Goal: Task Accomplishment & Management: Use online tool/utility

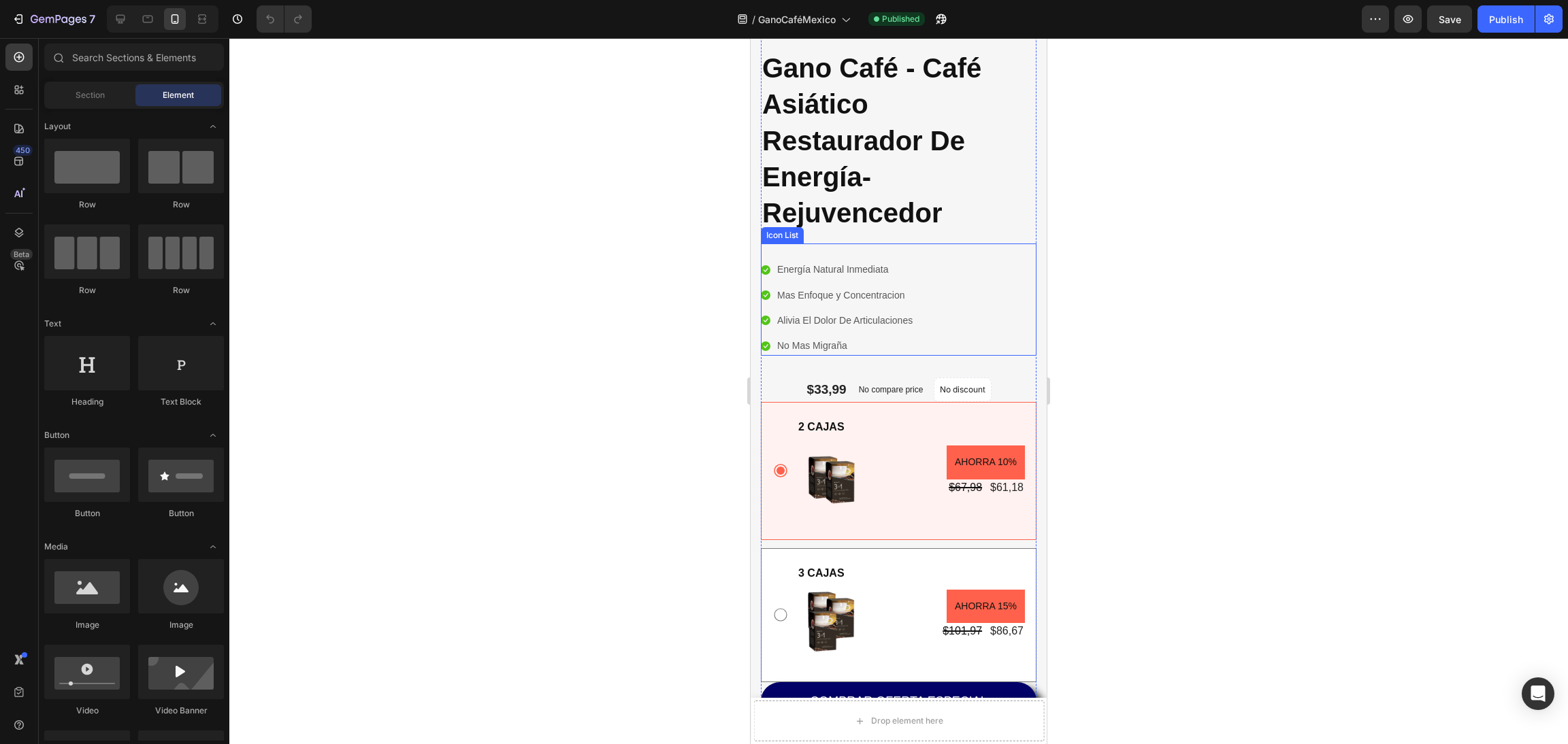
scroll to position [305, 0]
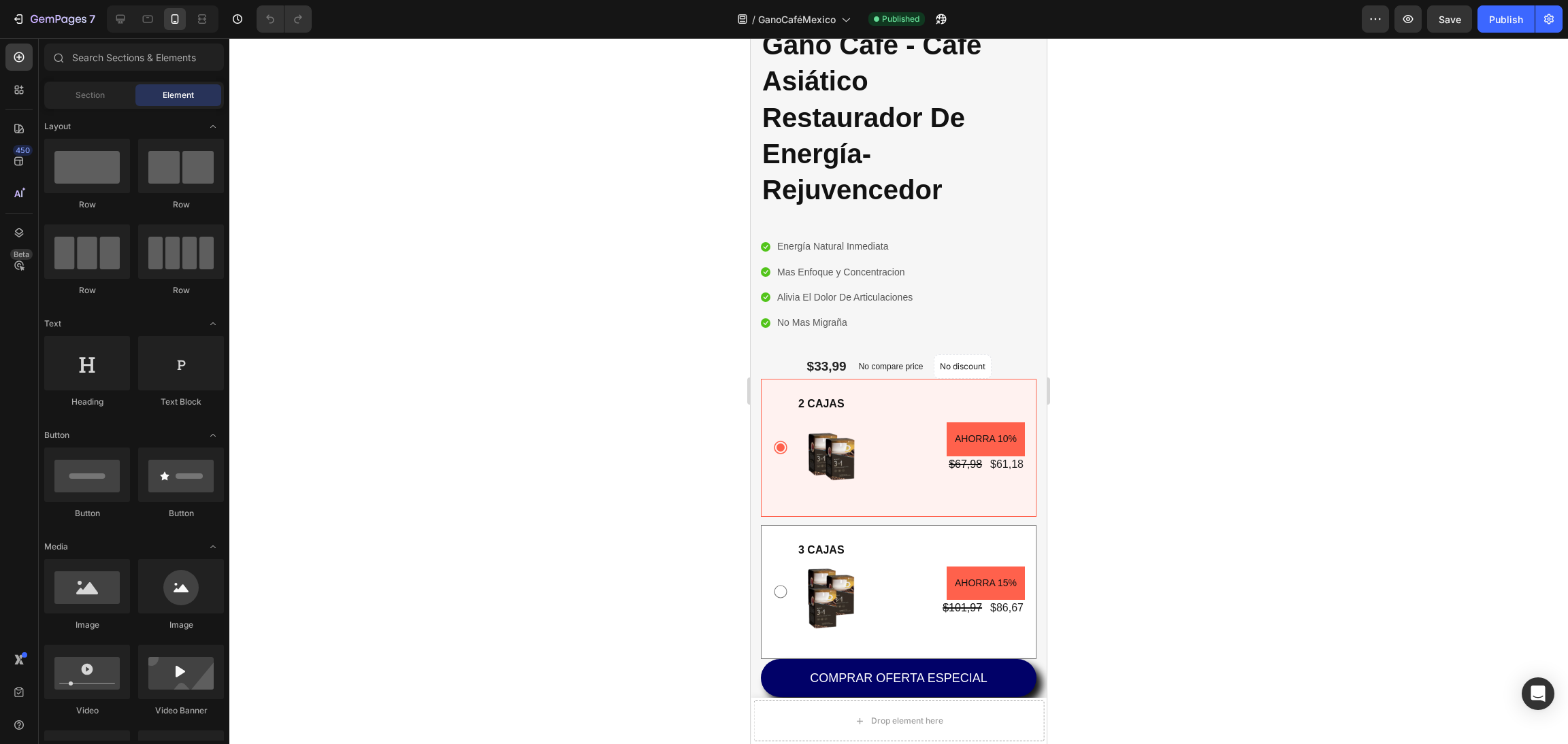
click at [1174, 299] on div at bounding box center [898, 390] width 1339 height 706
click at [1012, 385] on div "2 CAJAS Text Block Image AHORRA 10% Product Badge $67,98 Product Price Product …" at bounding box center [898, 448] width 276 height 137
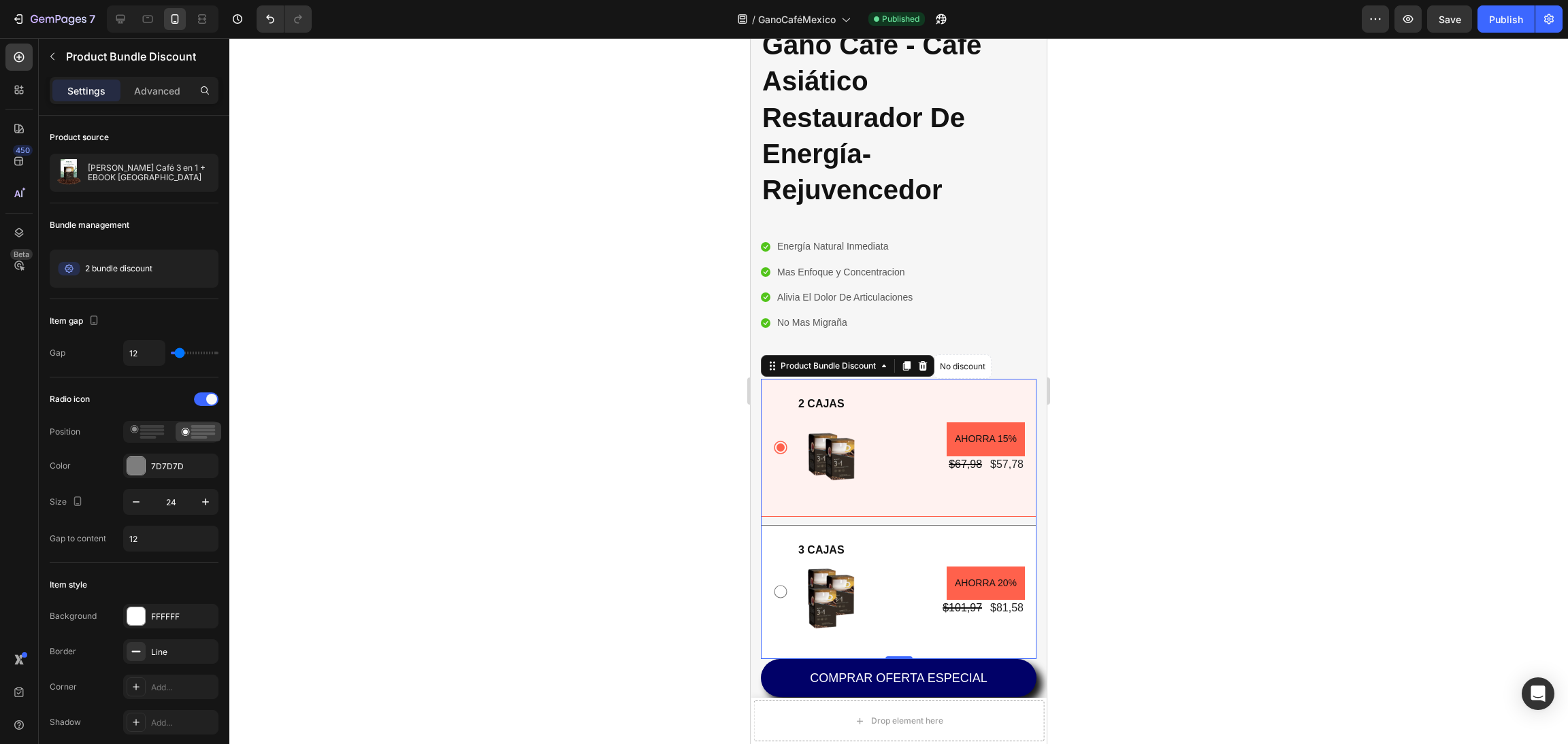
click at [595, 394] on div at bounding box center [898, 390] width 1339 height 706
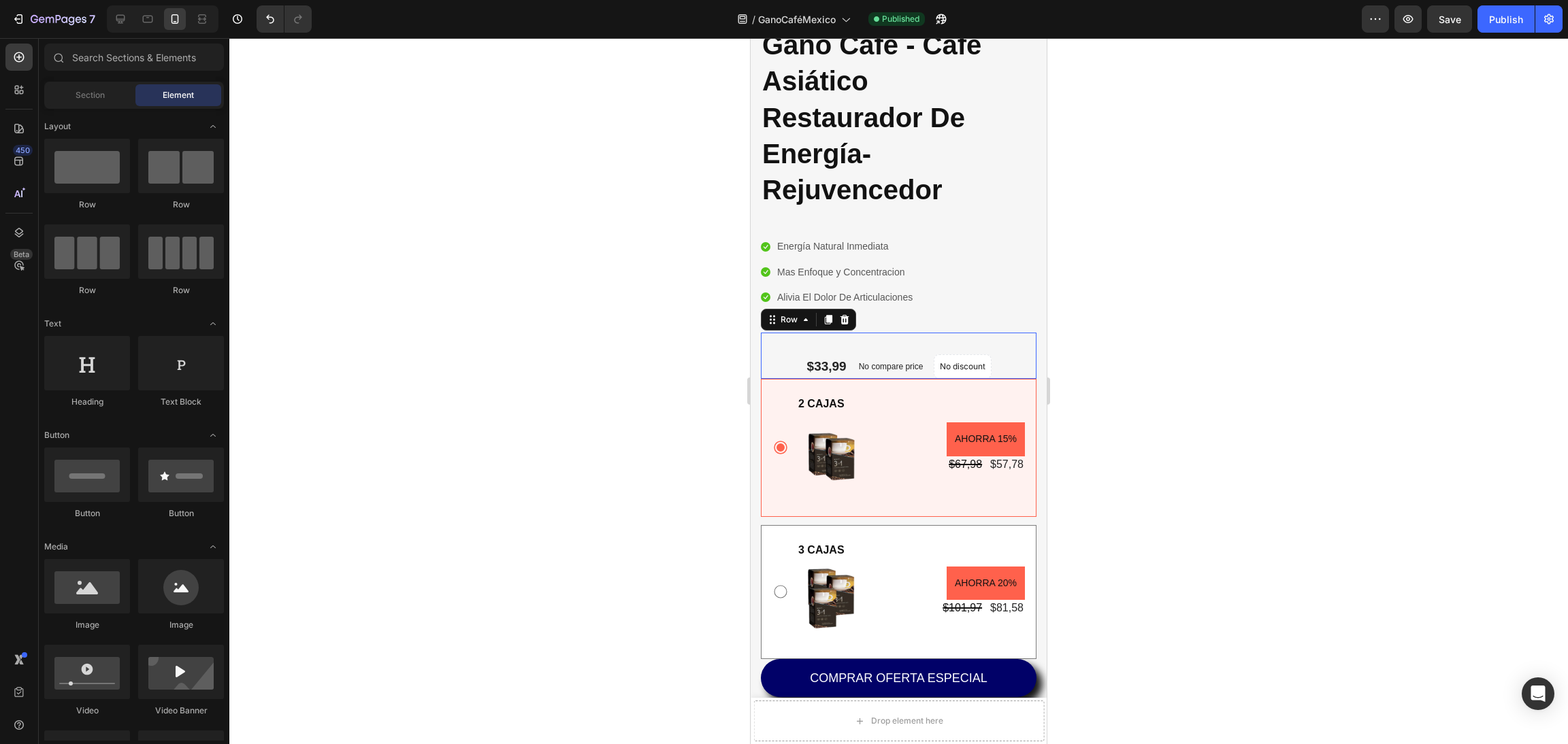
click at [937, 356] on div "$33,99 Product Price Product Price No compare price Compare Price No discount N…" at bounding box center [898, 356] width 276 height 46
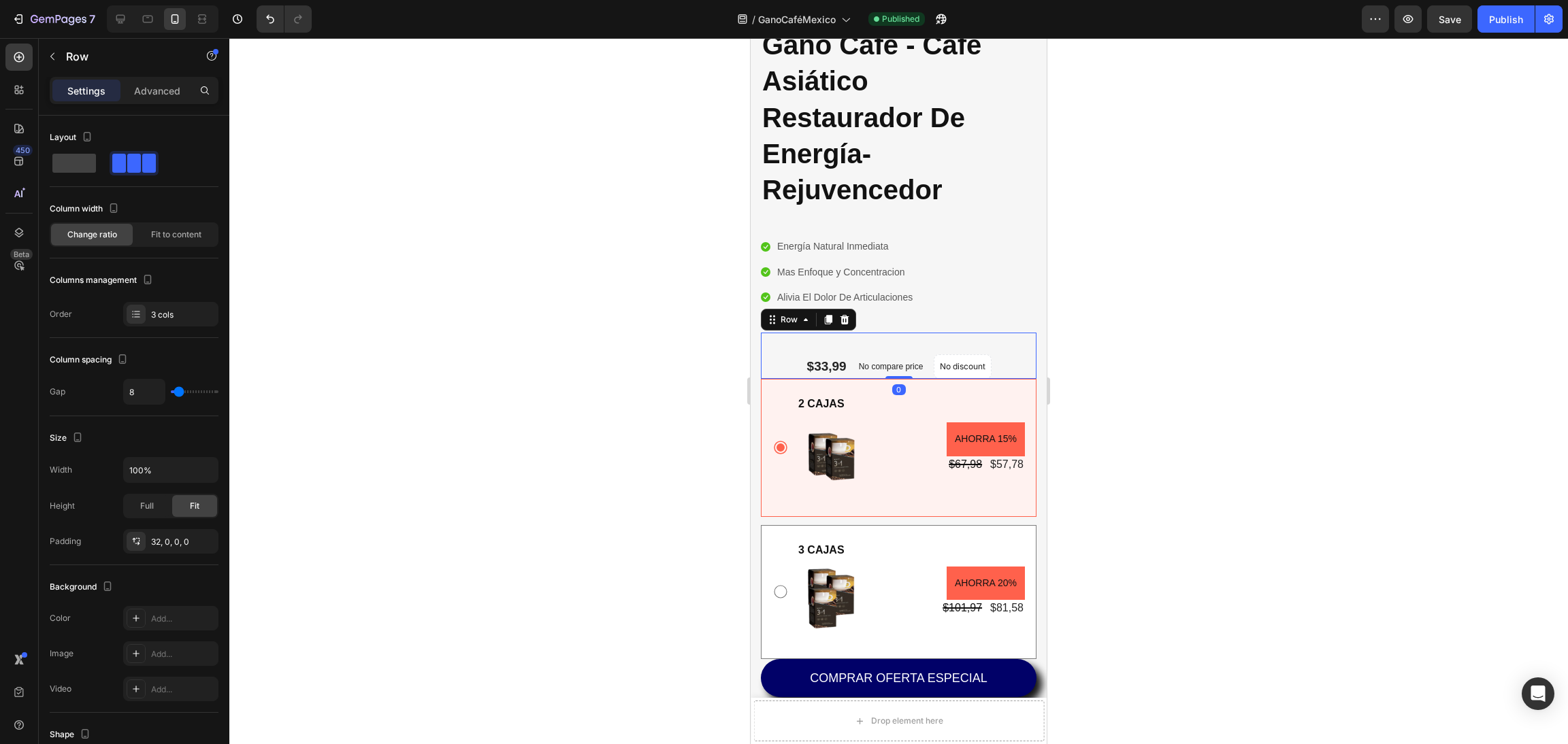
click at [557, 357] on div at bounding box center [898, 390] width 1339 height 706
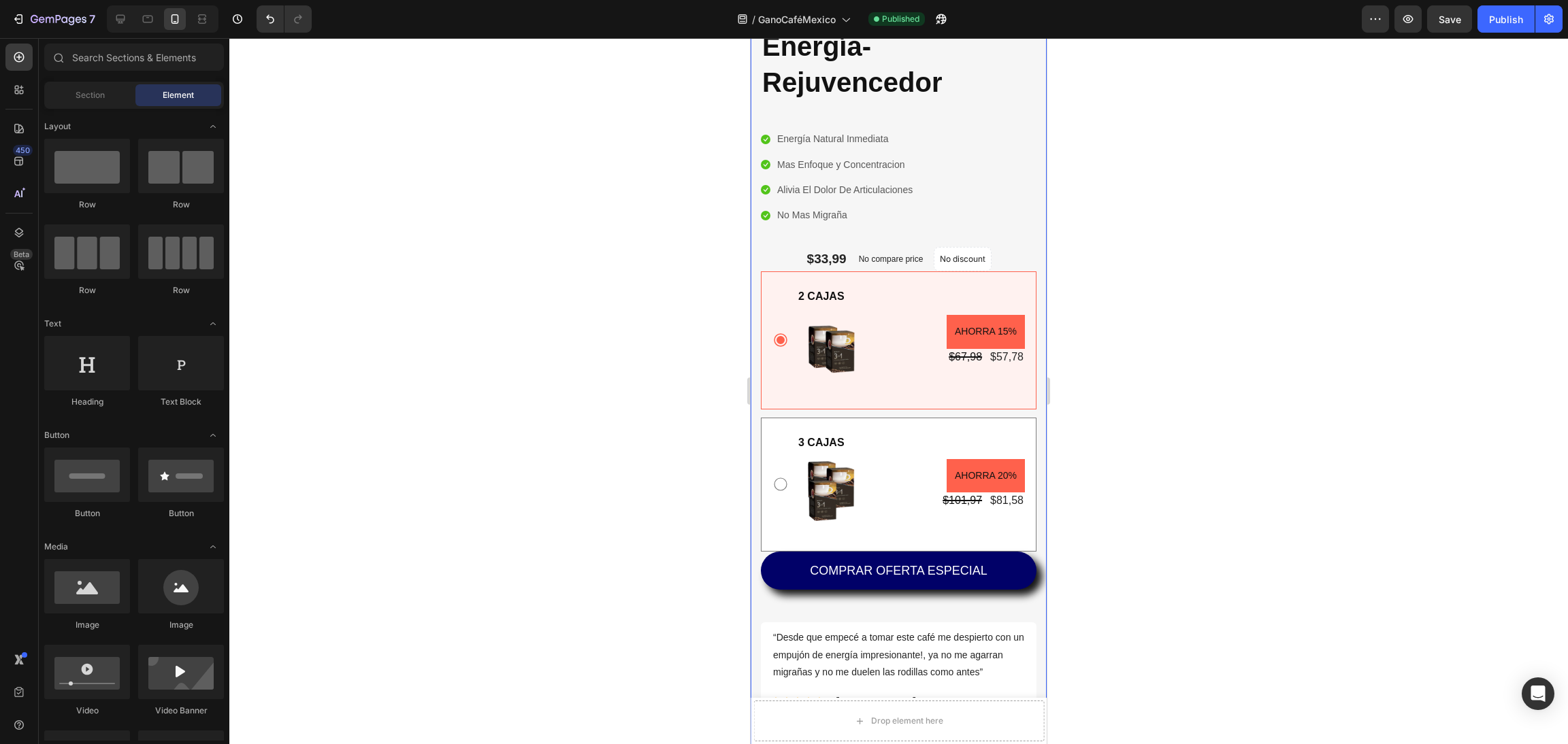
scroll to position [408, 0]
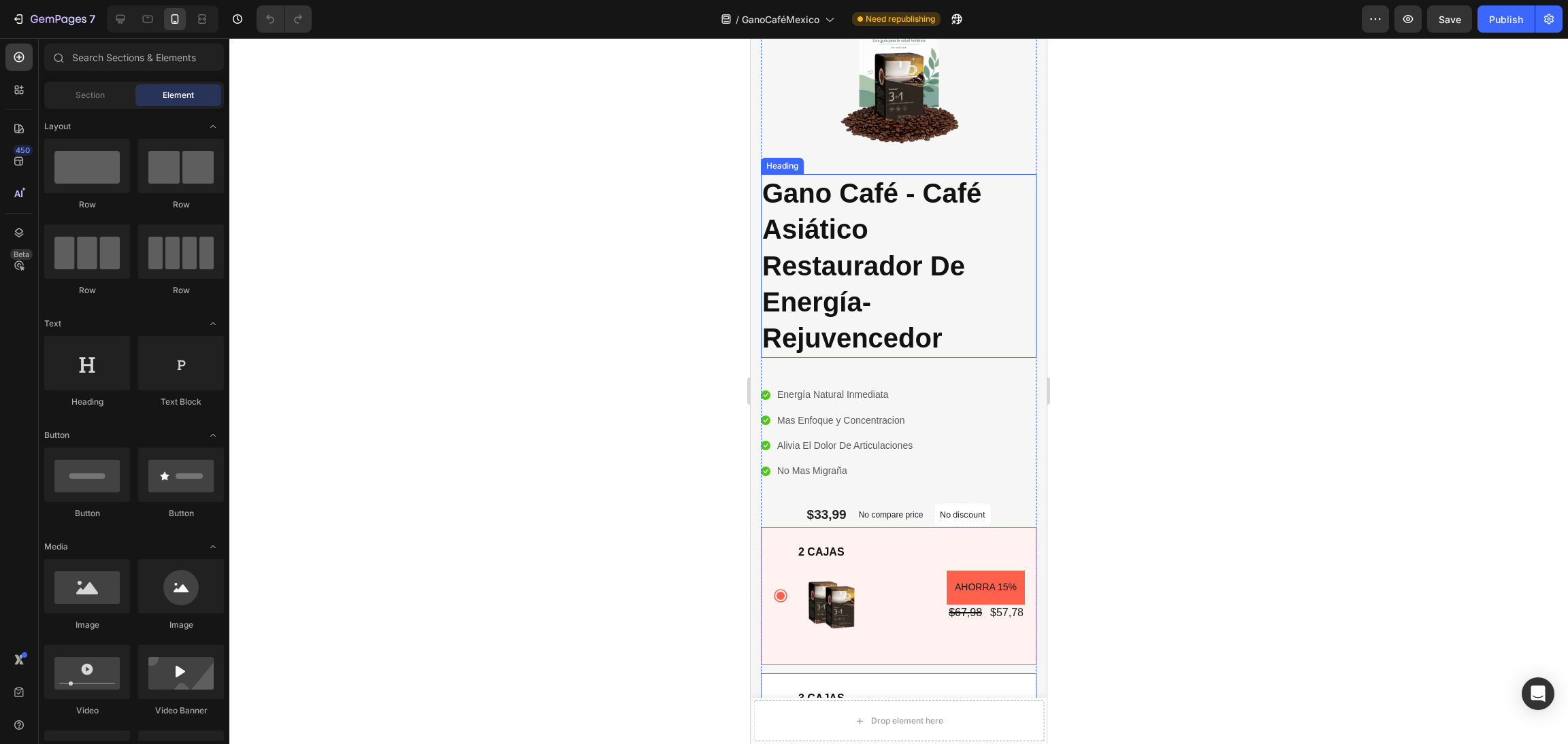
scroll to position [510, 0]
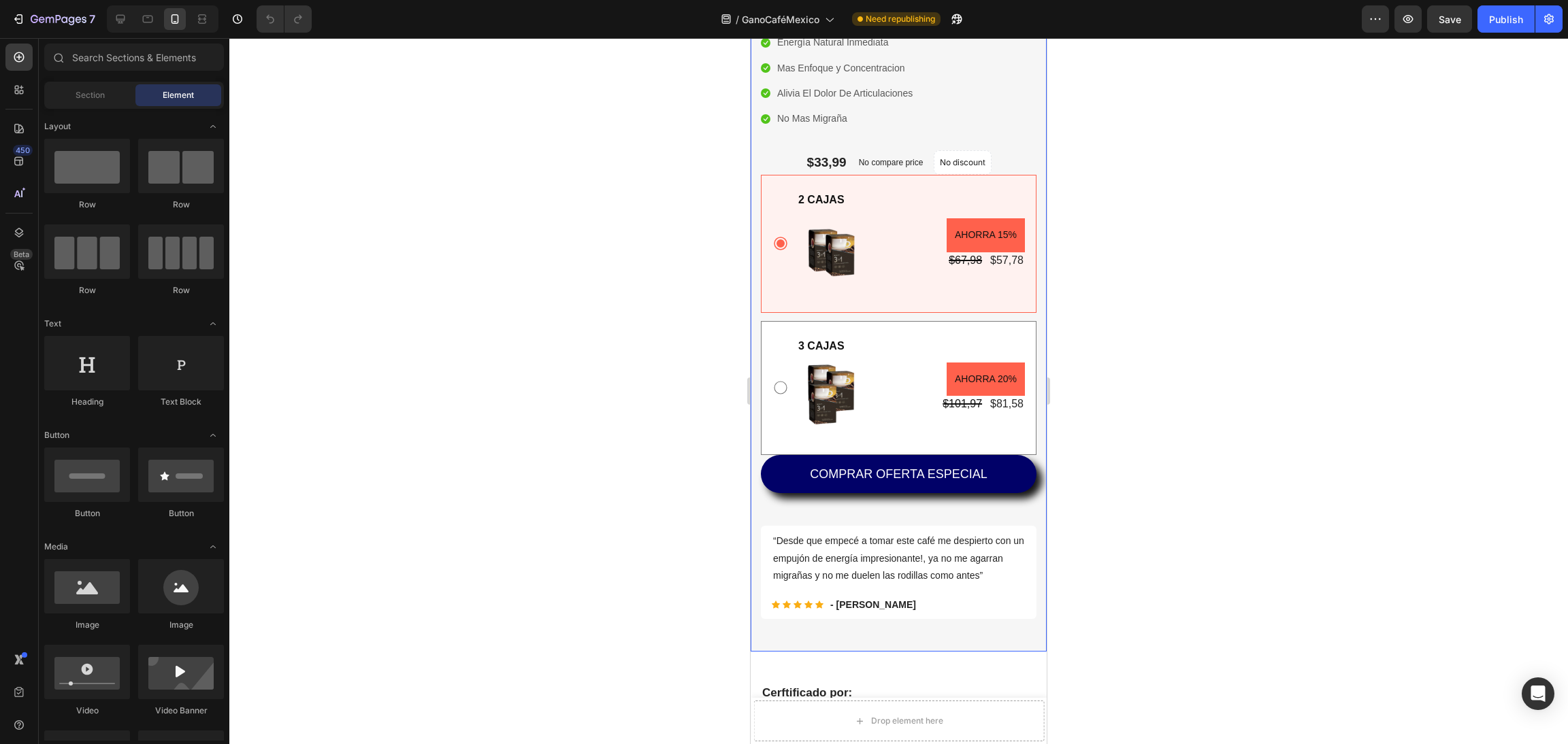
click at [489, 376] on div at bounding box center [898, 390] width 1339 height 706
click at [944, 107] on div "Icon Energía Natural Inmediata Text block Icon Mas Enfoque y Concentracion Text…" at bounding box center [898, 81] width 276 height 96
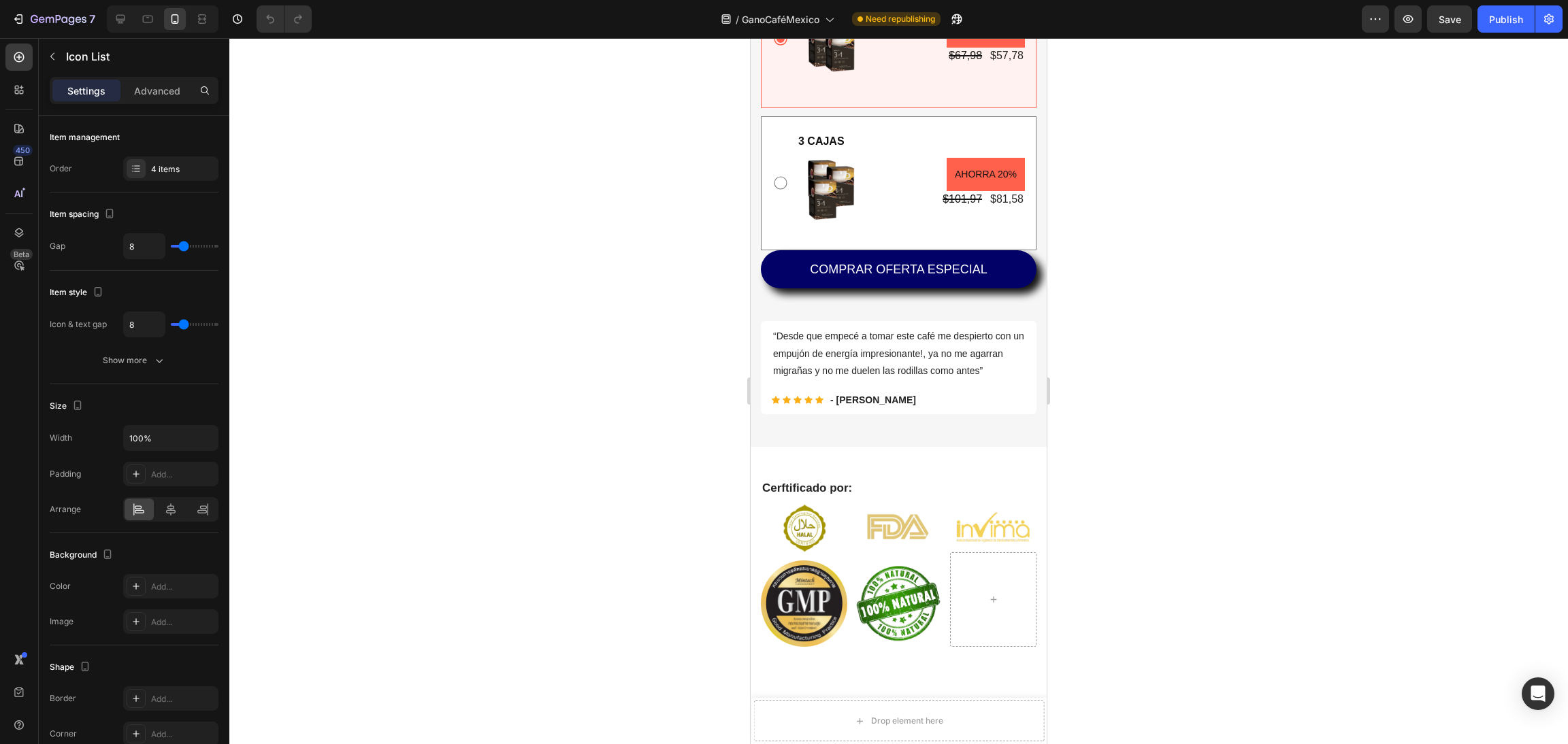
scroll to position [408, 0]
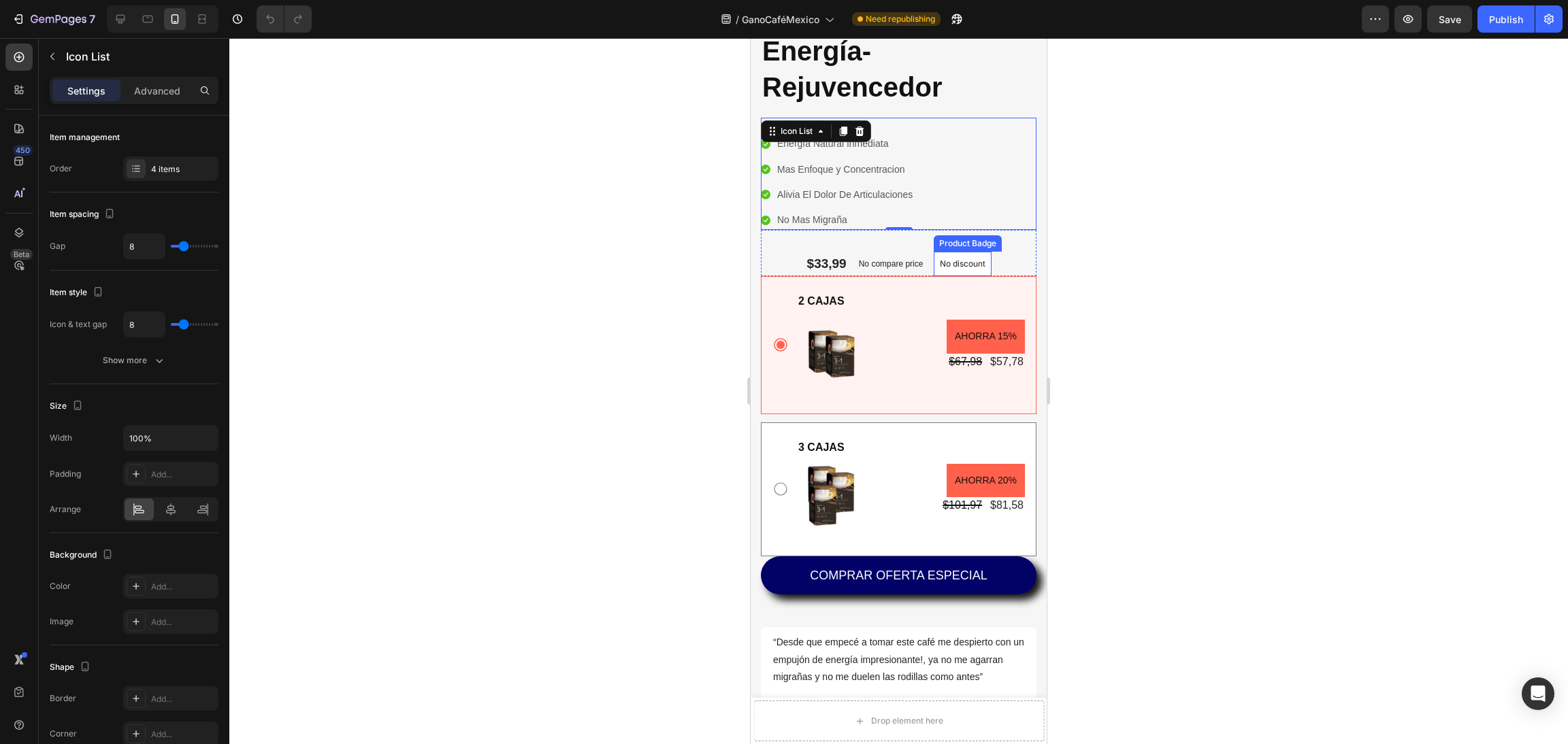
click at [982, 249] on div "Product Badge" at bounding box center [968, 244] width 63 height 12
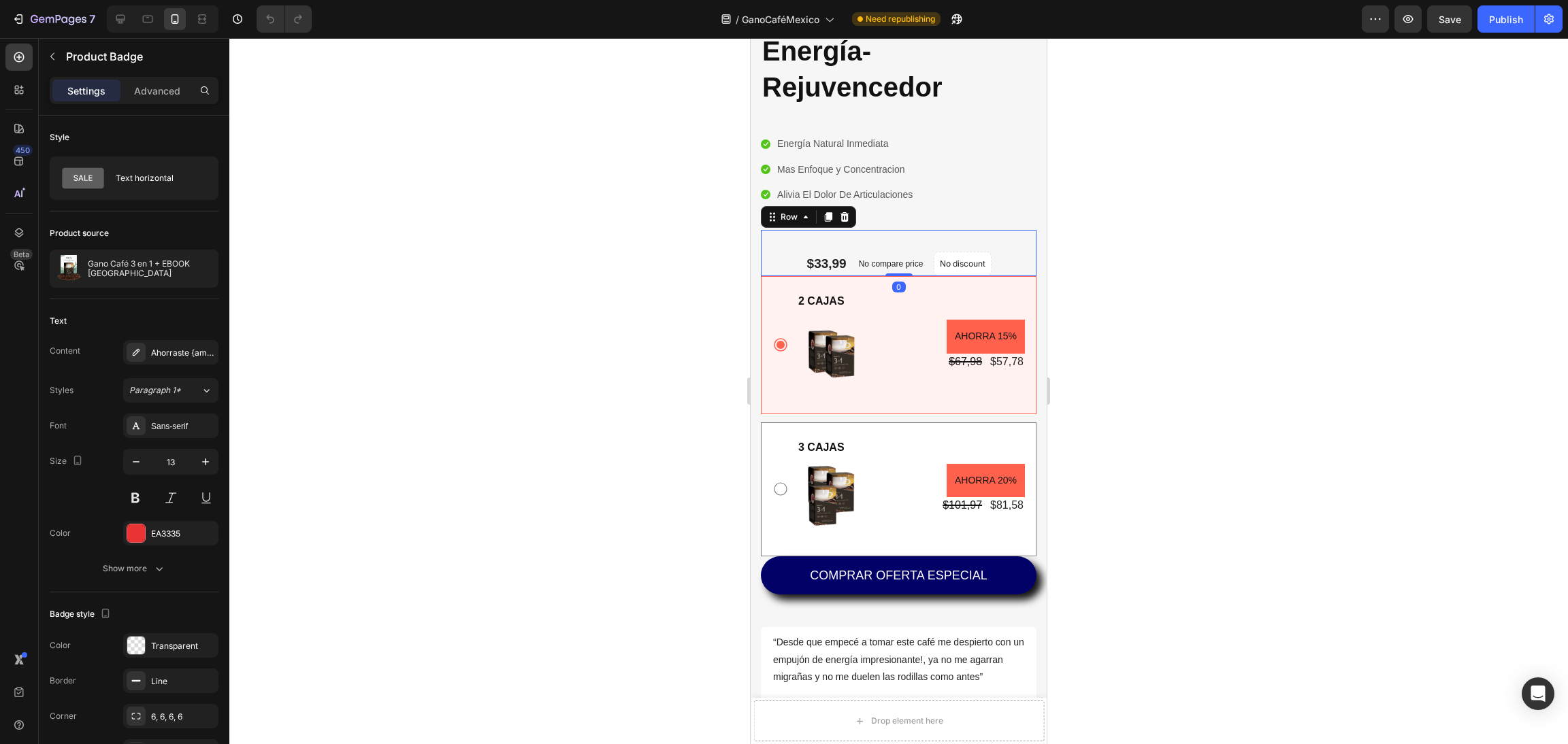
click at [763, 269] on div "$33,99 Product Price Product Price No compare price Compare Price No discount N…" at bounding box center [898, 253] width 276 height 46
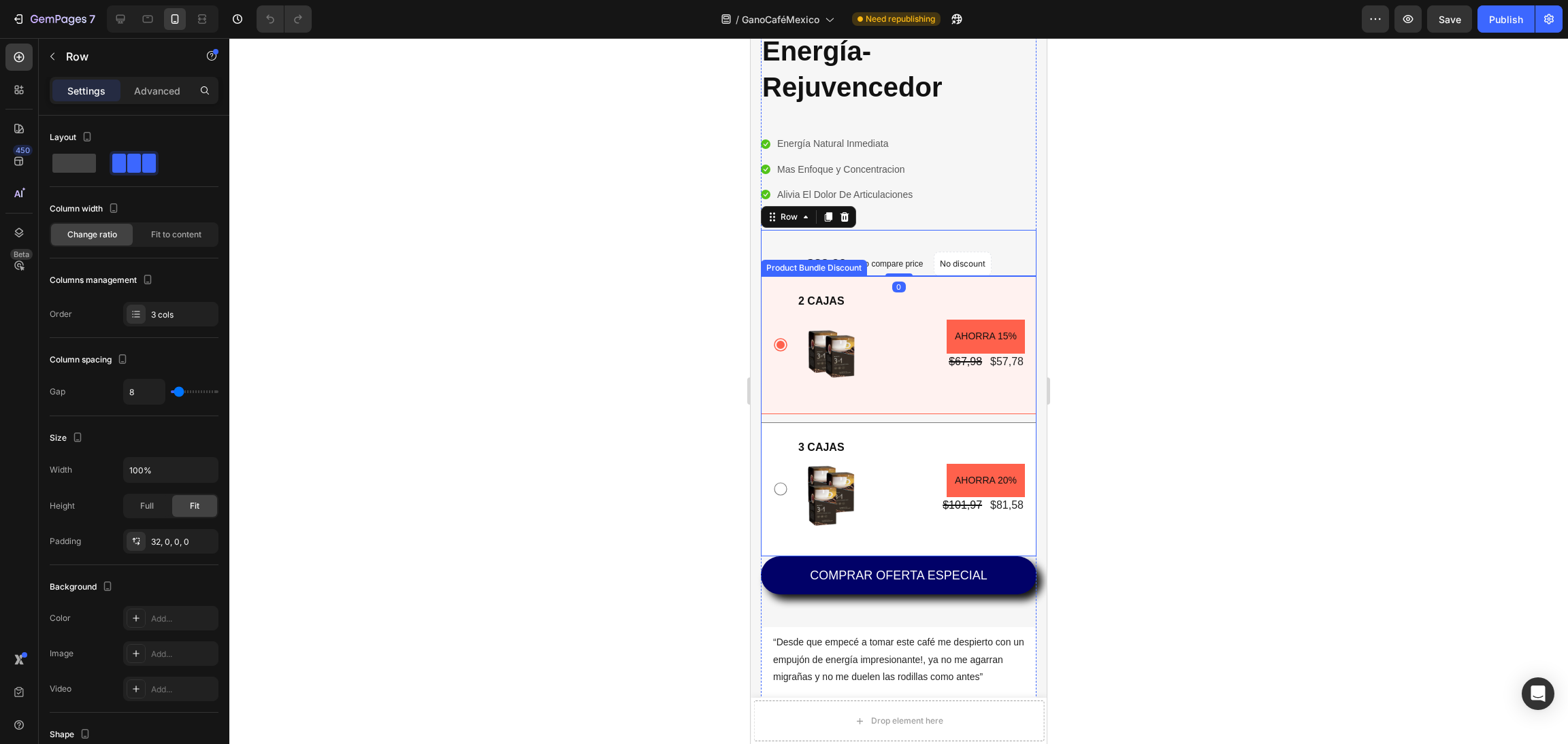
click at [770, 335] on div "2 CAJAS Text Block Image AHORRA 15% Product Badge $67,98 Product Price Product …" at bounding box center [898, 345] width 276 height 137
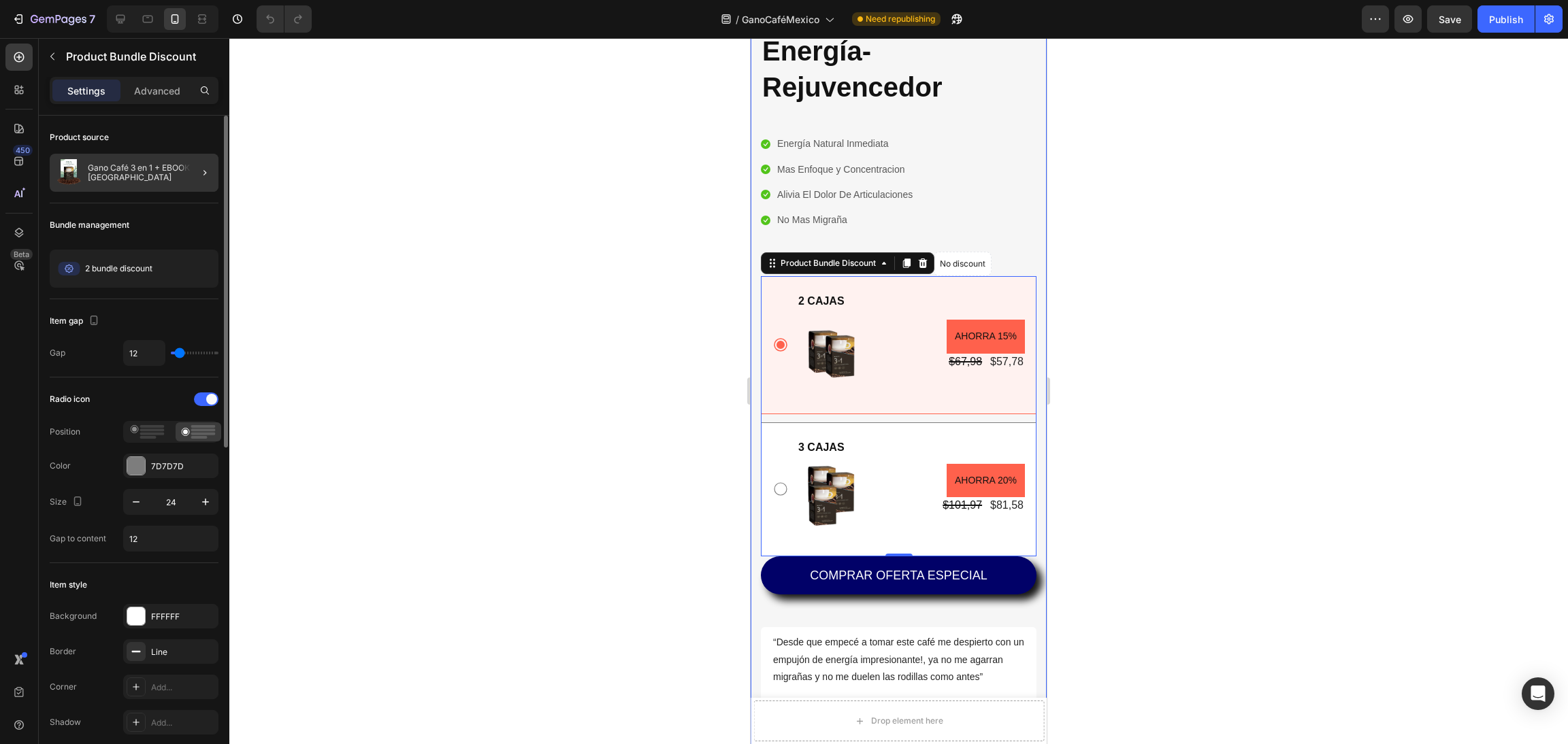
click at [193, 173] on div at bounding box center [199, 172] width 38 height 38
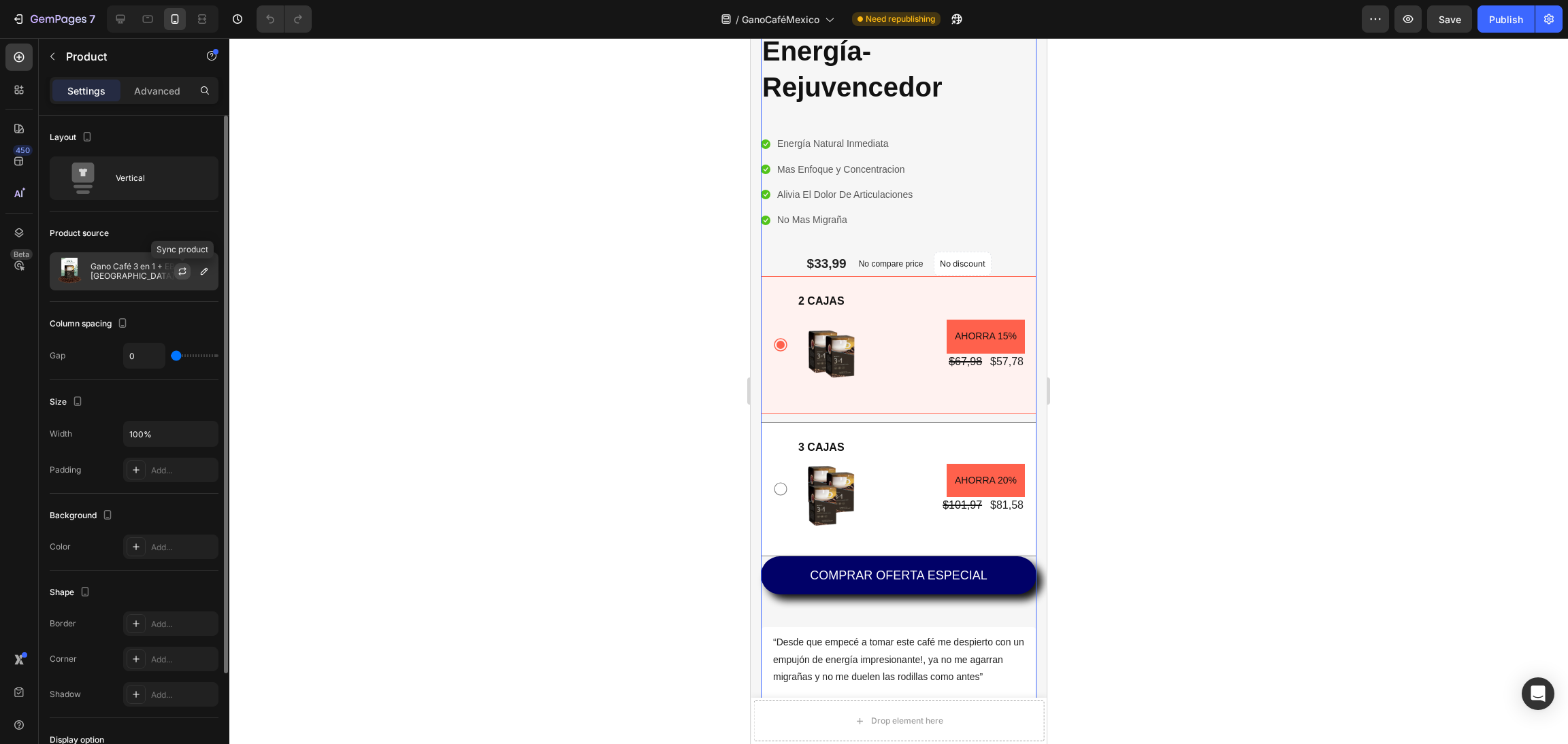
click at [177, 270] on icon "button" at bounding box center [182, 271] width 11 height 11
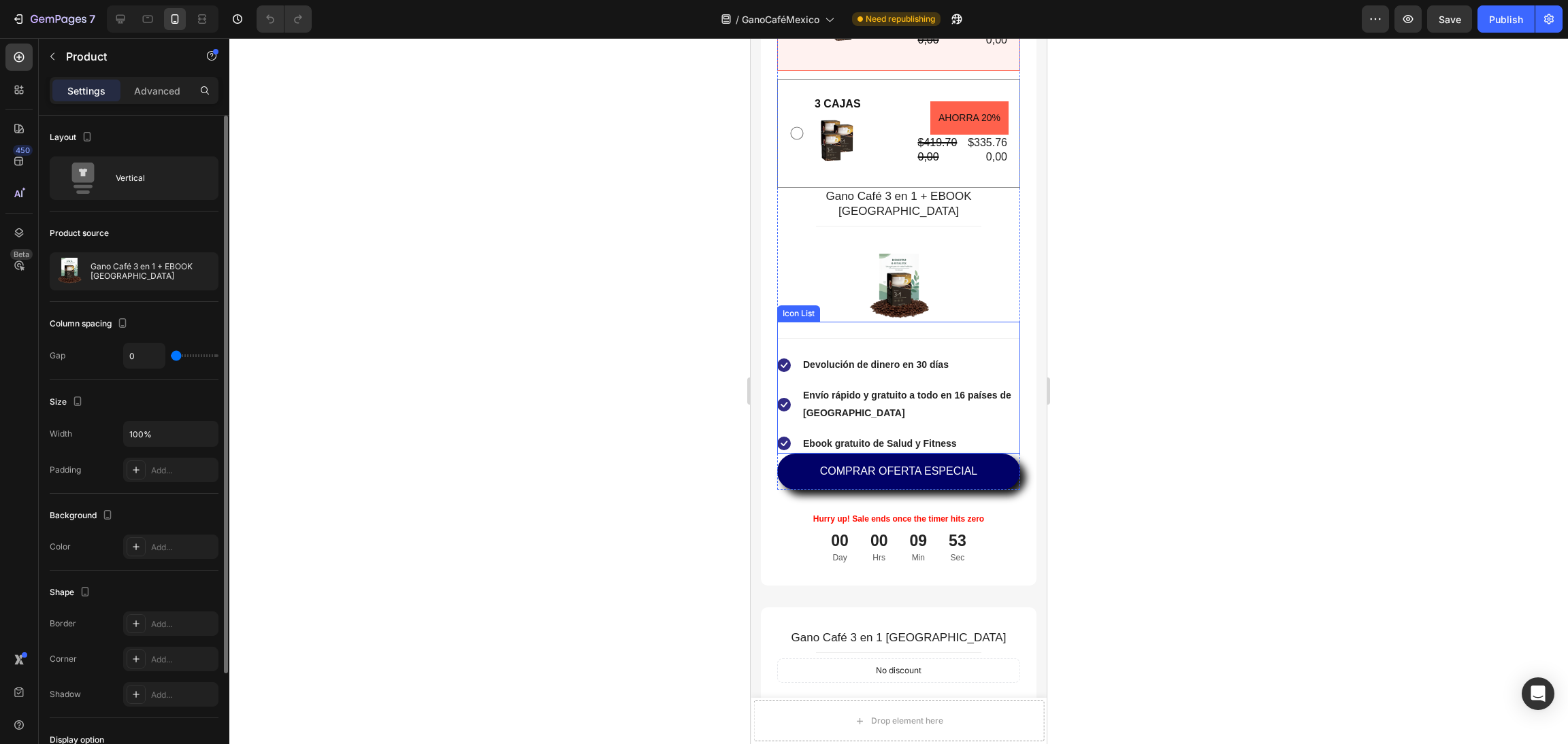
scroll to position [3876, 0]
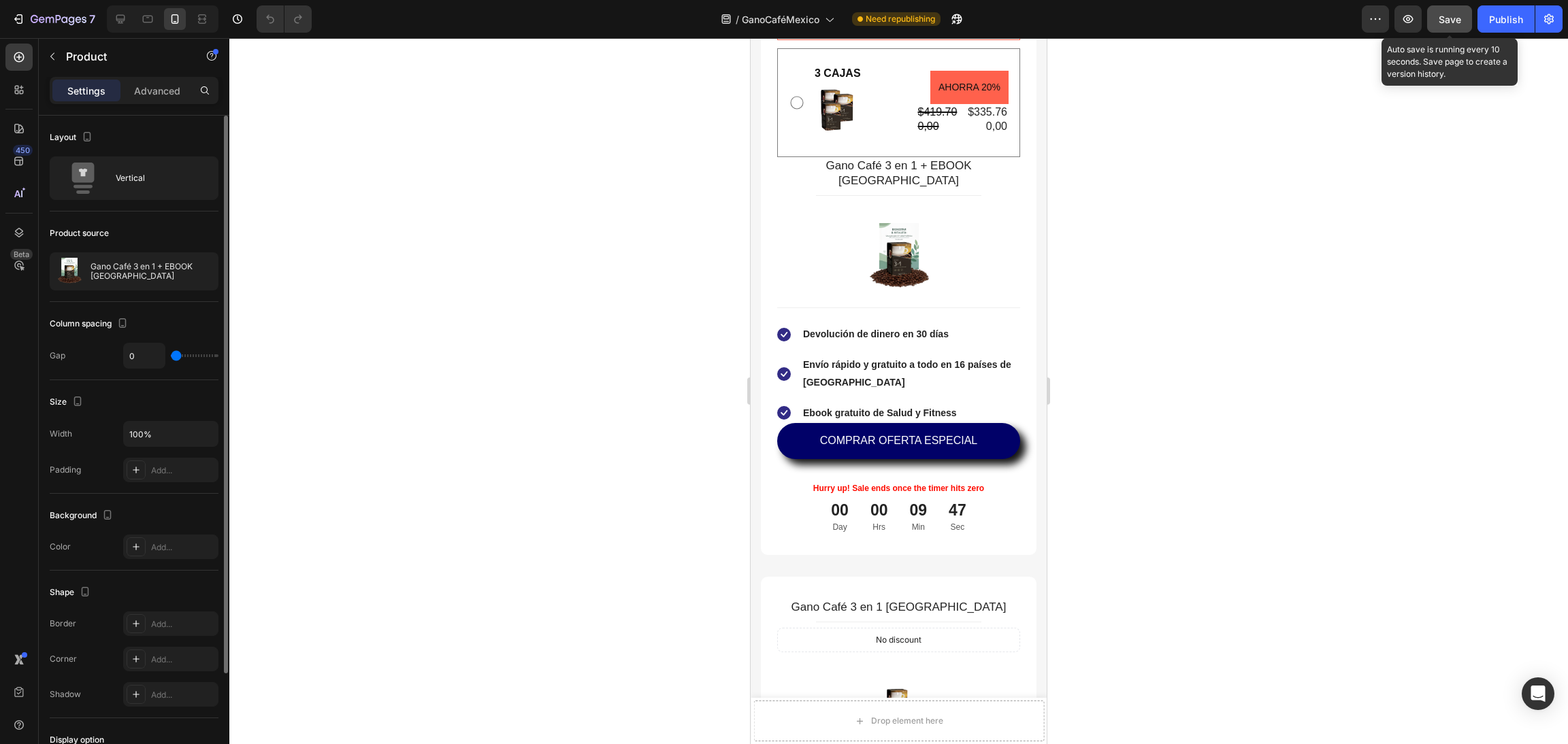
click at [1465, 18] on button "Save" at bounding box center [1449, 19] width 45 height 27
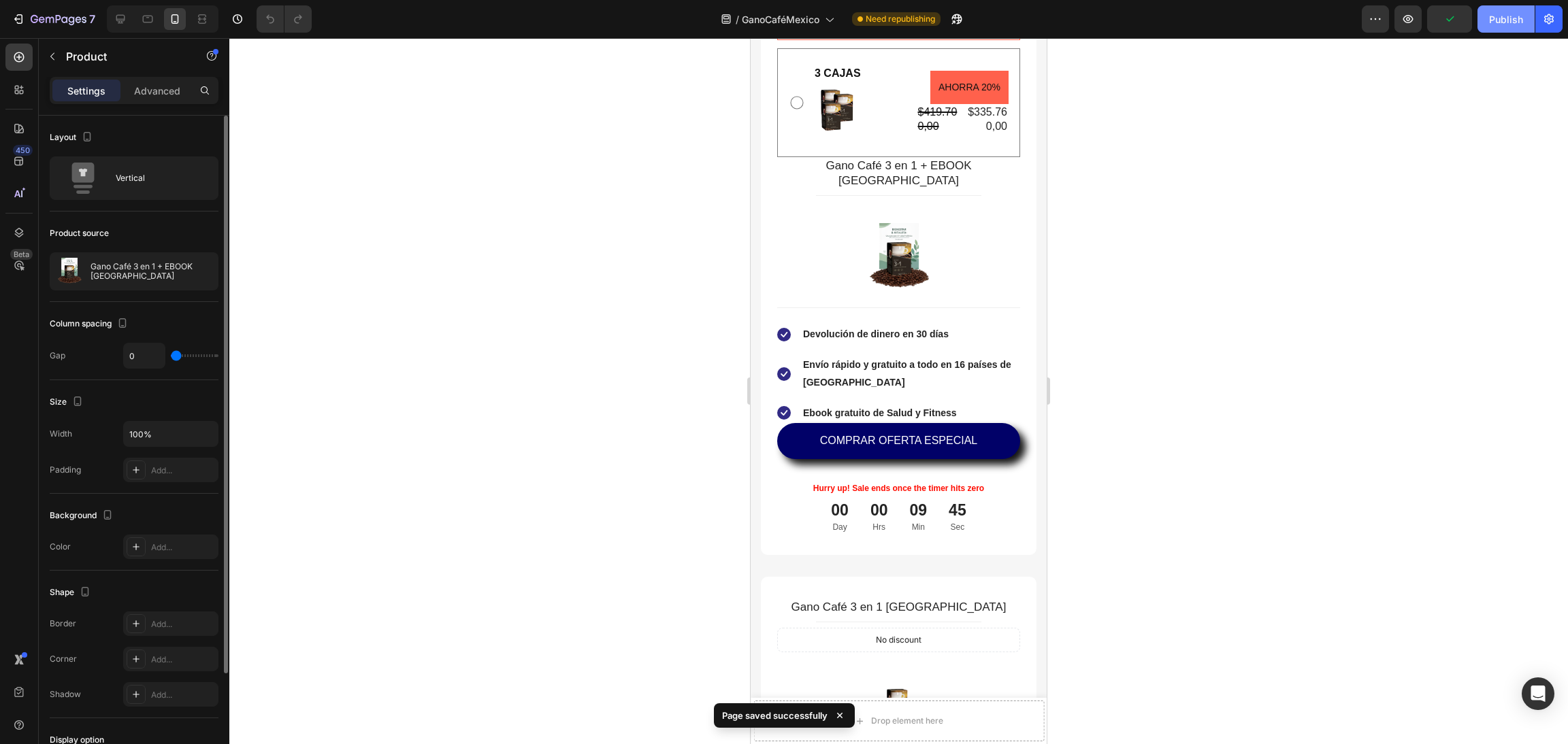
click at [1513, 20] on div "Publish" at bounding box center [1506, 19] width 34 height 15
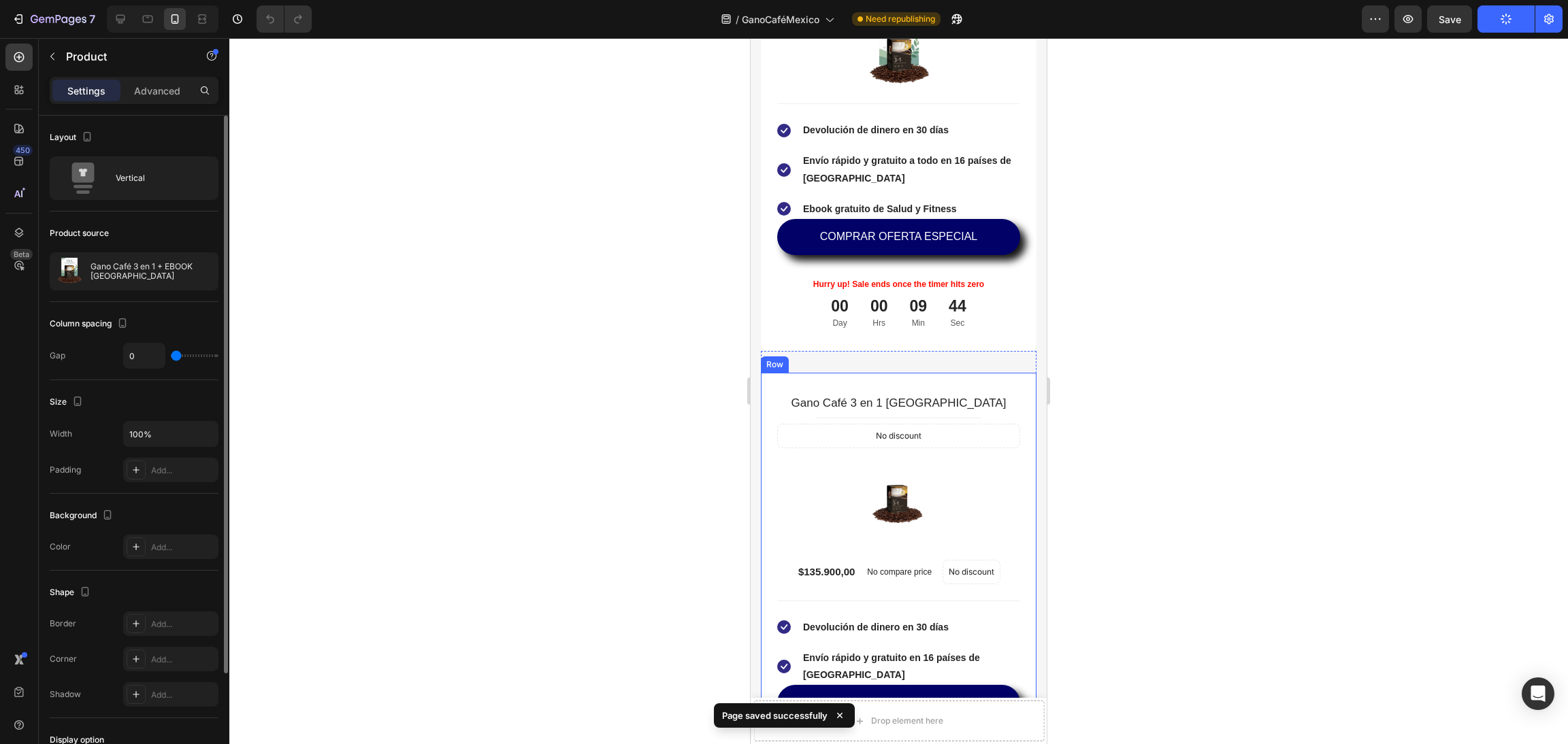
scroll to position [4489, 0]
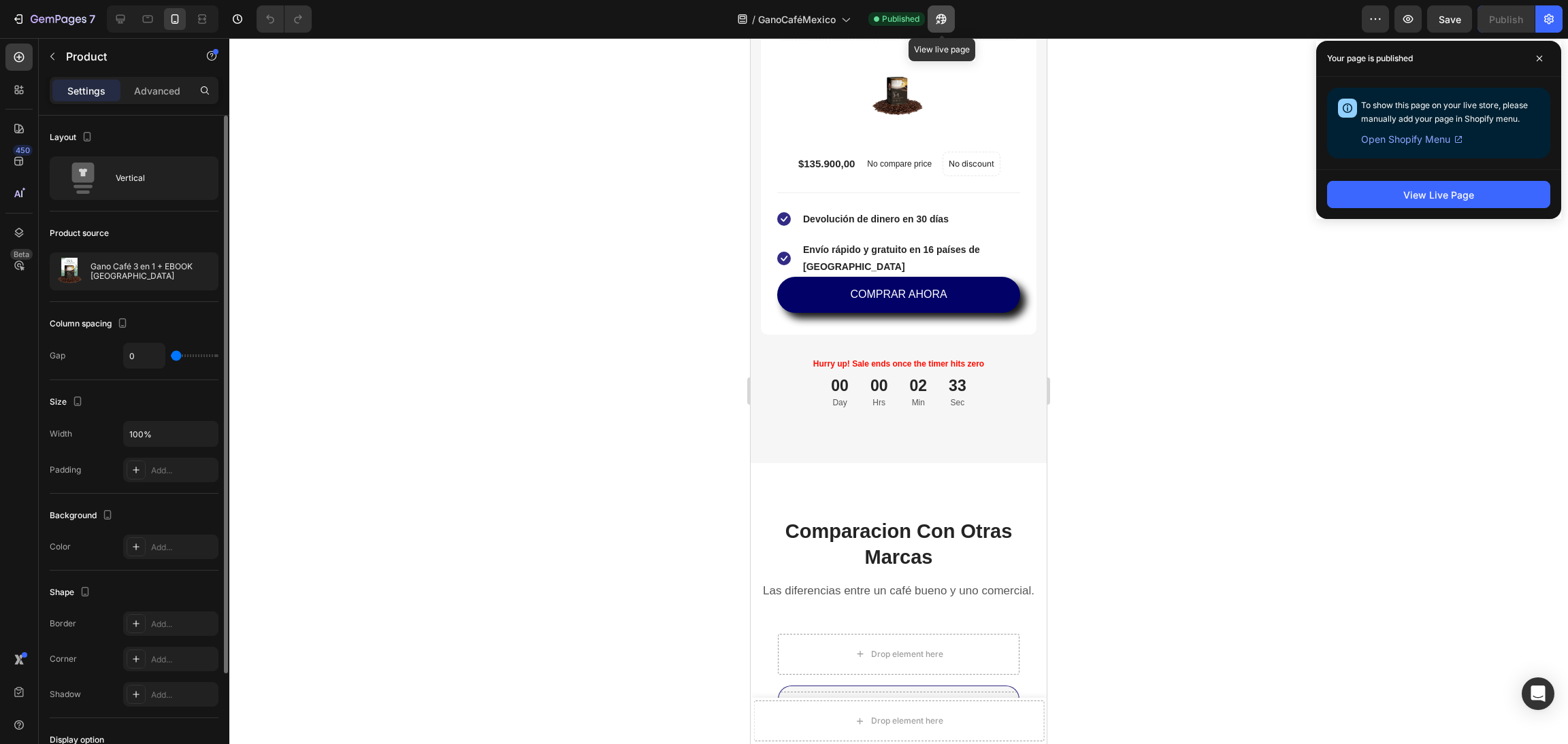
click at [952, 24] on button "button" at bounding box center [941, 19] width 27 height 27
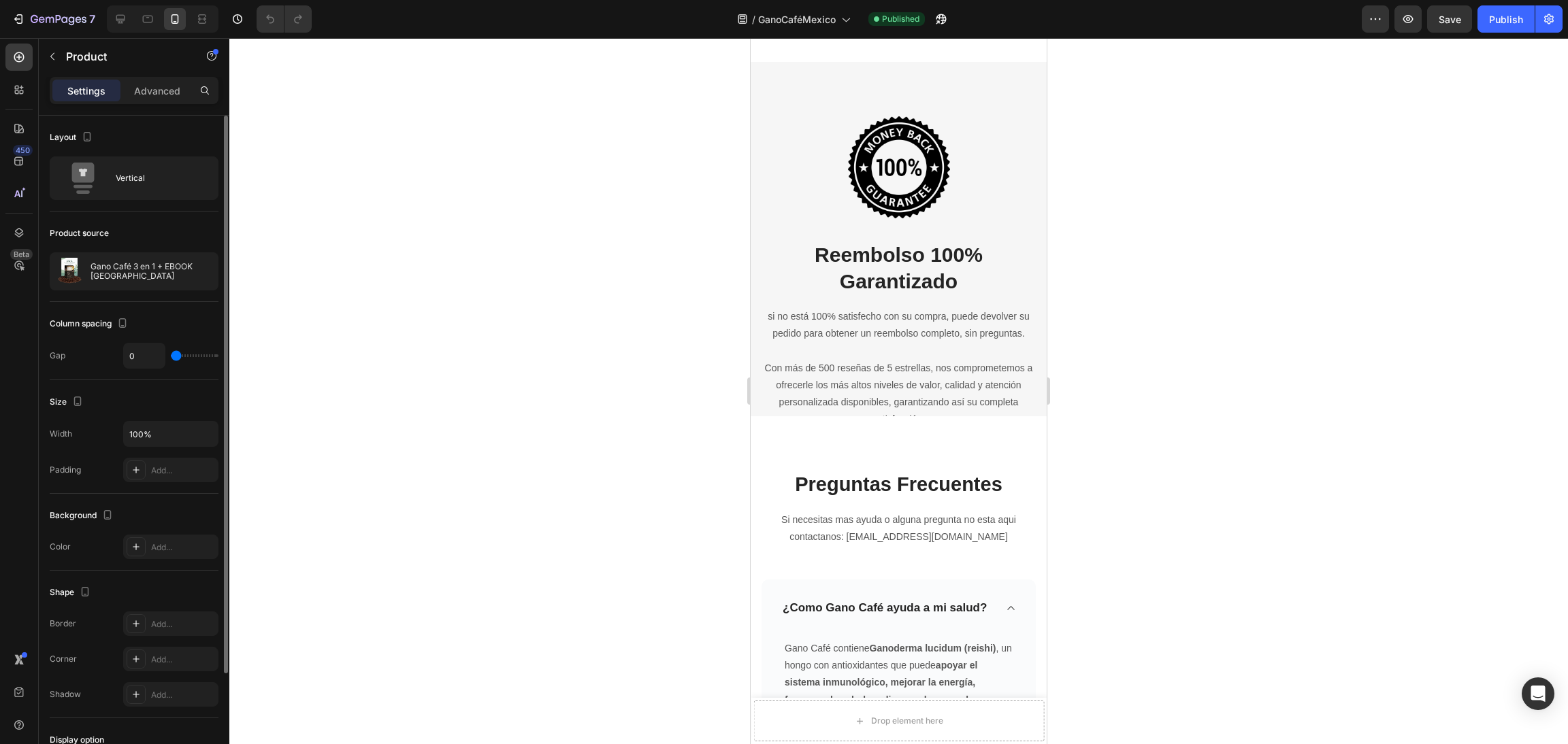
scroll to position [5816, 0]
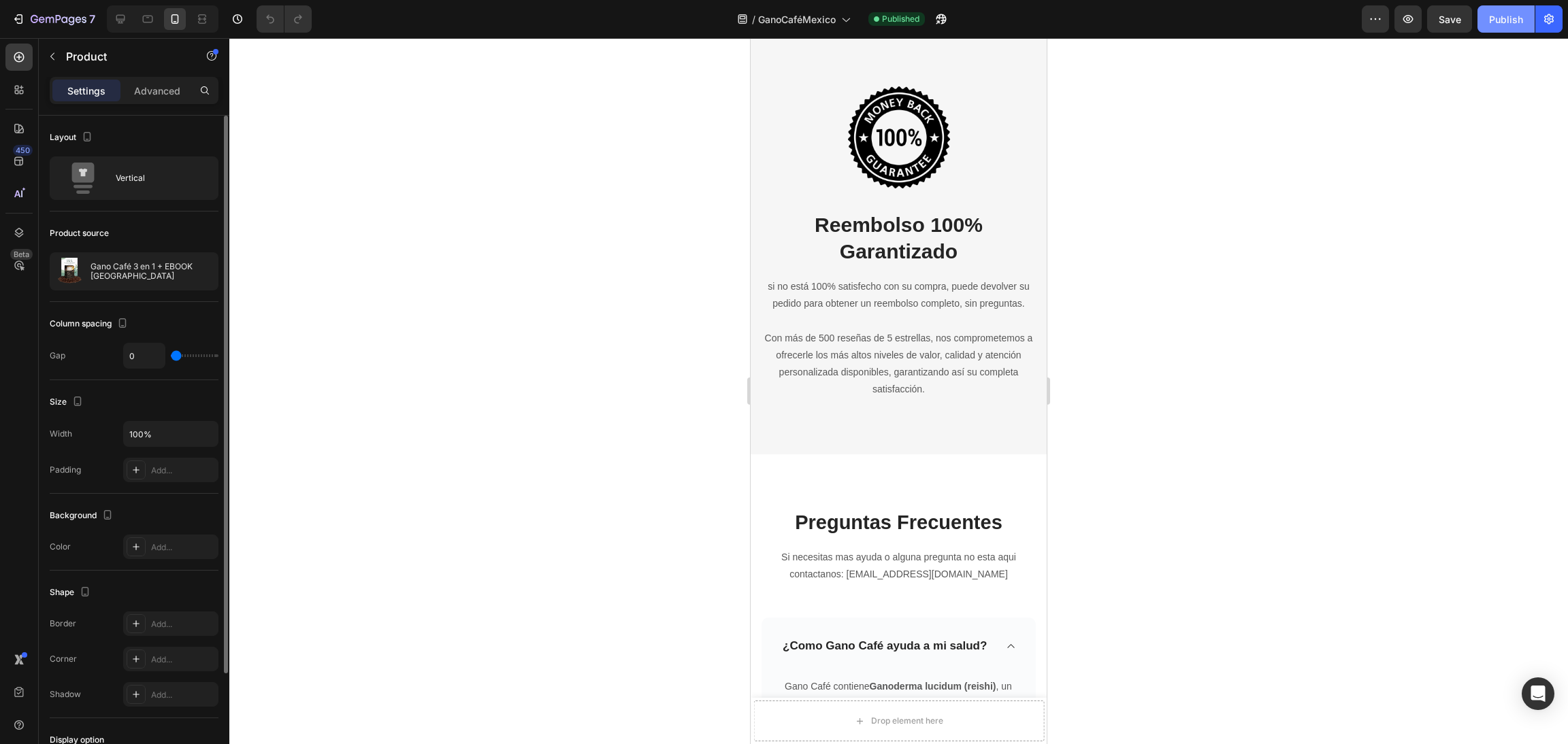
click at [1492, 17] on div "Publish" at bounding box center [1506, 19] width 34 height 15
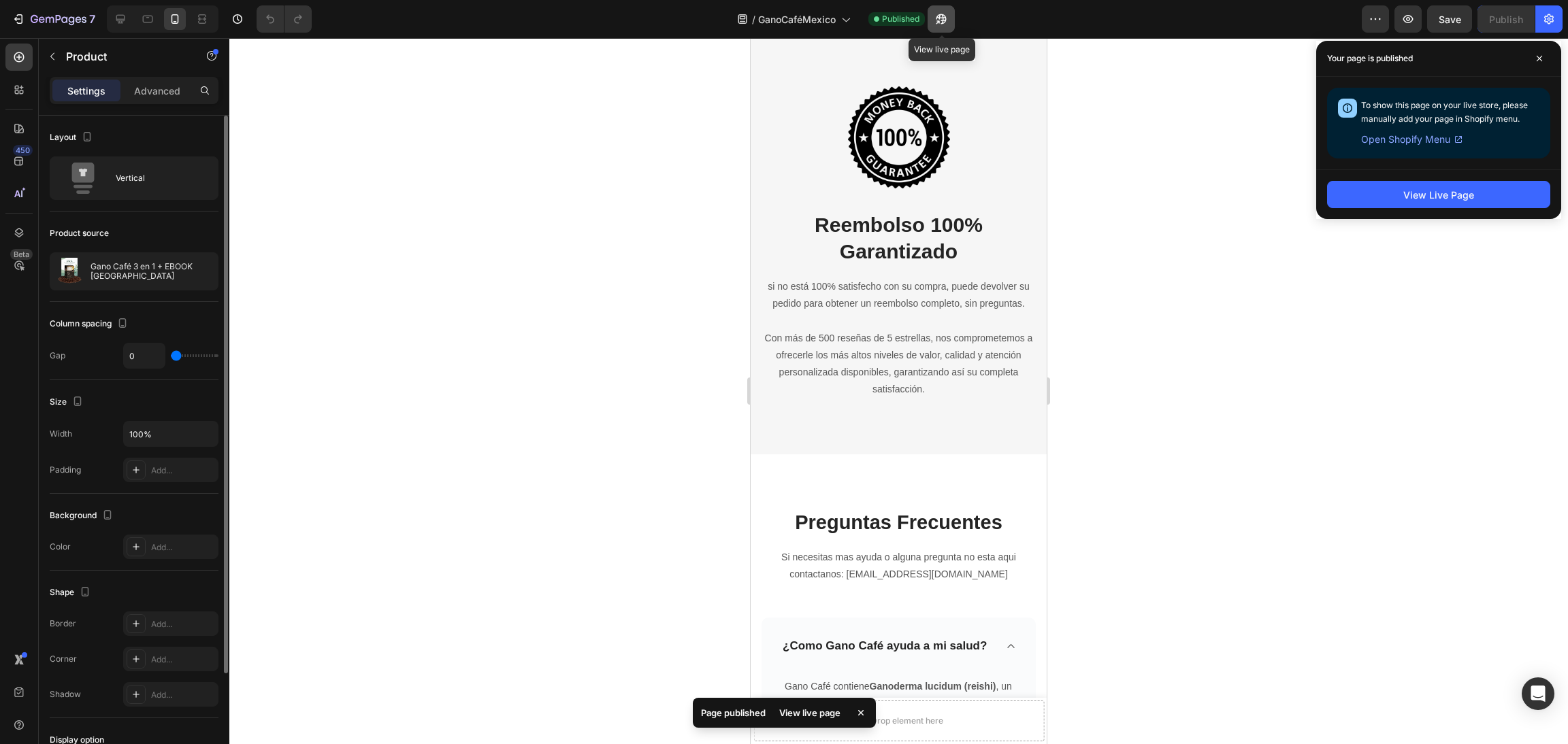
click at [940, 26] on button "button" at bounding box center [941, 19] width 27 height 27
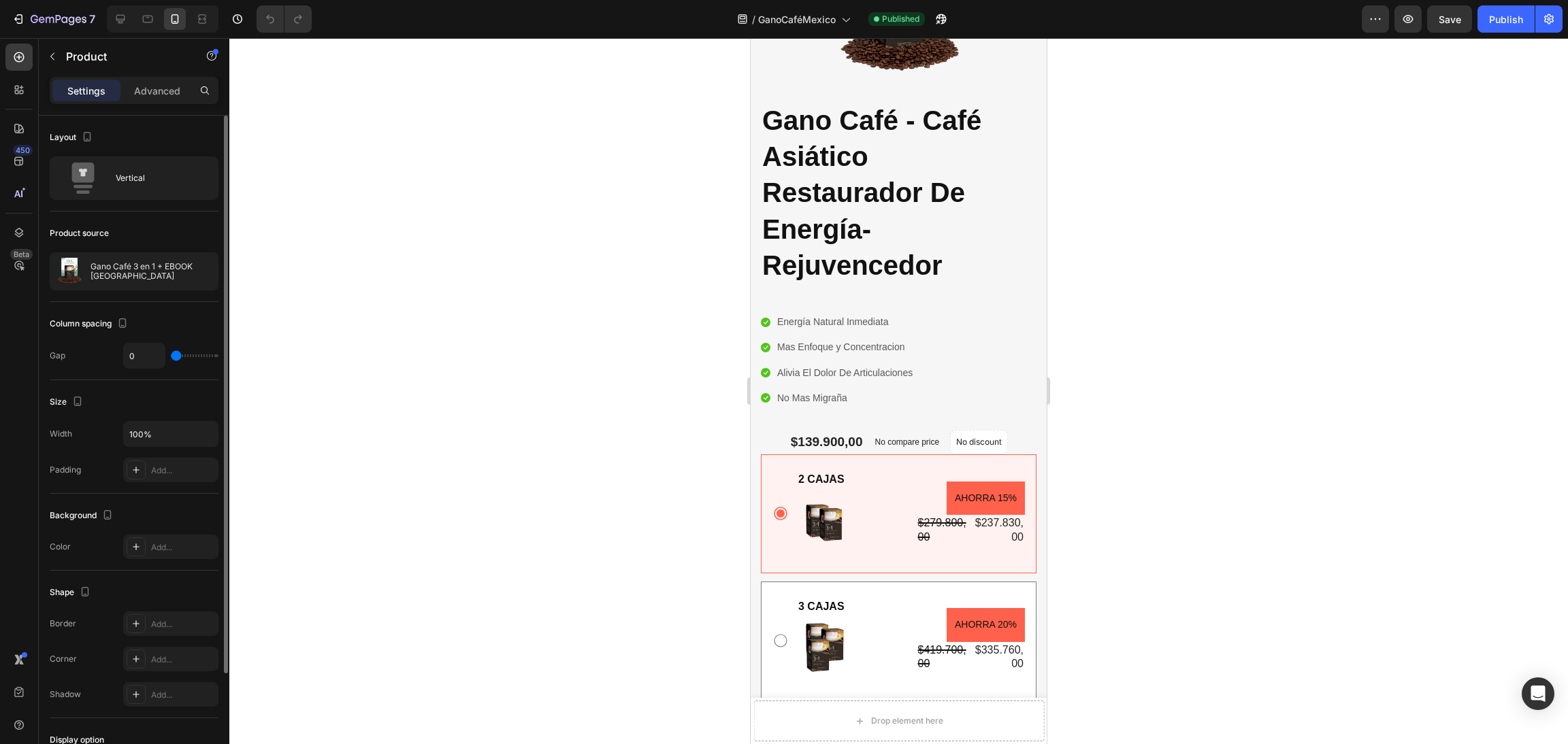
scroll to position [0, 0]
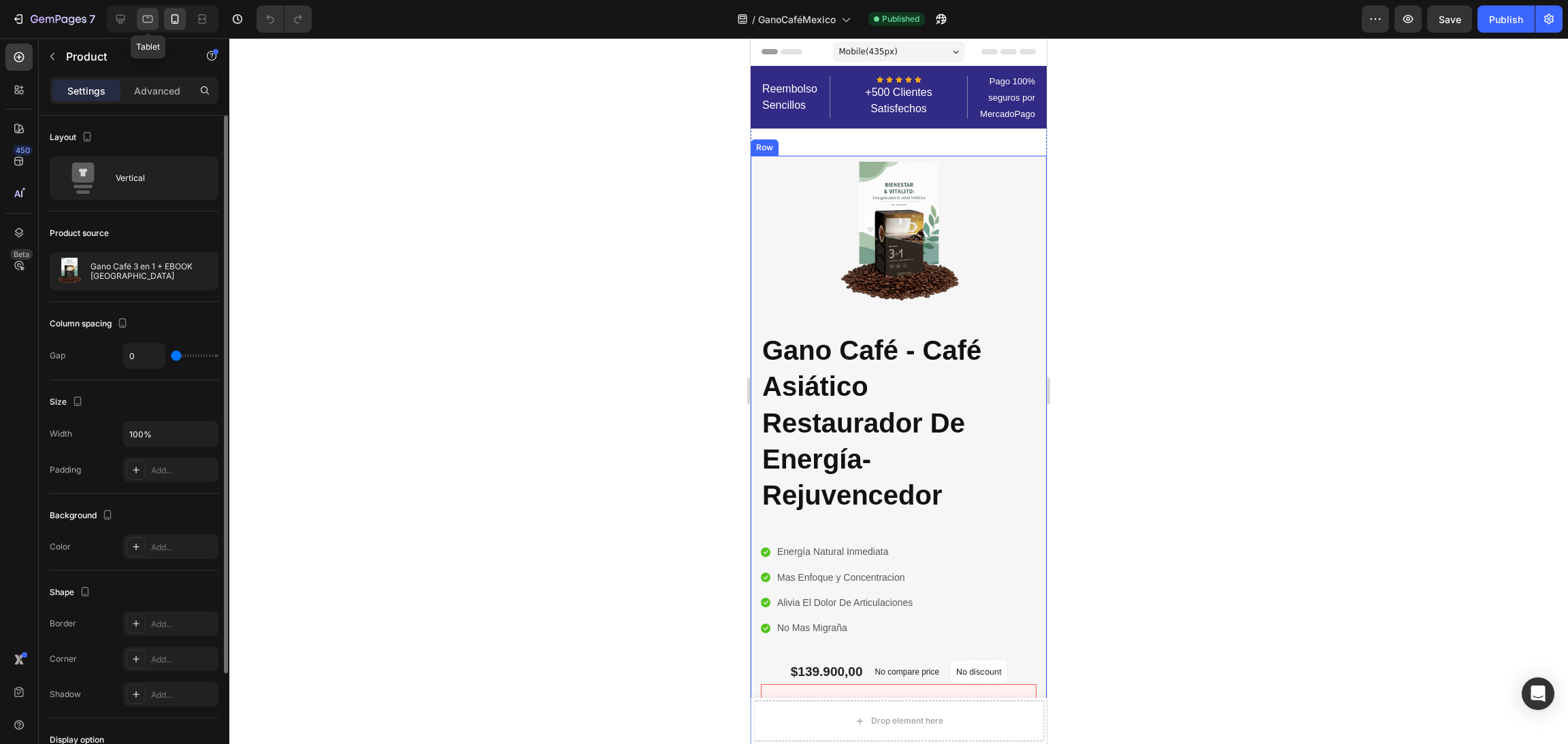
click at [155, 20] on div at bounding box center [147, 19] width 21 height 21
type input "30"
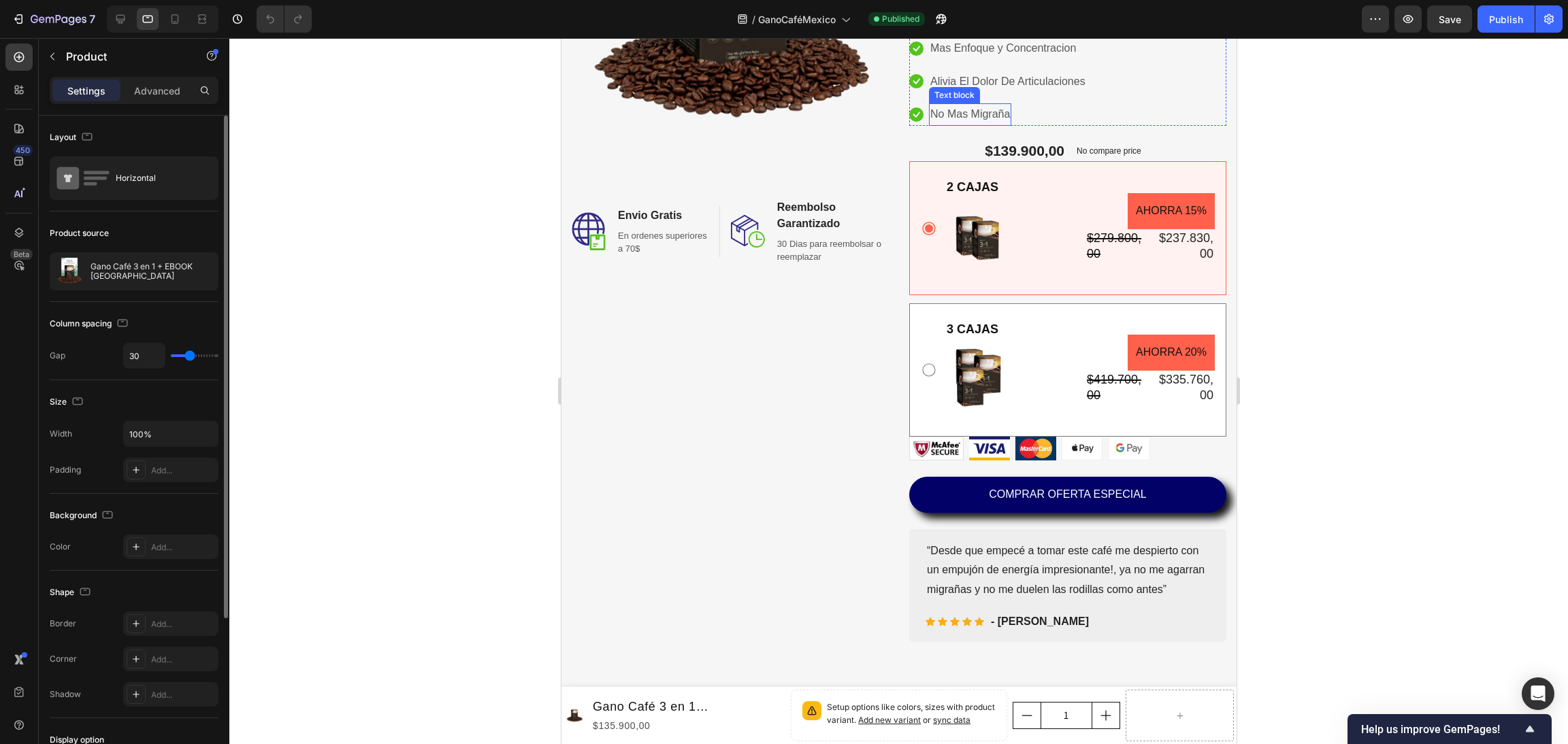
scroll to position [34, 0]
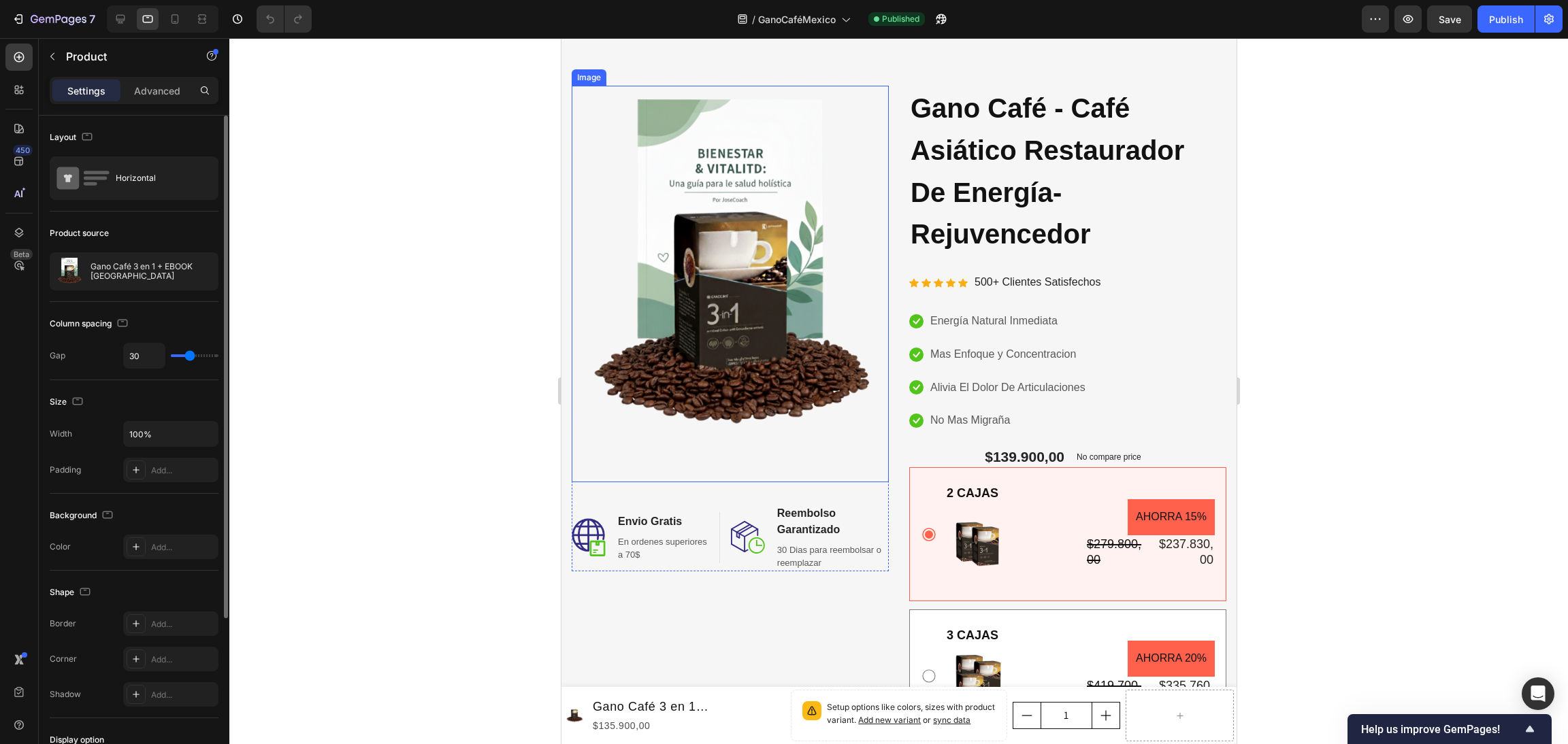
click at [876, 258] on img at bounding box center [729, 284] width 317 height 396
click at [893, 87] on div "Image 0 Image Envio Gratis Heading En ordenes superiores a 70$ Text block Row I…" at bounding box center [898, 517] width 655 height 862
click at [179, 275] on icon "button" at bounding box center [182, 271] width 11 height 11
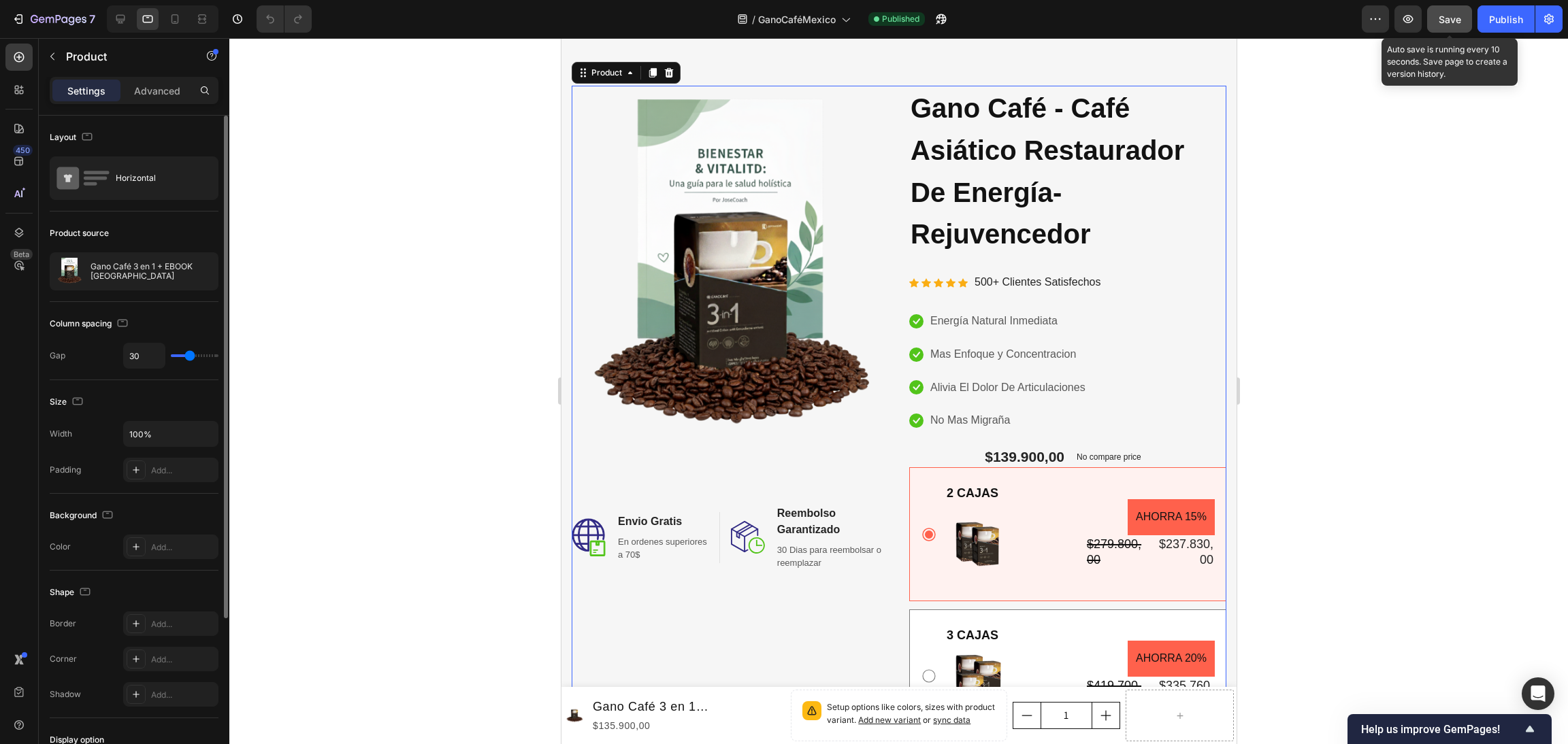
click at [1452, 18] on span "Save" at bounding box center [1450, 19] width 22 height 11
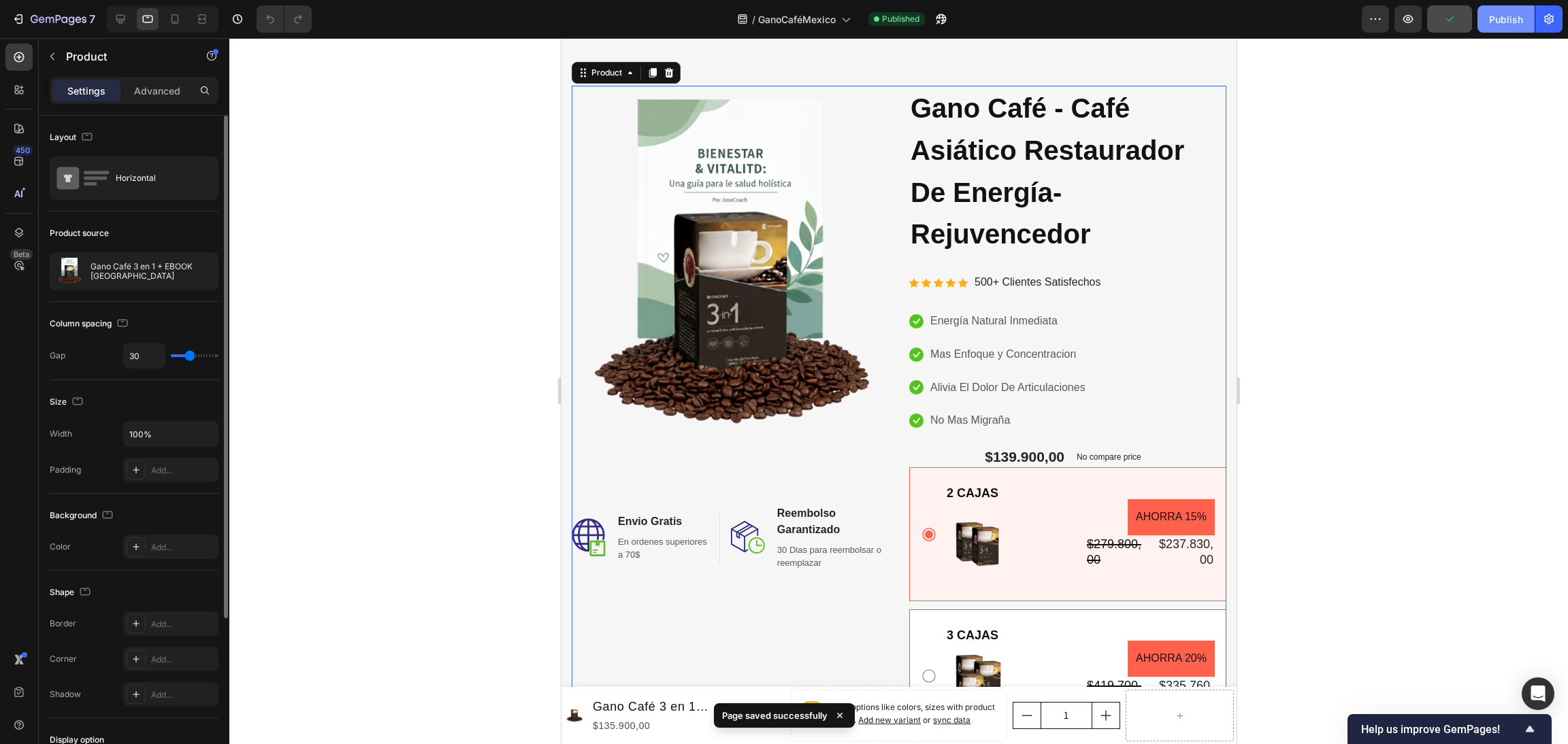
click at [1521, 21] on div "Publish" at bounding box center [1506, 19] width 34 height 15
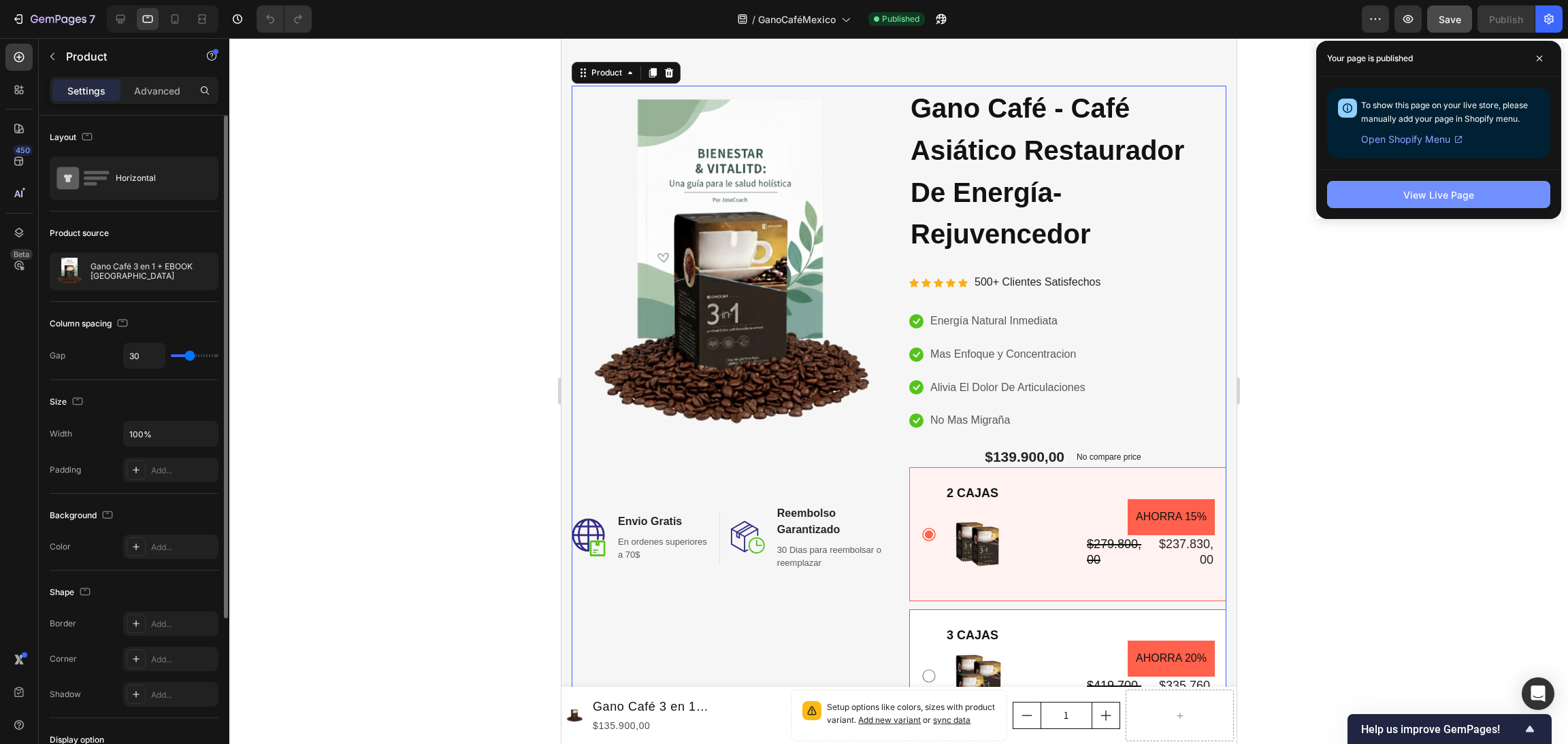
click at [1390, 188] on button "View Live Page" at bounding box center [1439, 195] width 223 height 27
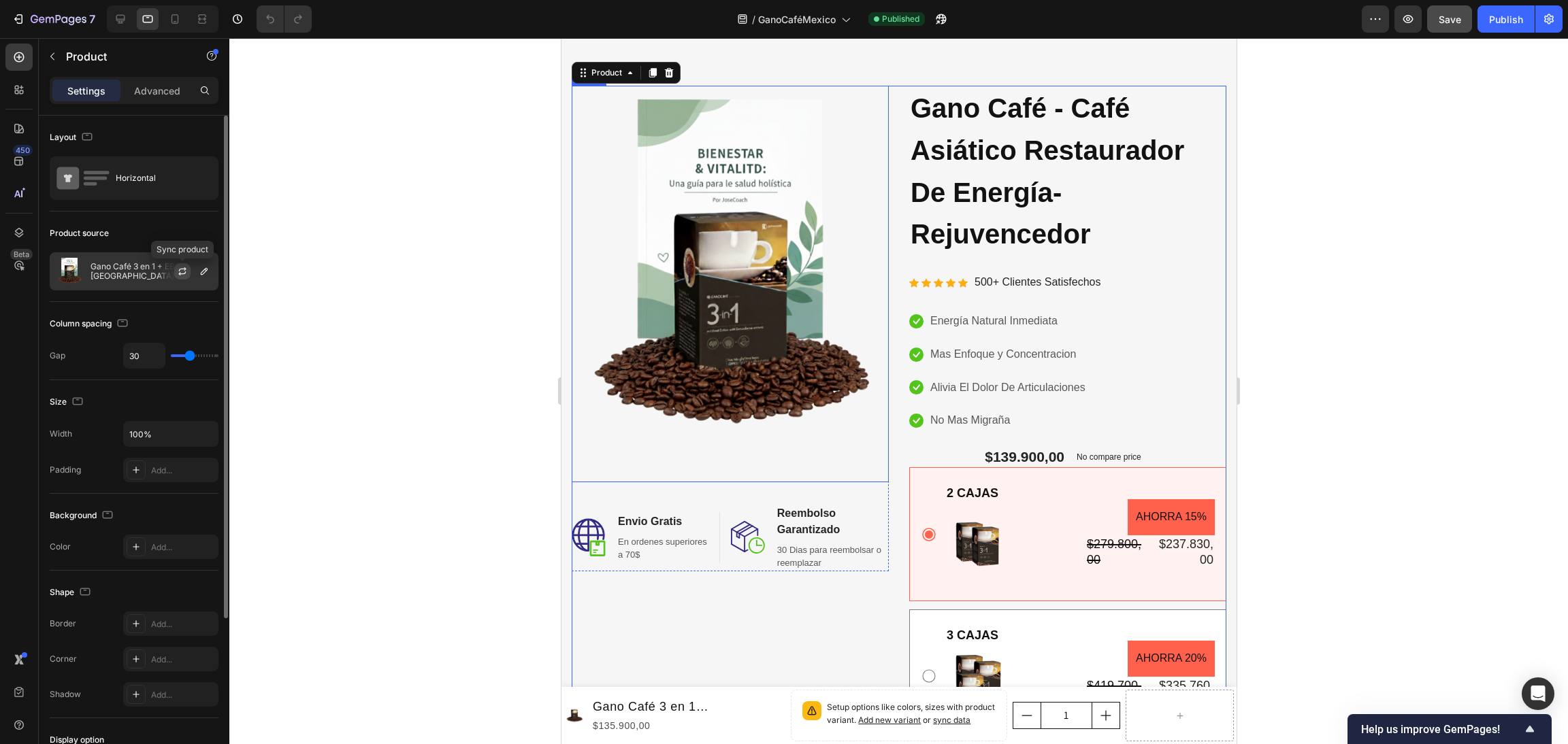
click at [186, 270] on button "button" at bounding box center [182, 271] width 16 height 16
click at [836, 24] on span "GanoCaféMexico" at bounding box center [797, 19] width 77 height 15
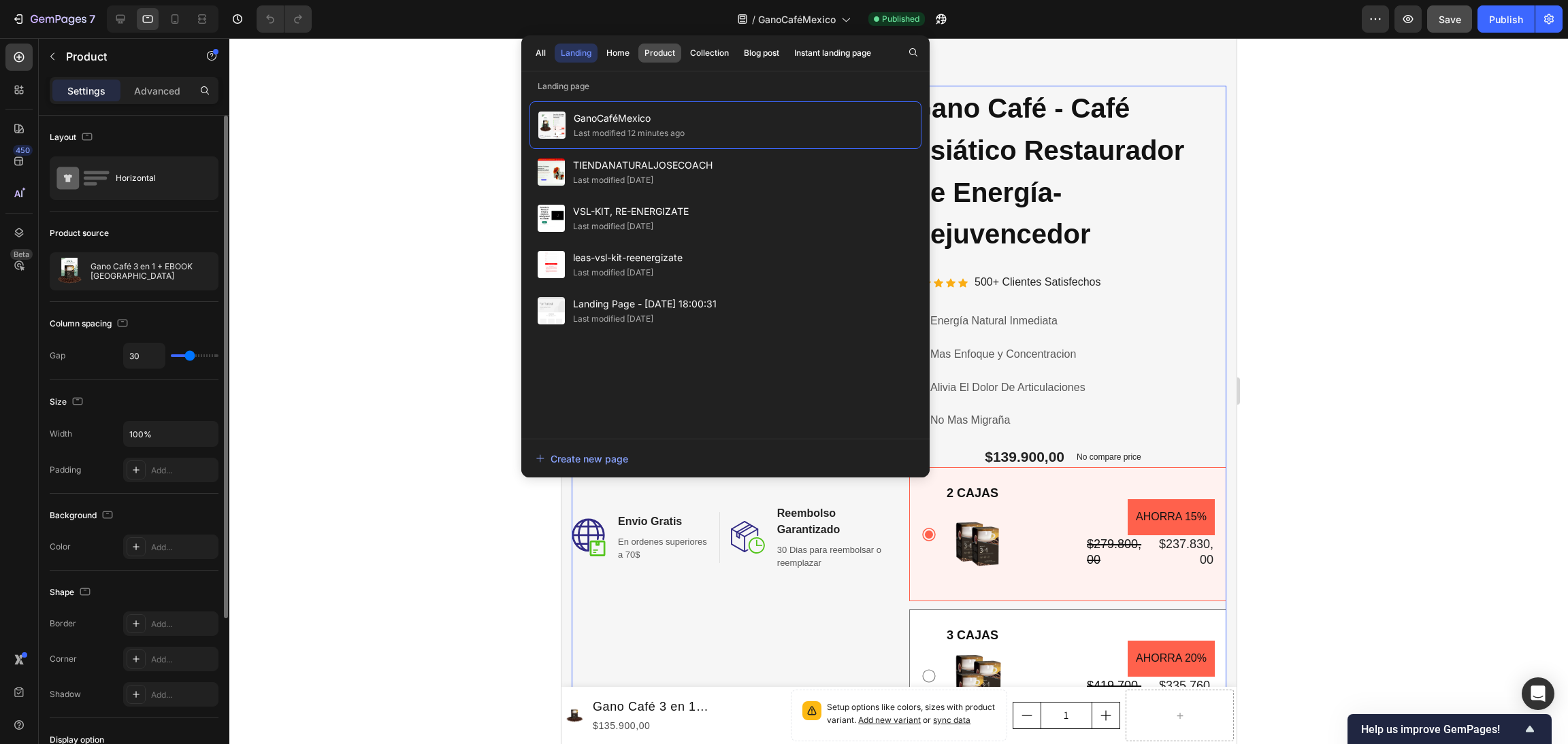
click at [644, 61] on button "Product" at bounding box center [660, 53] width 43 height 19
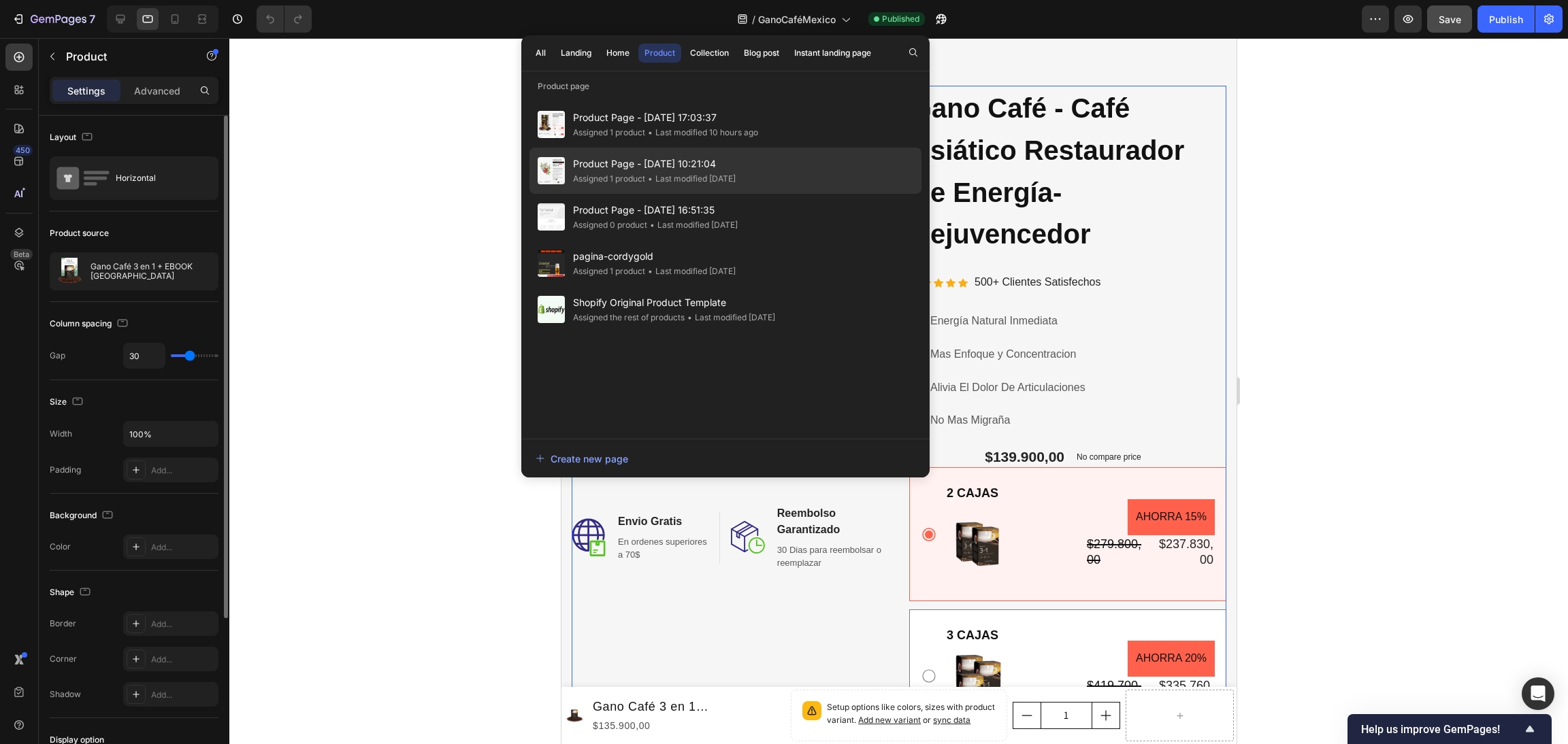
click at [695, 169] on span "Product Page - Sep 8, 10:21:04" at bounding box center [653, 164] width 162 height 16
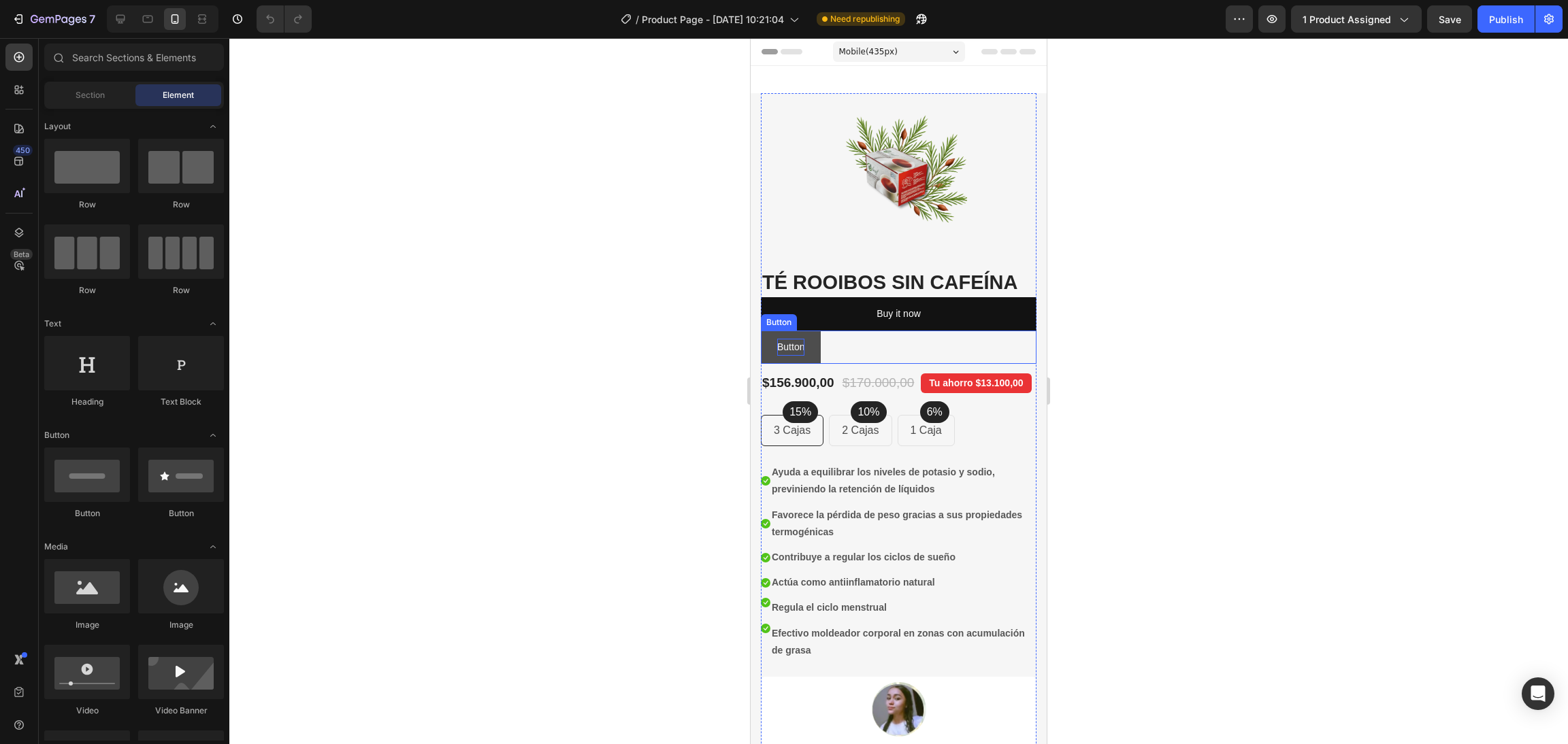
click at [796, 339] on p "Button" at bounding box center [791, 348] width 27 height 17
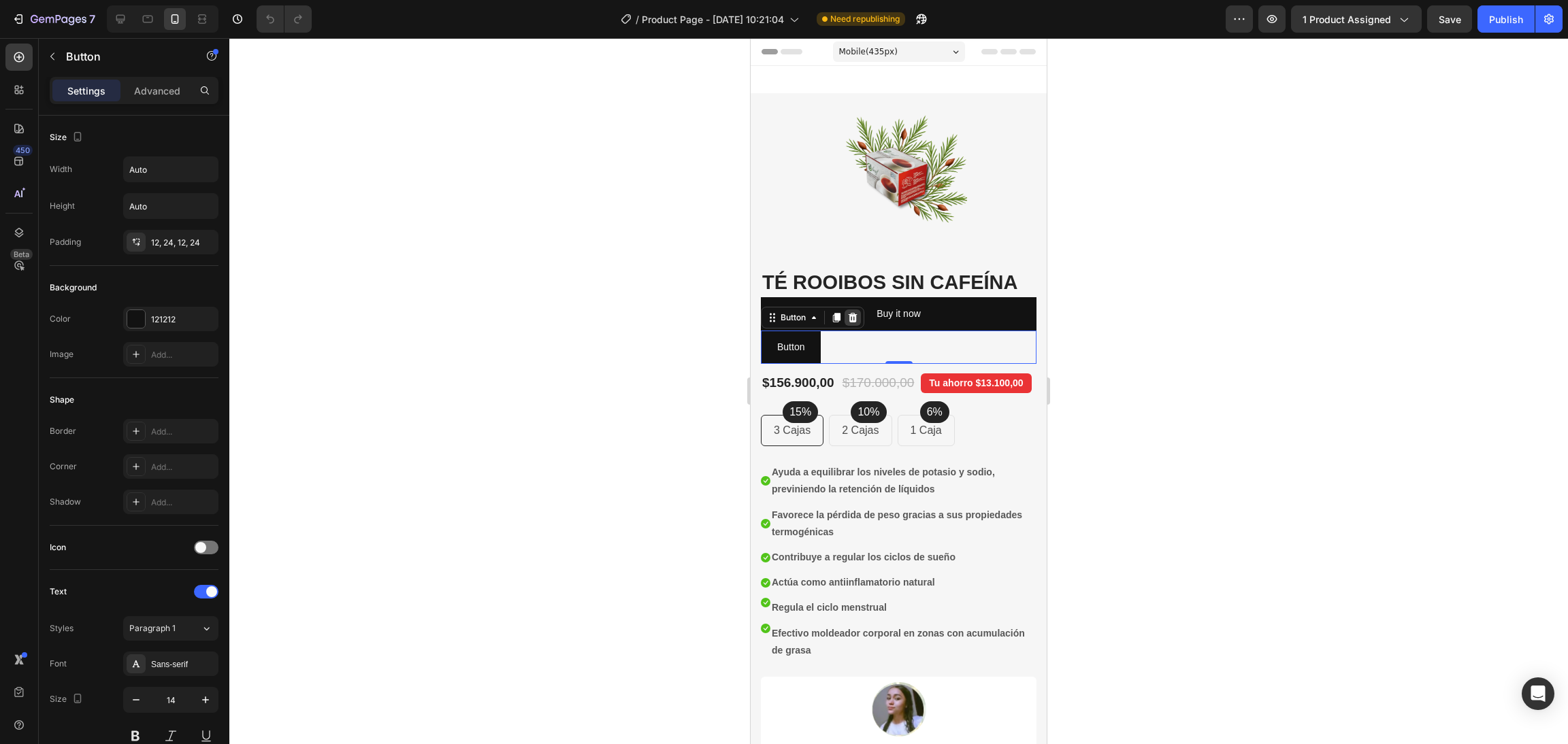
click at [860, 319] on div at bounding box center [853, 318] width 16 height 16
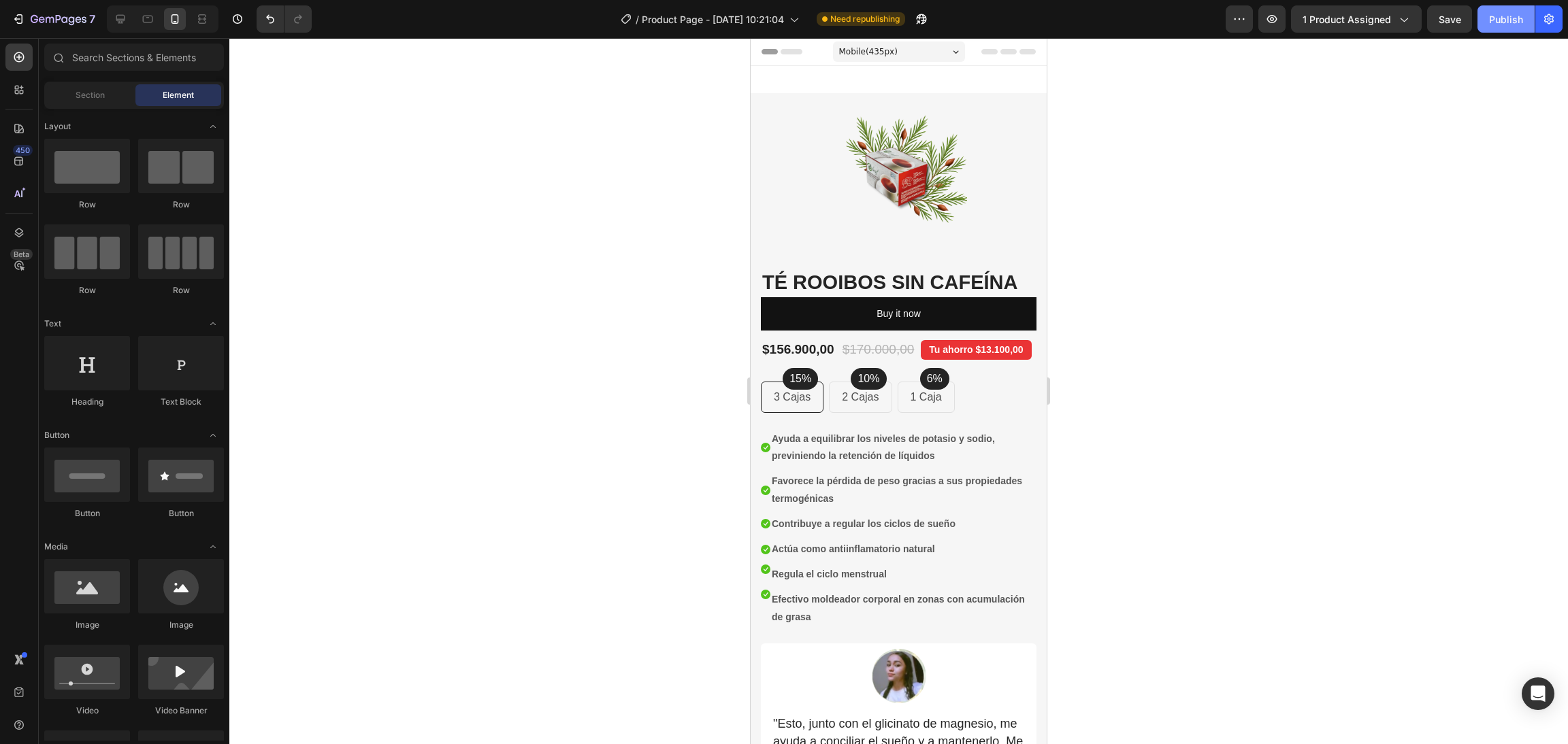
click at [1509, 21] on div "Publish" at bounding box center [1506, 19] width 34 height 15
click at [908, 18] on icon "button" at bounding box center [905, 19] width 14 height 14
click at [803, 21] on icon at bounding box center [810, 19] width 14 height 14
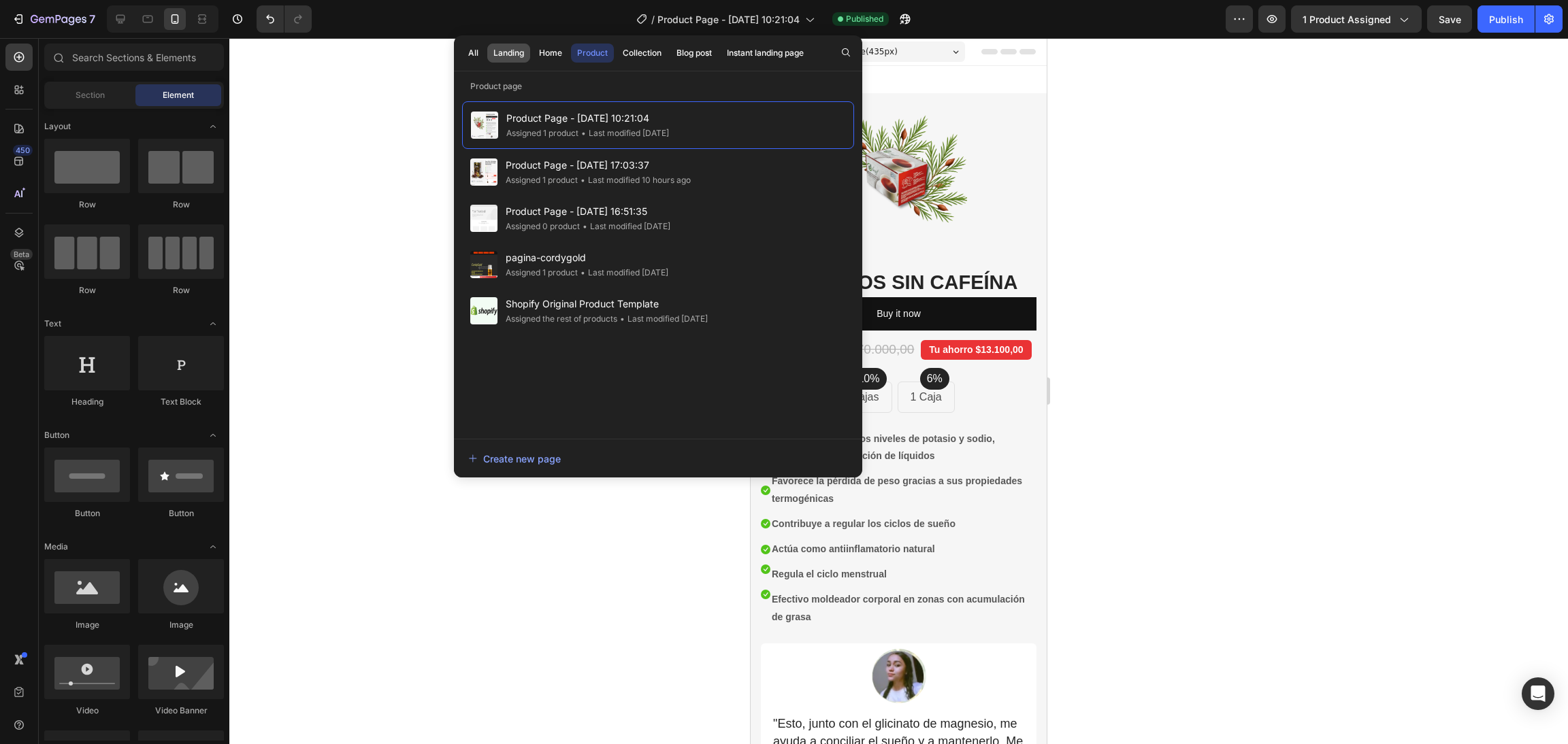
click at [520, 54] on div "Landing" at bounding box center [509, 53] width 31 height 12
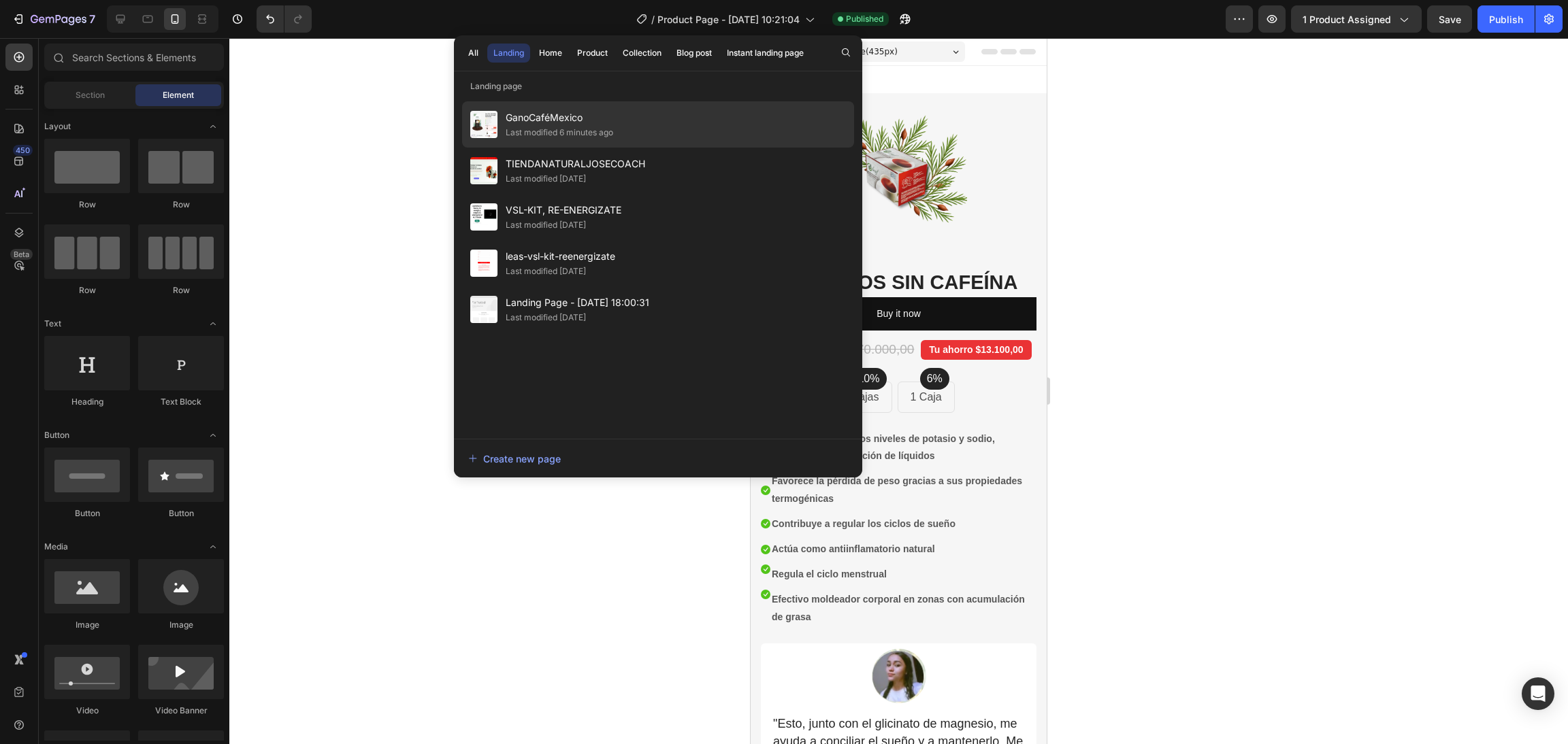
click at [593, 128] on div "Last modified 6 minutes ago" at bounding box center [559, 133] width 107 height 14
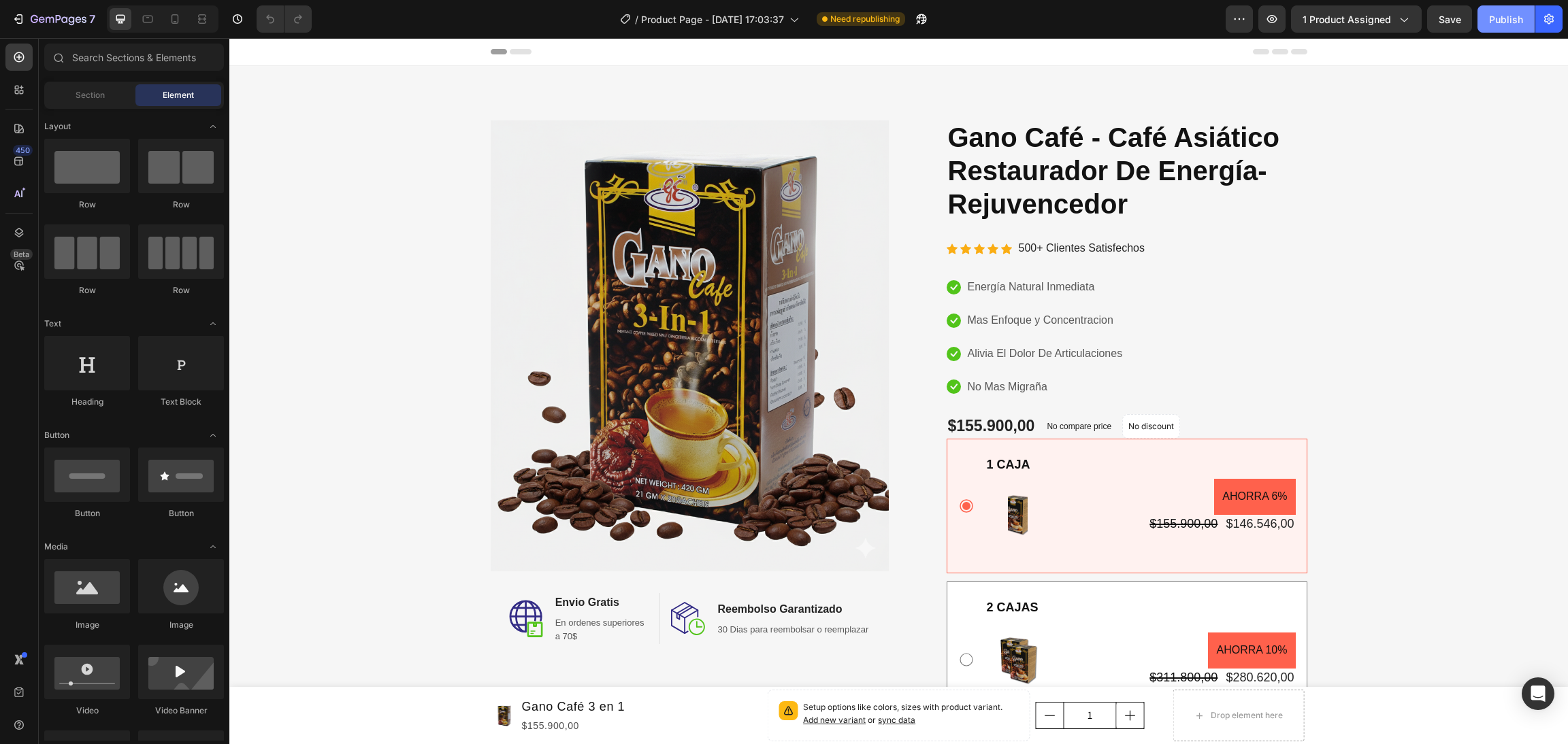
click at [1504, 9] on button "Publish" at bounding box center [1506, 19] width 58 height 27
click at [626, 297] on img at bounding box center [690, 346] width 398 height 451
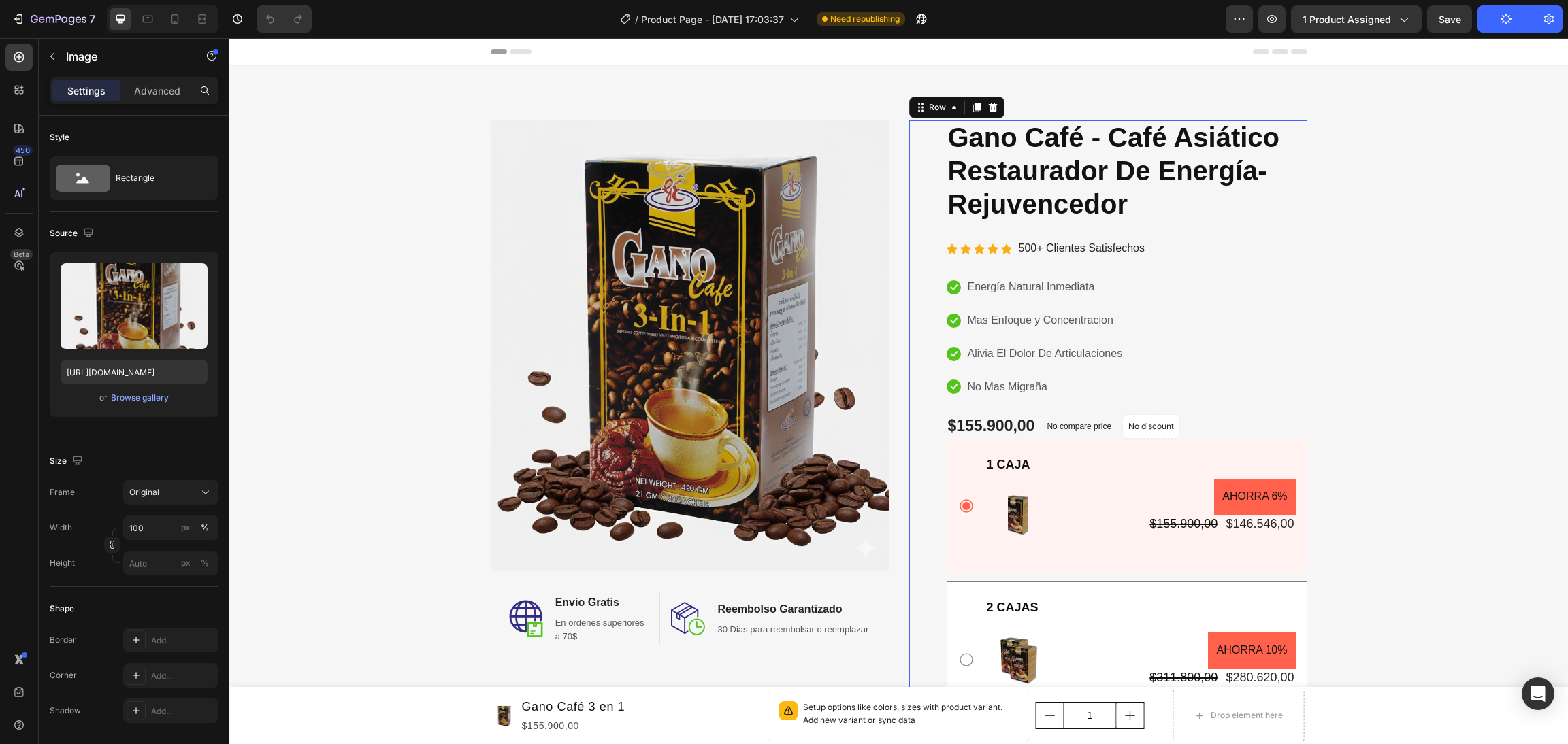
click at [937, 474] on div "Product Images [PERSON_NAME] Café - Café Asiático Restaurador De Energía-Rejuve…" at bounding box center [1109, 602] width 398 height 964
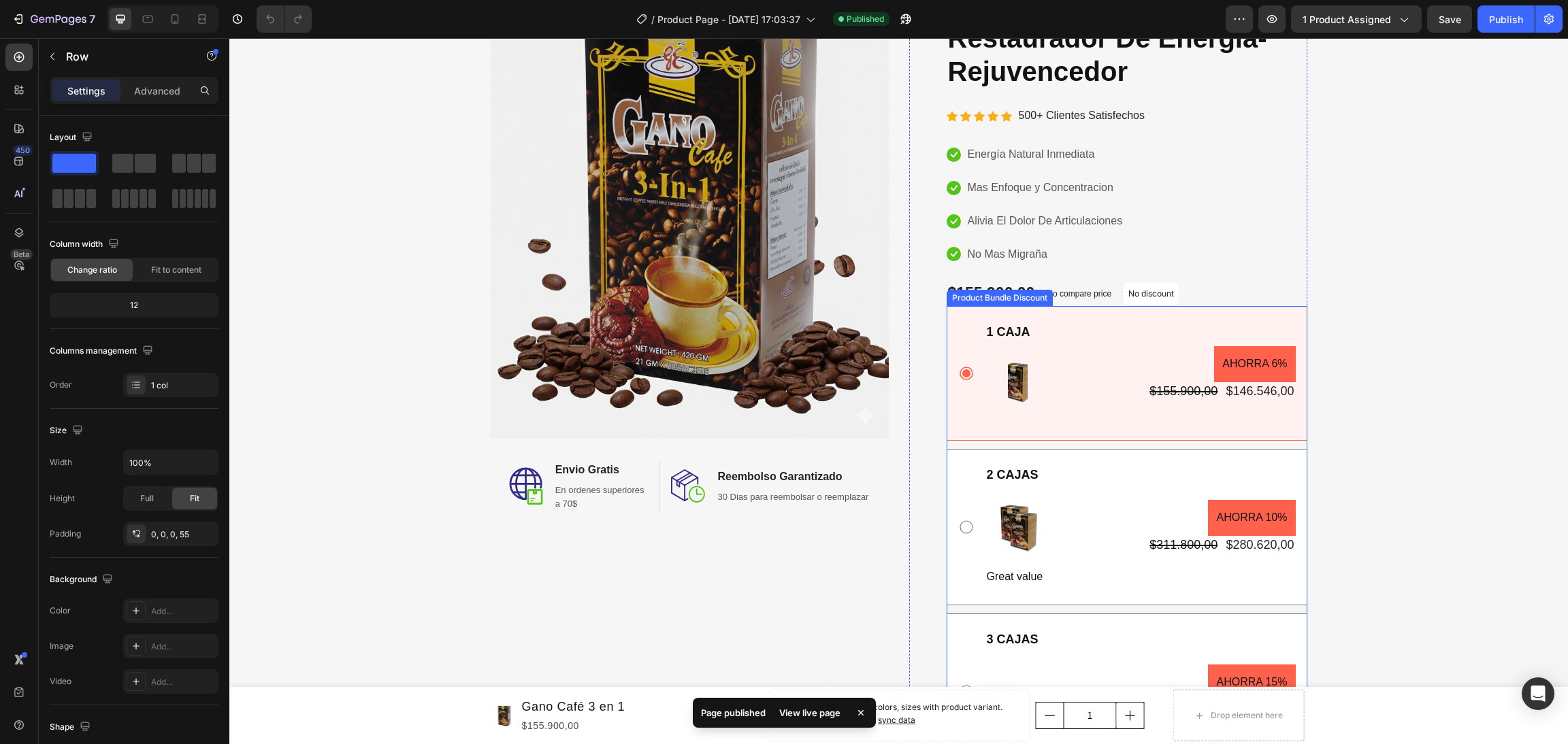
scroll to position [305, 0]
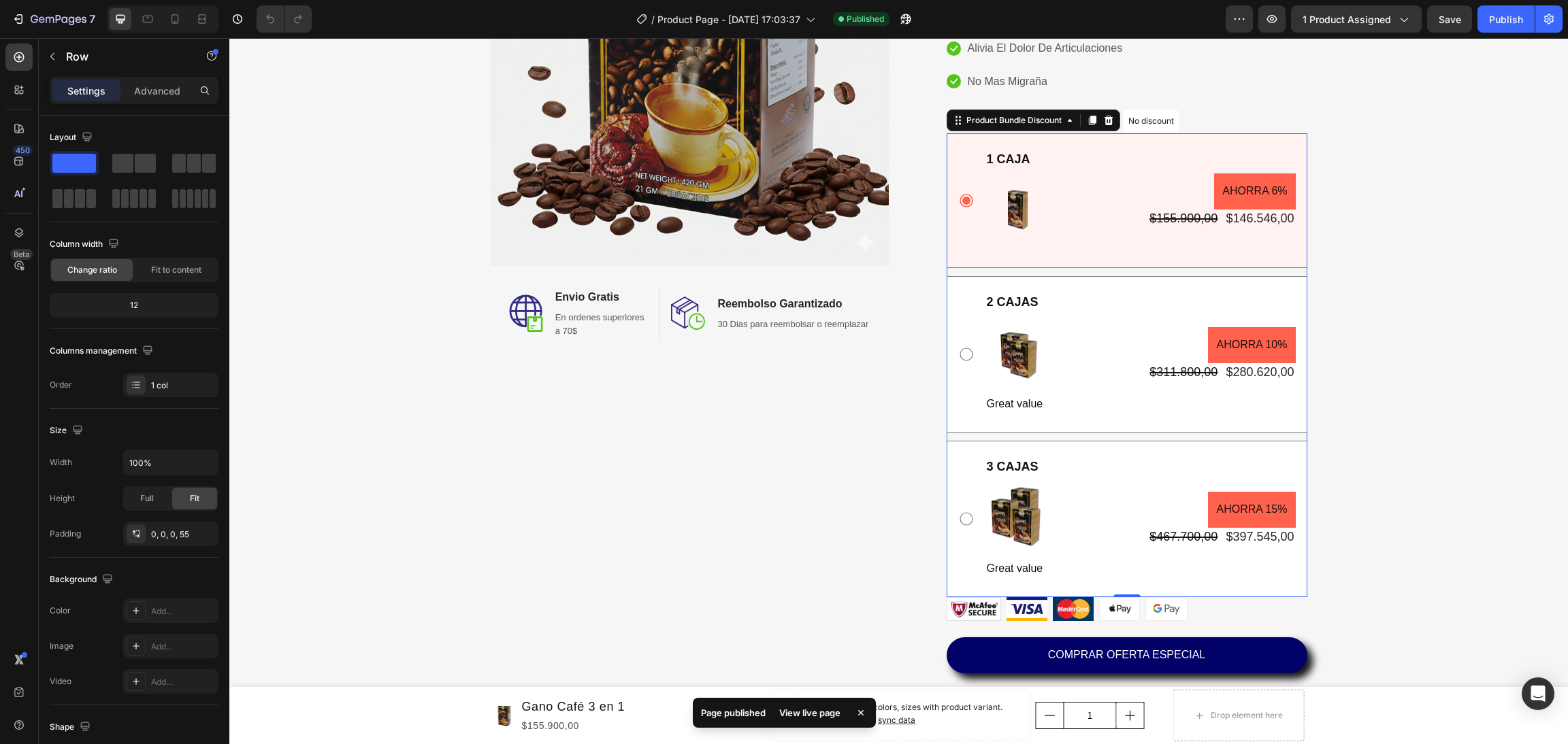
click at [972, 559] on div "3 CAJAS Text Block Image Great value Text Block AHORRA 15% Product Badge $467.7…" at bounding box center [1127, 518] width 337 height 123
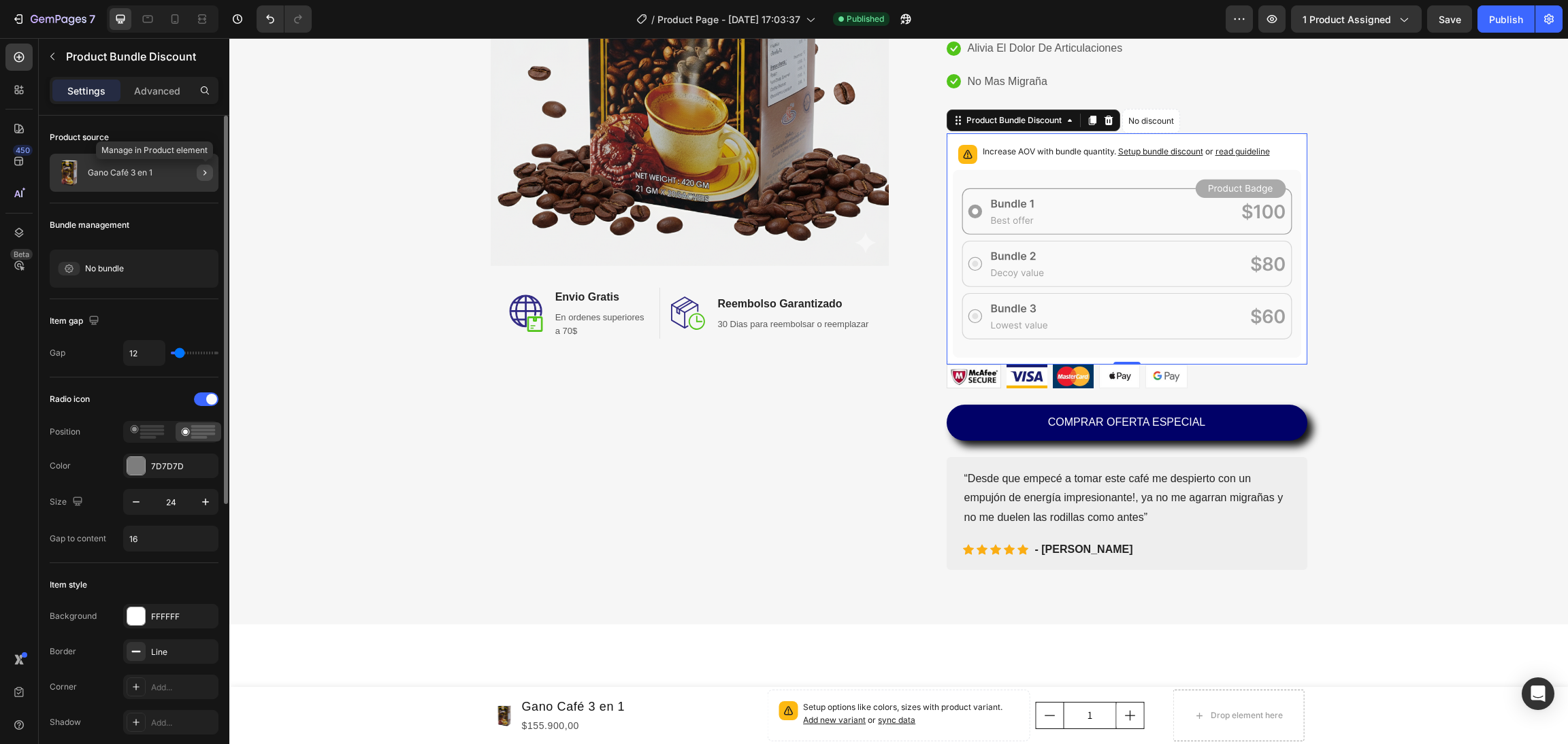
click at [201, 169] on icon "button" at bounding box center [204, 172] width 11 height 11
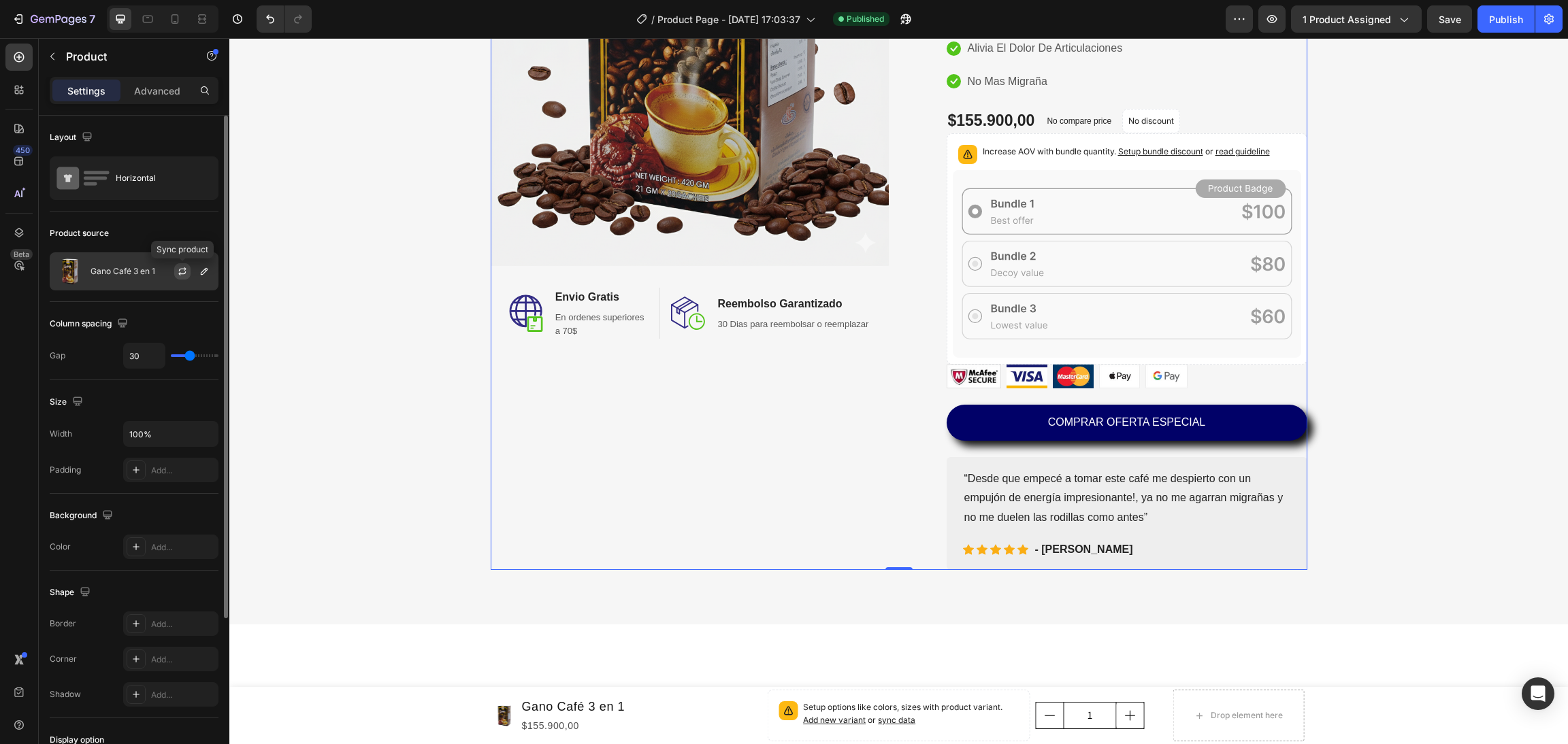
click at [185, 269] on icon "button" at bounding box center [182, 269] width 8 height 4
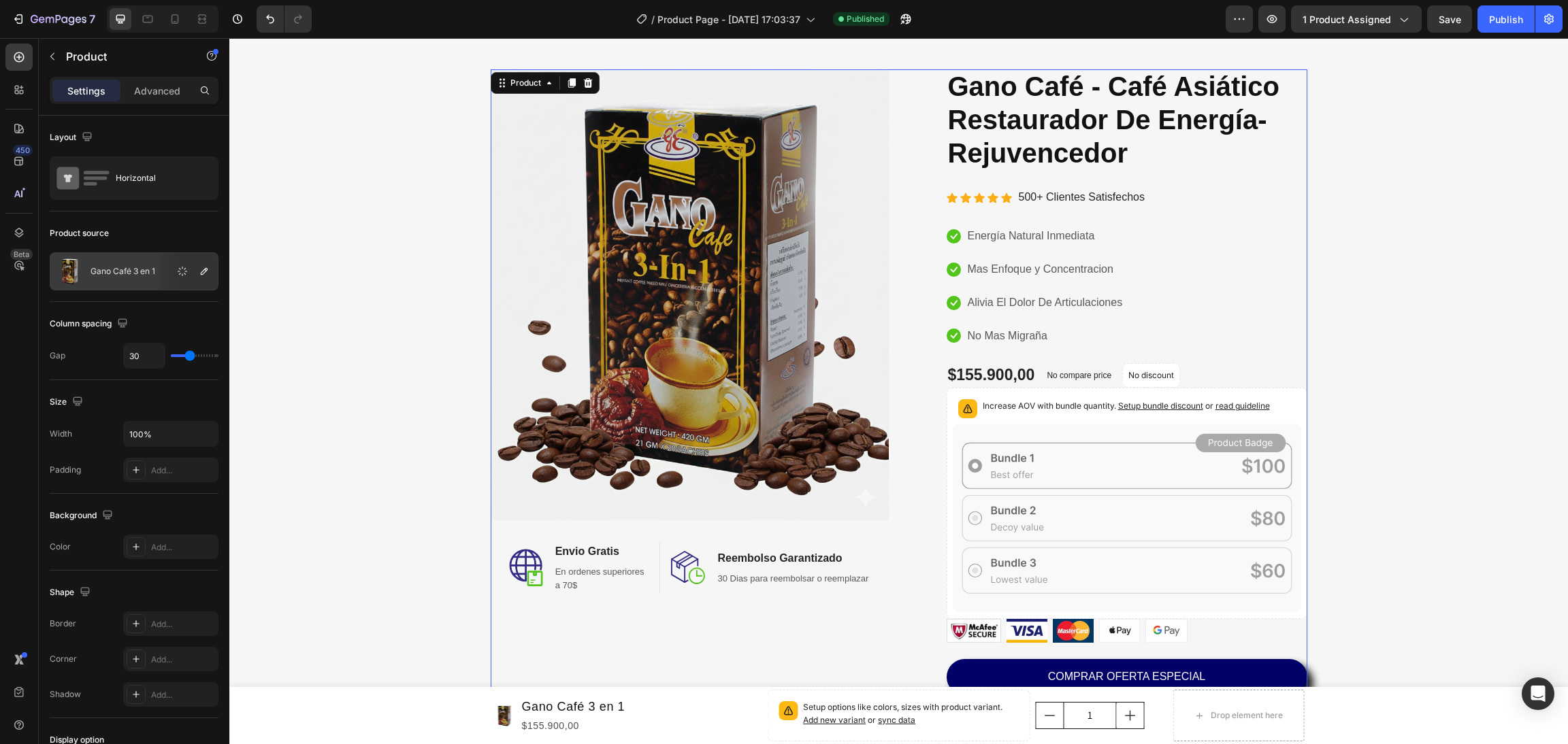
scroll to position [0, 0]
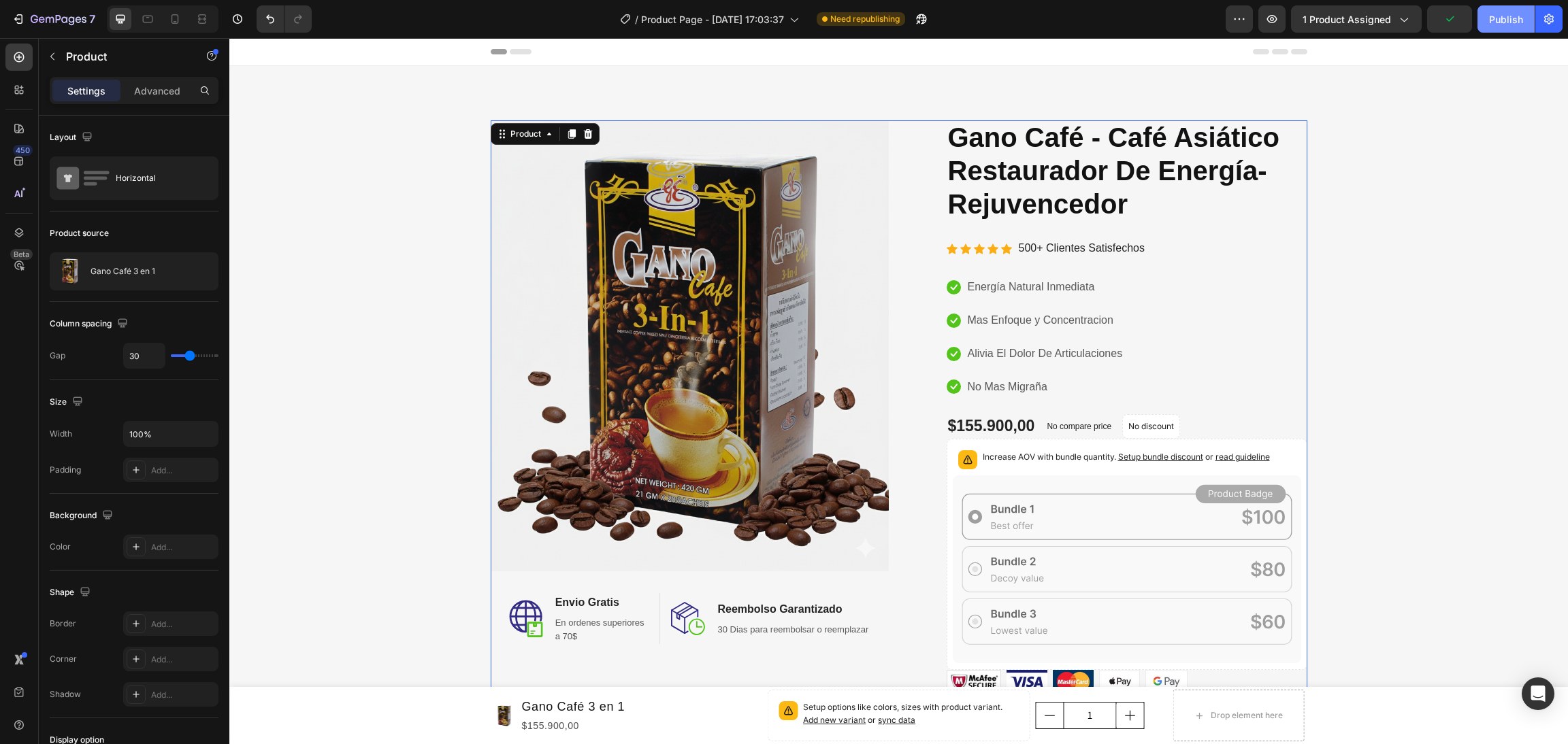
drag, startPoint x: 1509, startPoint y: 27, endPoint x: 1246, endPoint y: 10, distance: 263.5
click at [1509, 27] on button "Publish" at bounding box center [1506, 19] width 58 height 27
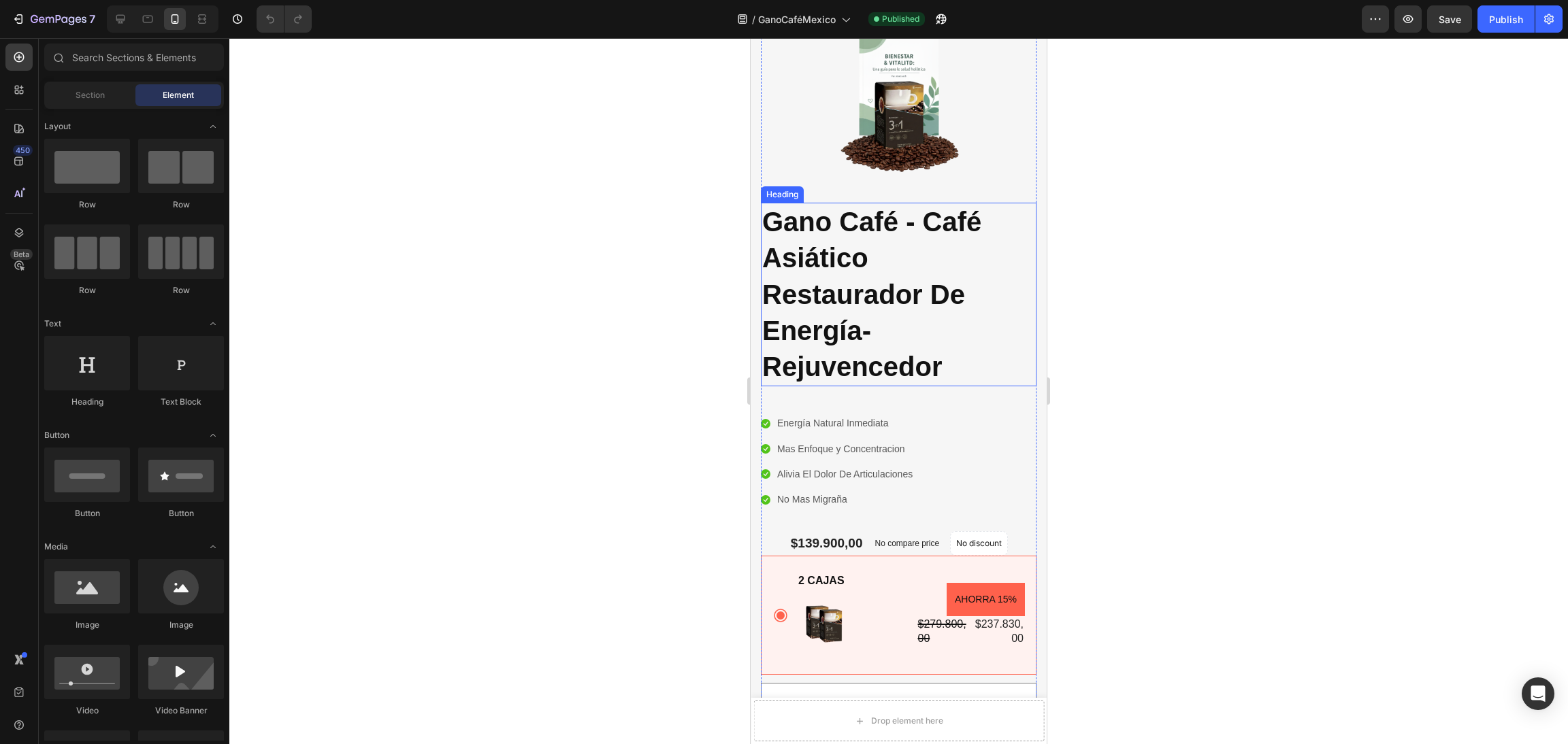
scroll to position [305, 0]
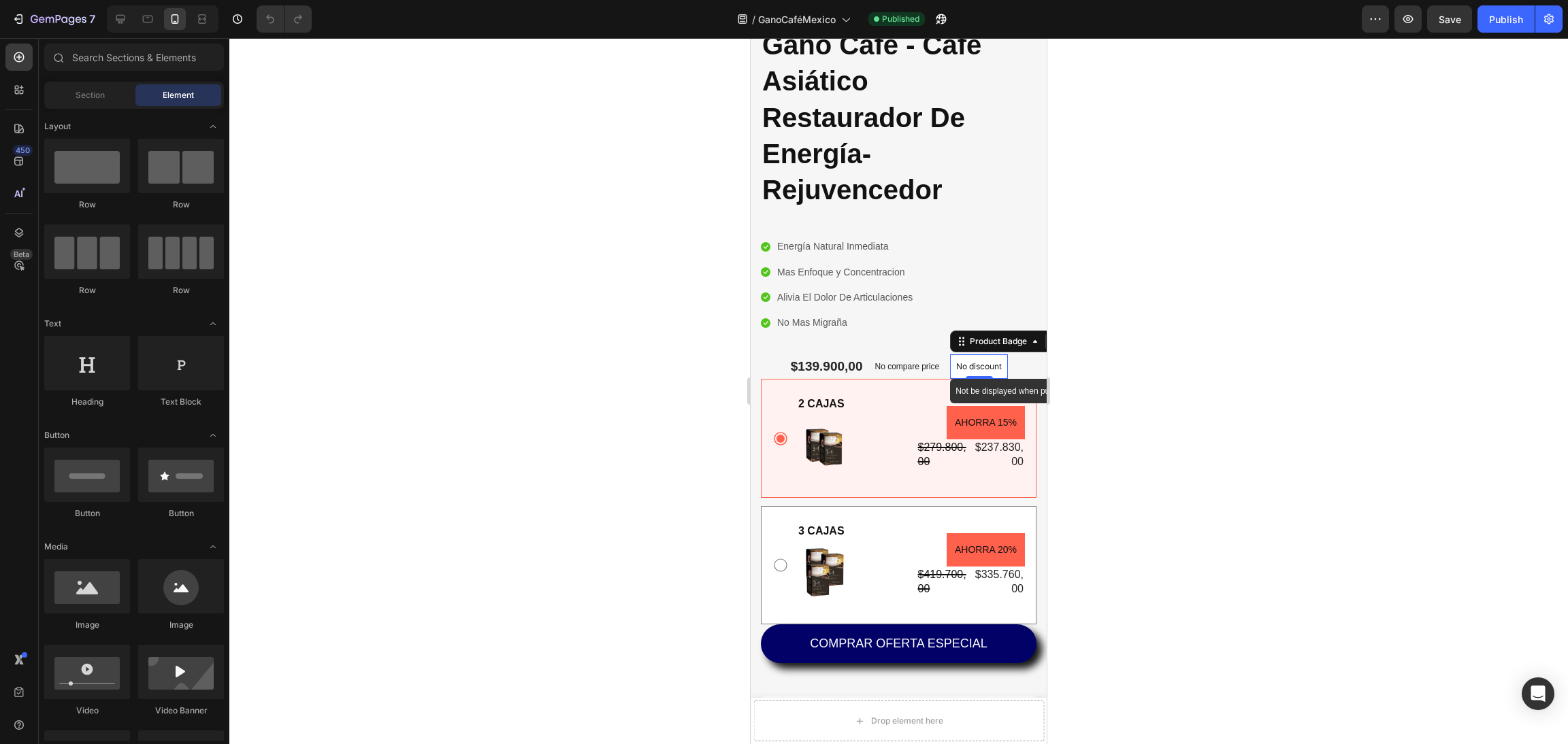
click at [976, 378] on div "No discount" at bounding box center [979, 366] width 57 height 23
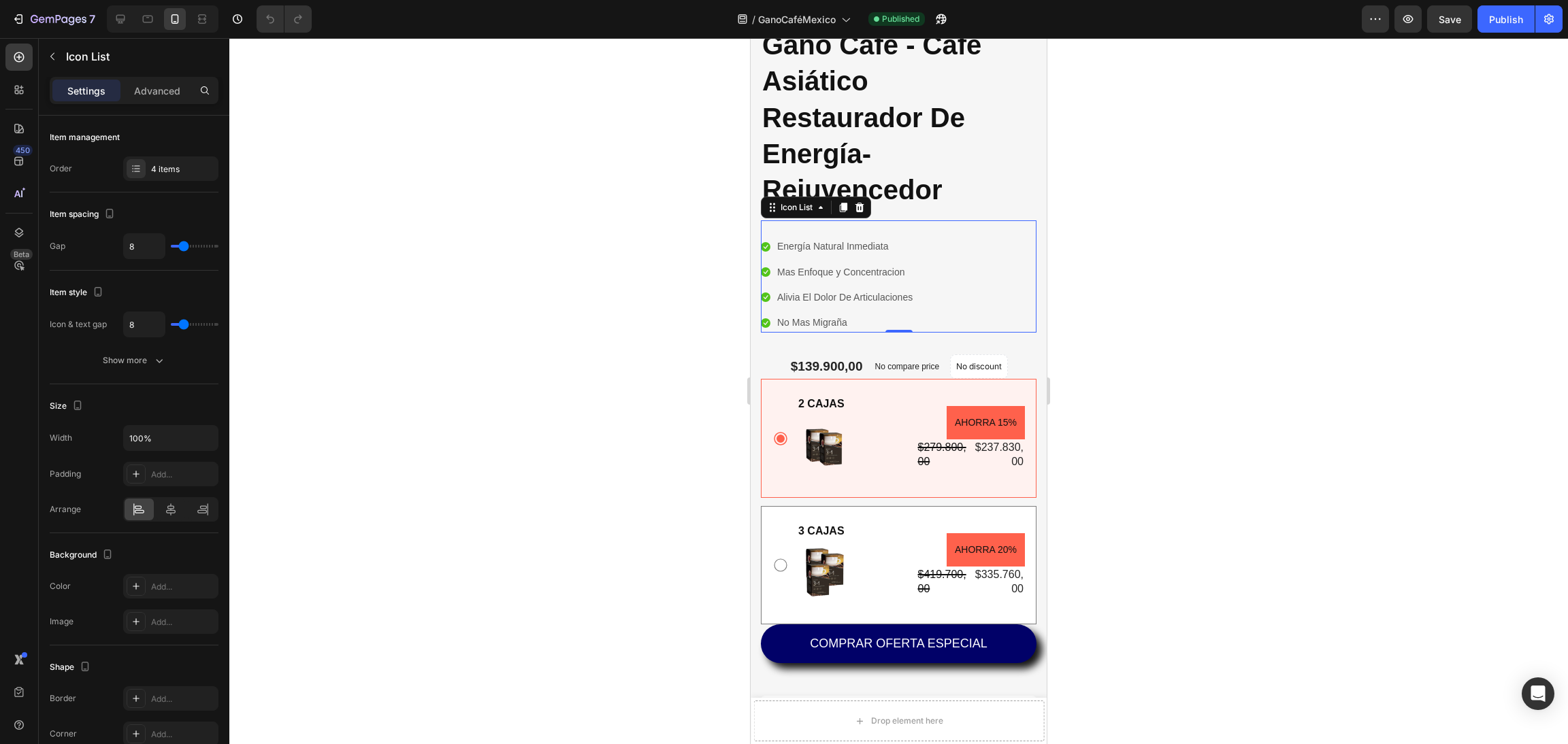
click at [897, 332] on div "Icon Energía Natural Inmediata Text block Icon Mas Enfoque y Concentracion Text…" at bounding box center [898, 276] width 276 height 112
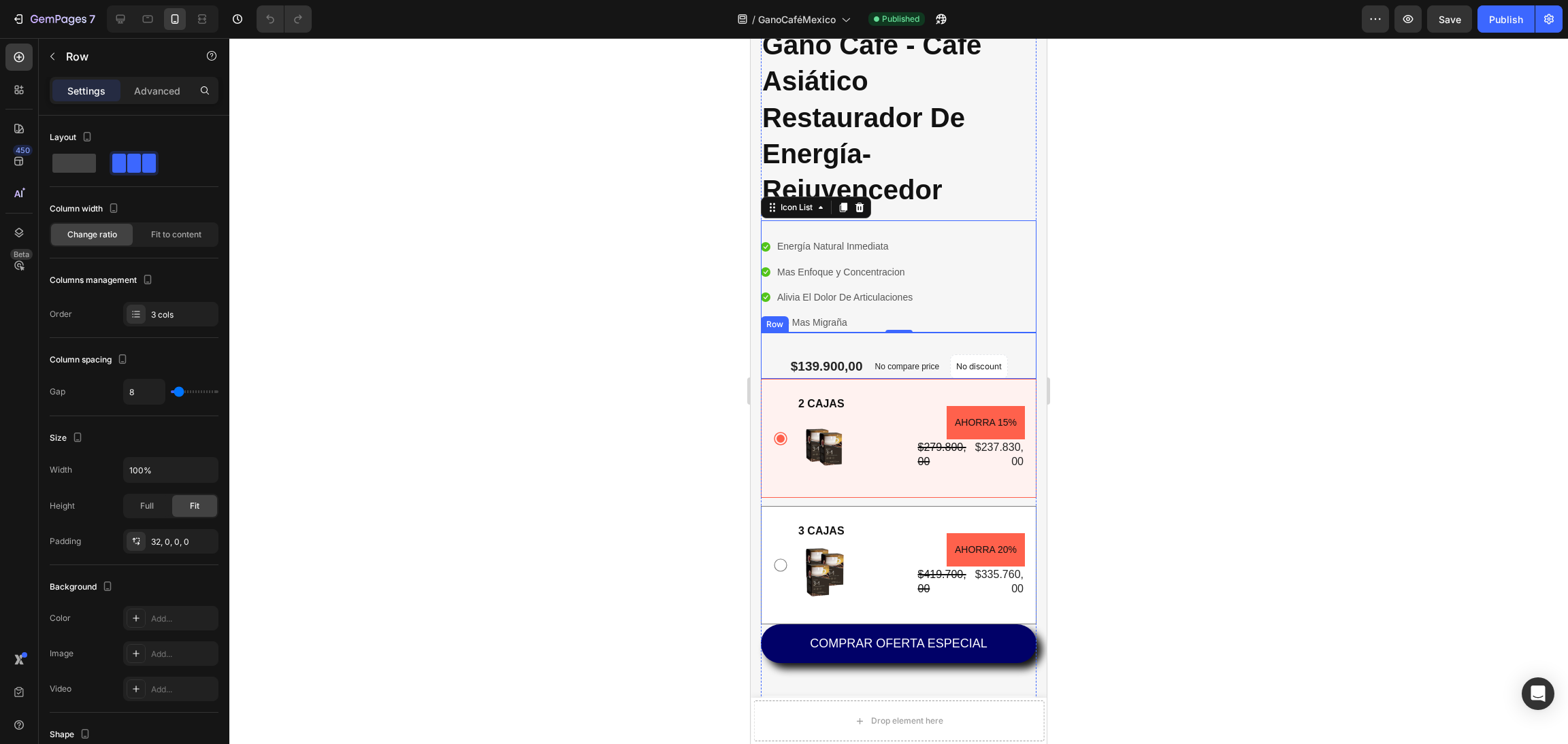
click at [881, 360] on div "No compare price Compare Price" at bounding box center [907, 366] width 76 height 25
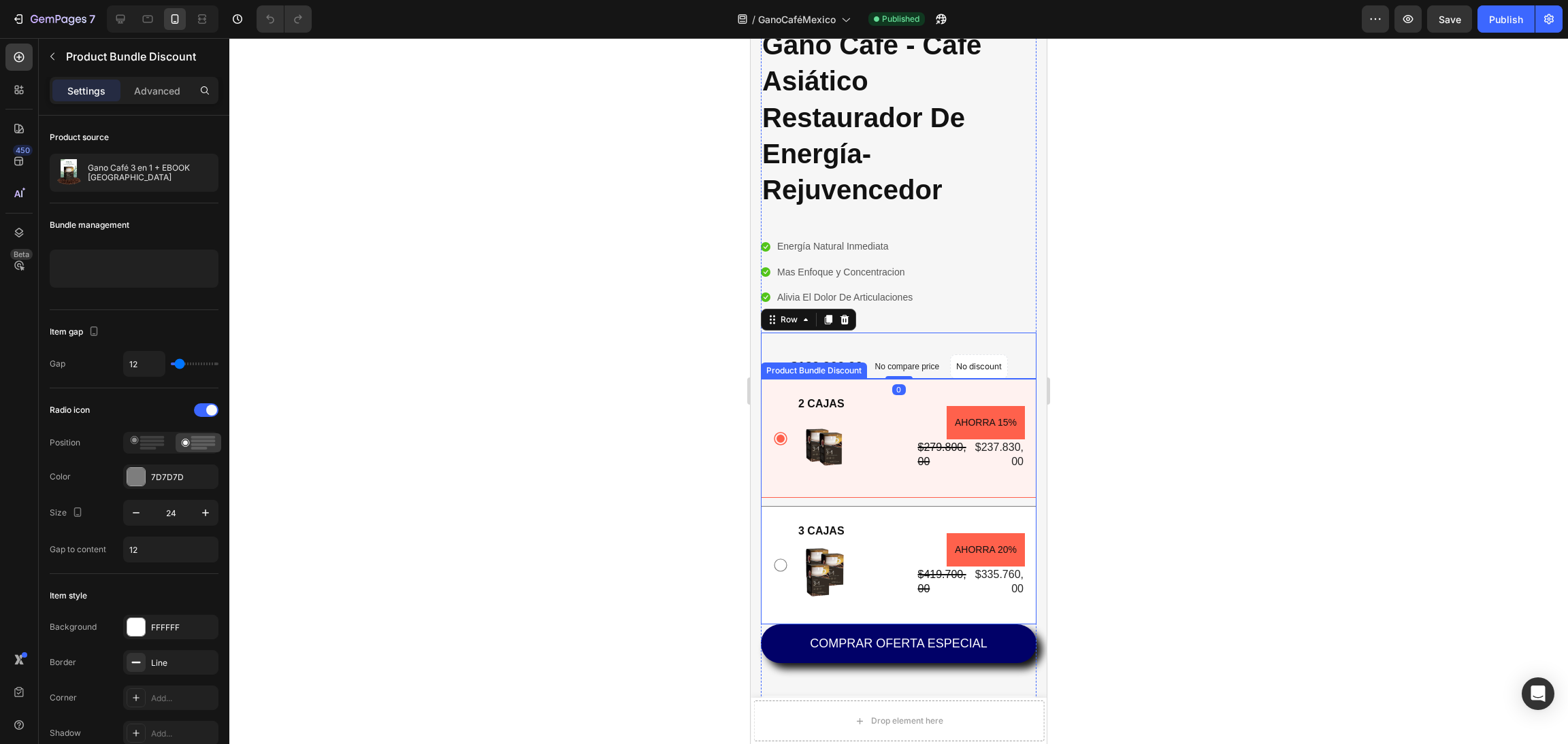
click at [763, 425] on div "2 CAJAS Text Block Image AHORRA 15% Product Badge $279.800,00 Product Price Pro…" at bounding box center [898, 439] width 276 height 118
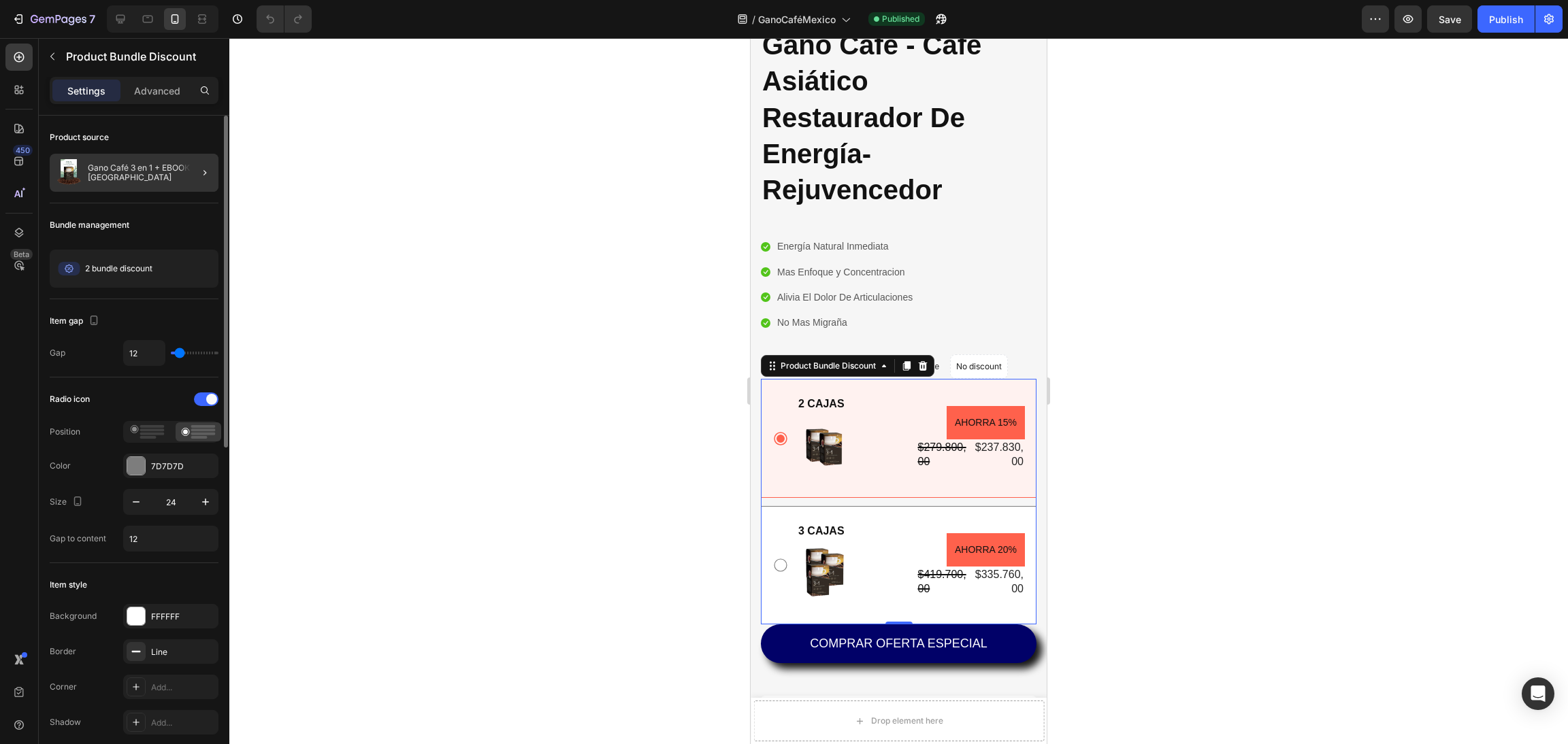
click at [187, 177] on div at bounding box center [199, 172] width 38 height 38
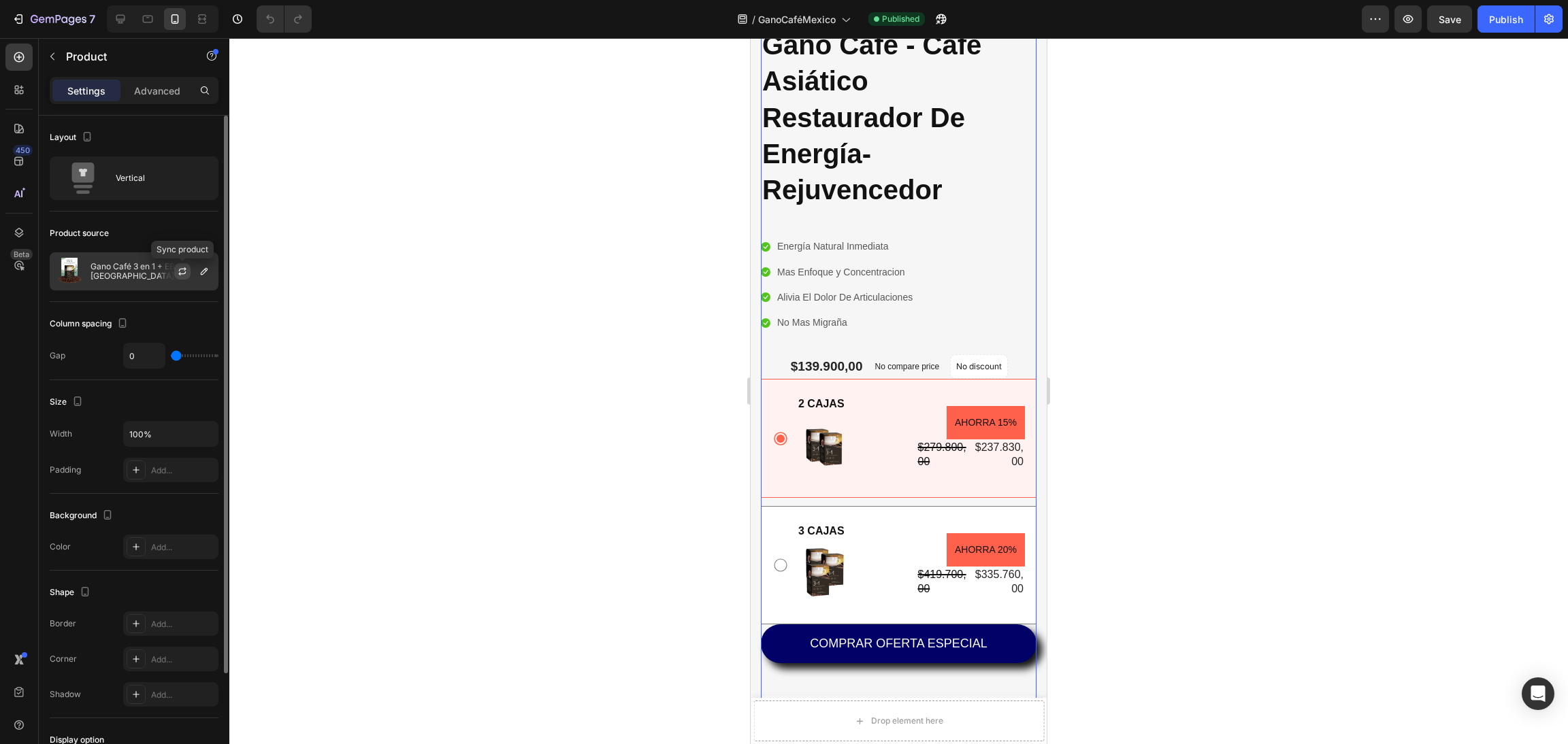
click at [178, 275] on icon "button" at bounding box center [182, 271] width 11 height 11
click at [921, 21] on div "Published" at bounding box center [896, 19] width 57 height 14
click at [937, 25] on icon "button" at bounding box center [941, 19] width 14 height 14
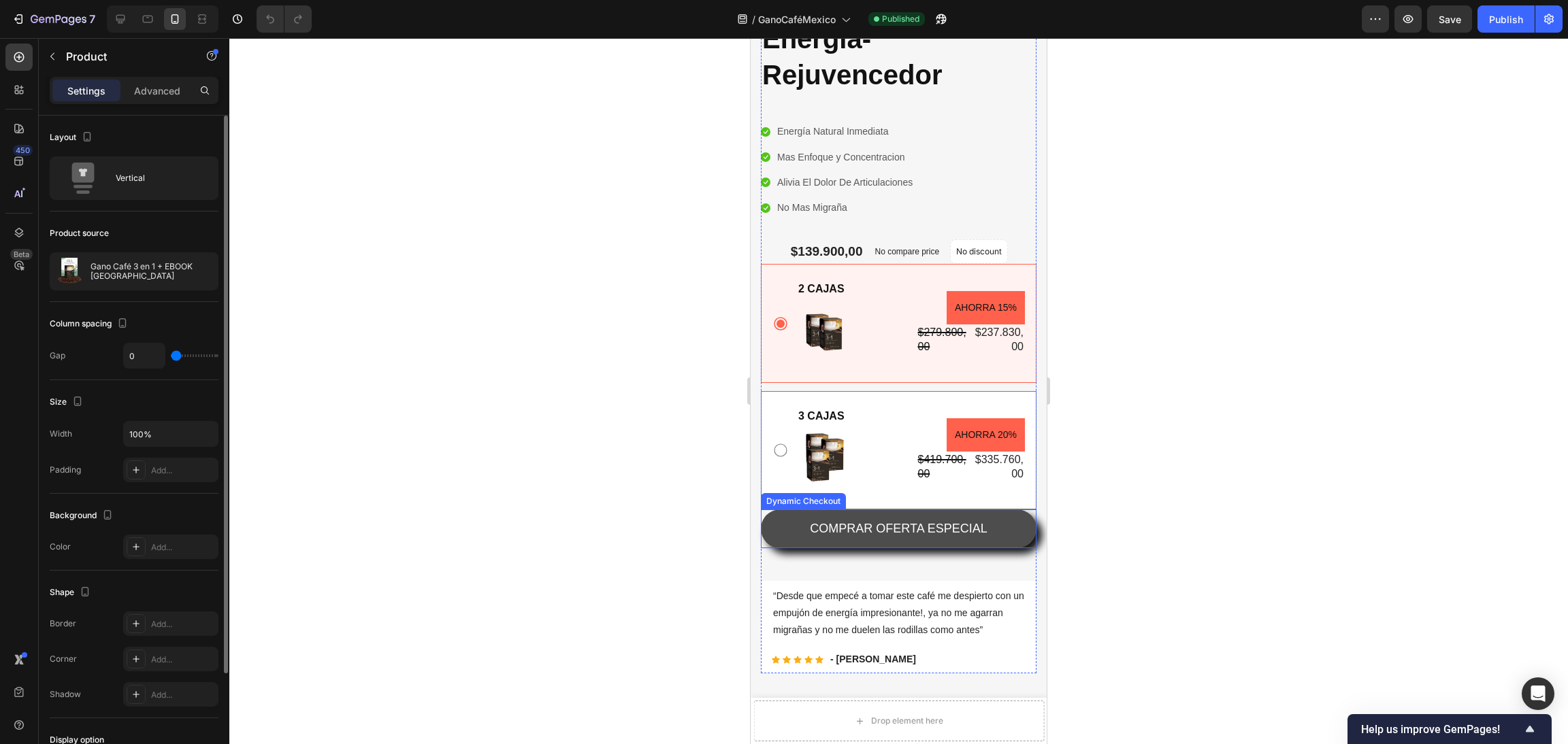
scroll to position [408, 0]
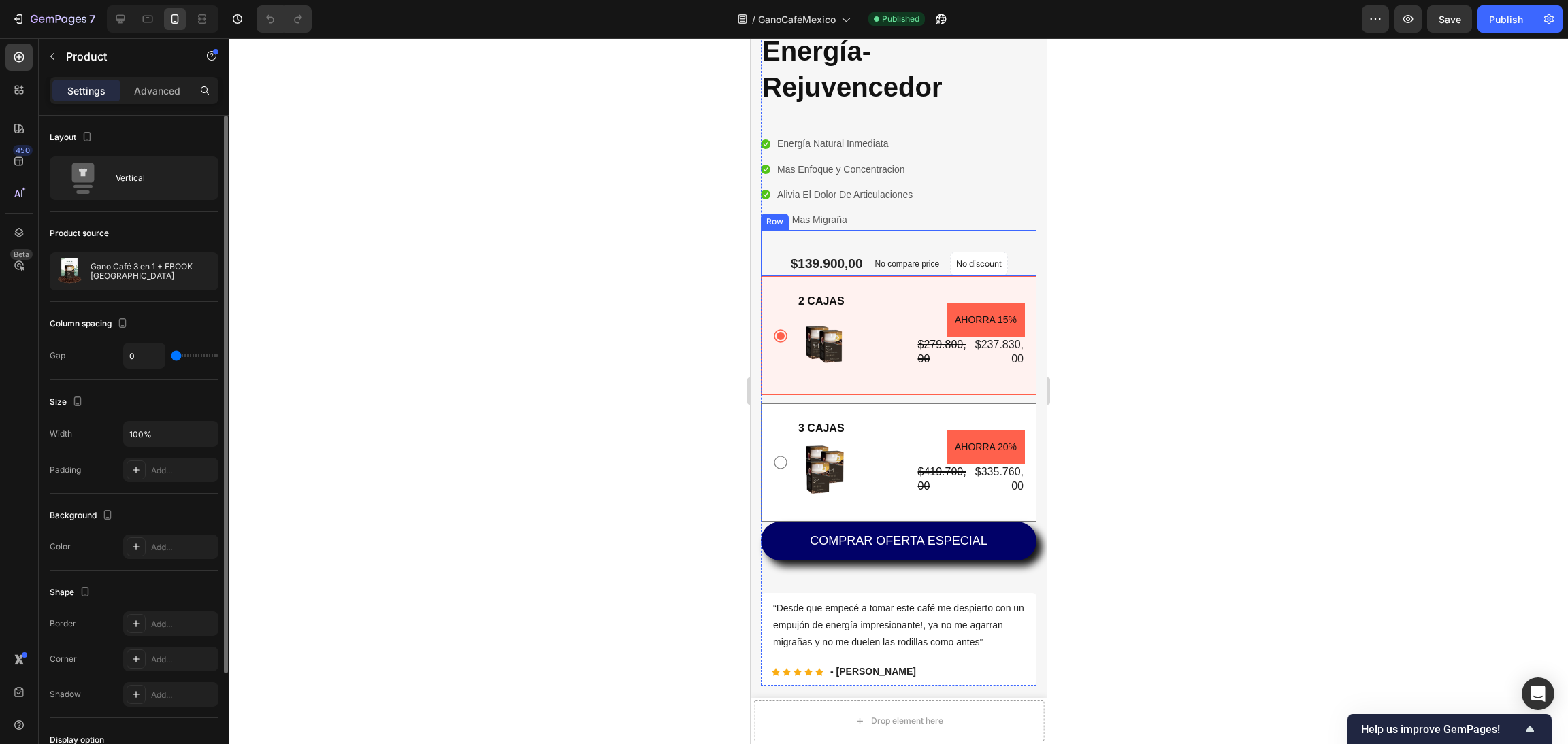
click at [828, 254] on div "$139.900,00 Product Price Product Price No compare price Compare Price No disco…" at bounding box center [898, 253] width 276 height 46
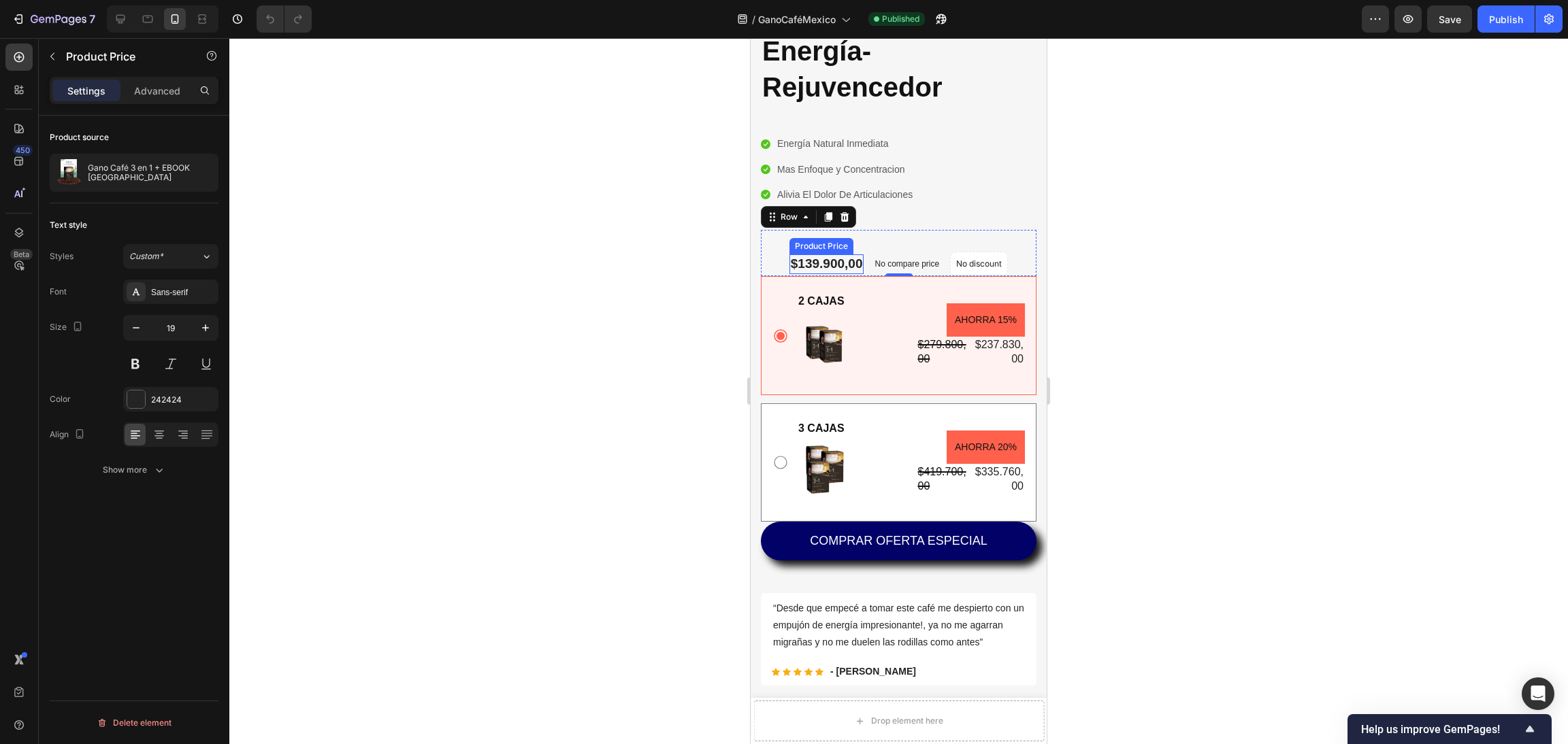
click at [826, 269] on div "$139.900,00" at bounding box center [826, 263] width 75 height 20
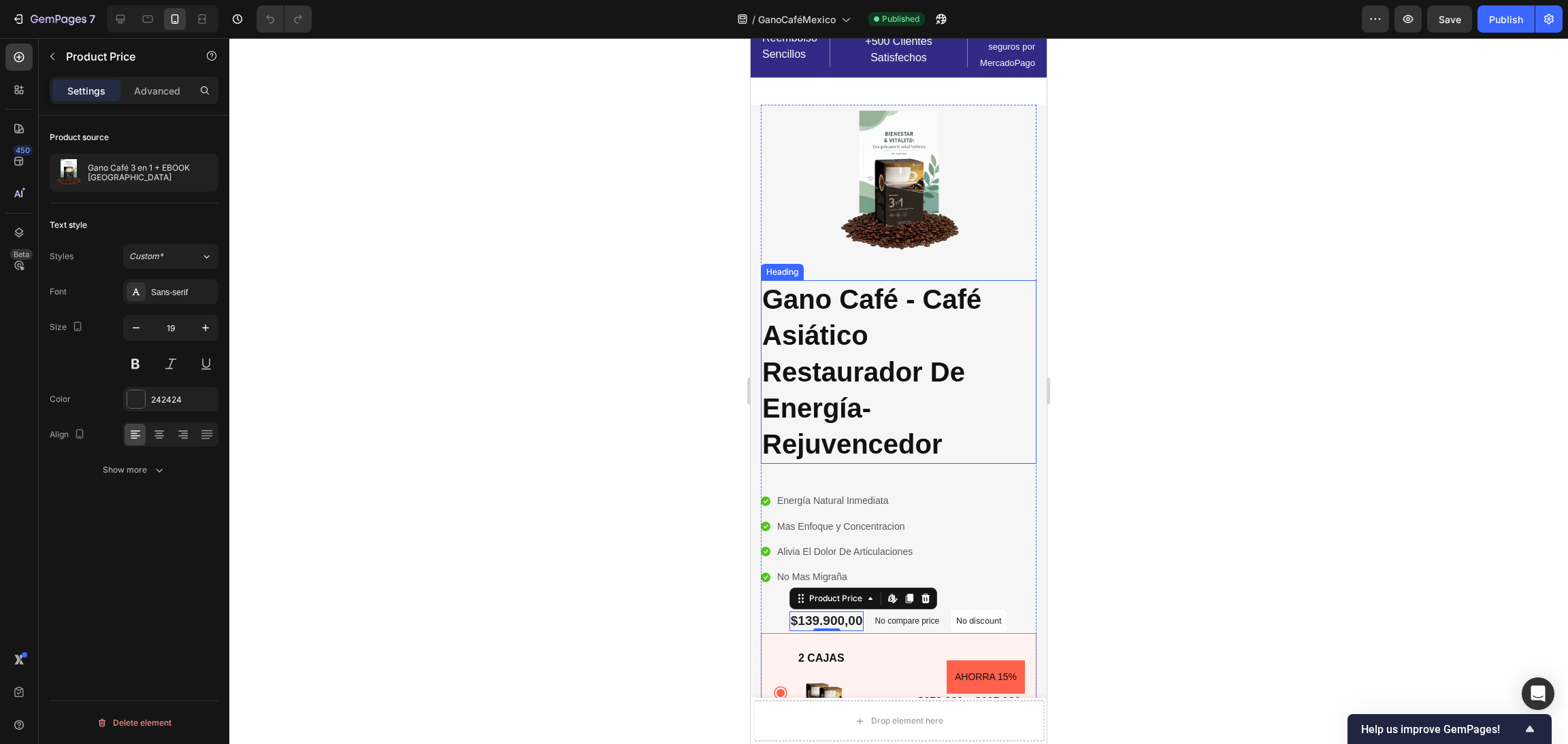
scroll to position [0, 0]
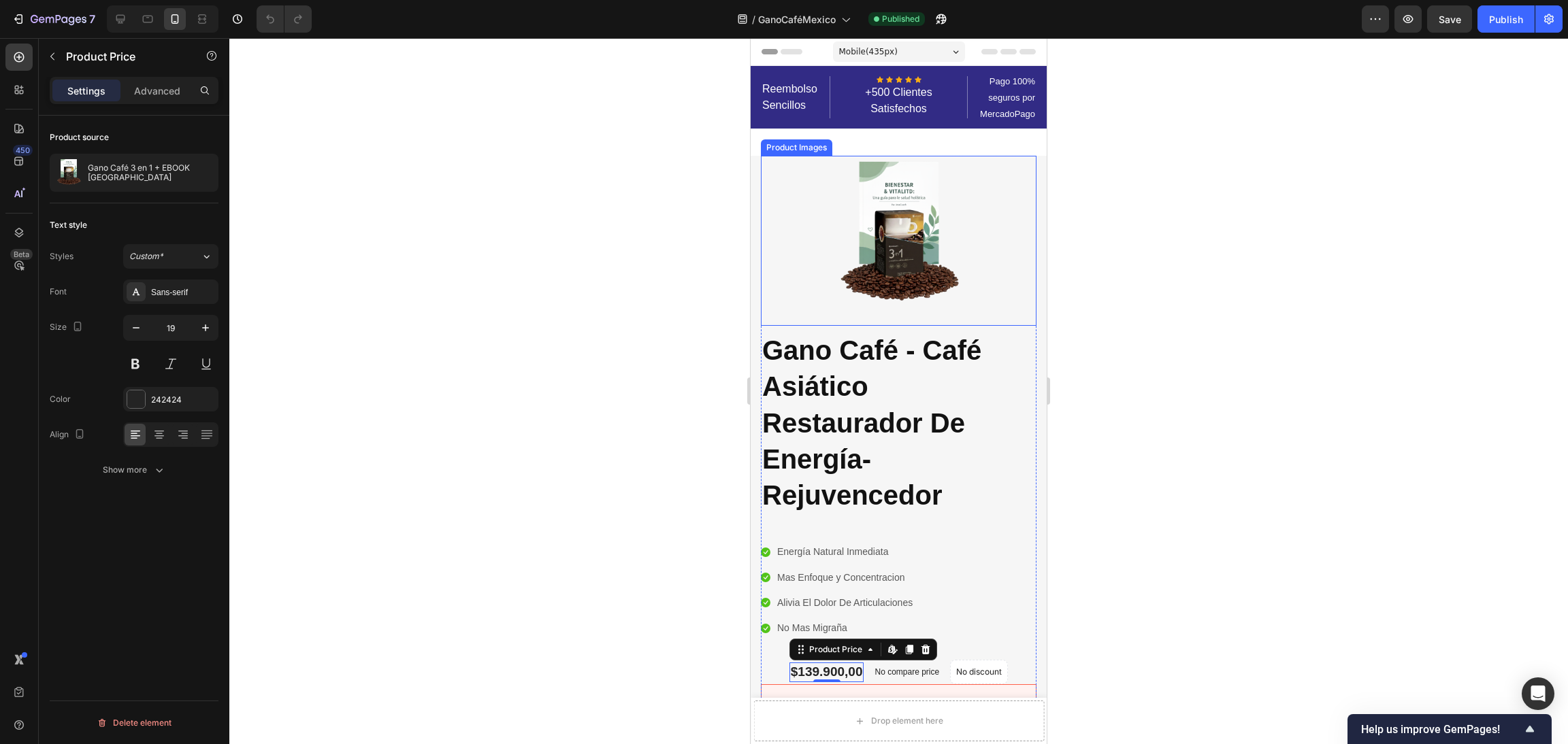
click at [963, 254] on div at bounding box center [898, 241] width 276 height 170
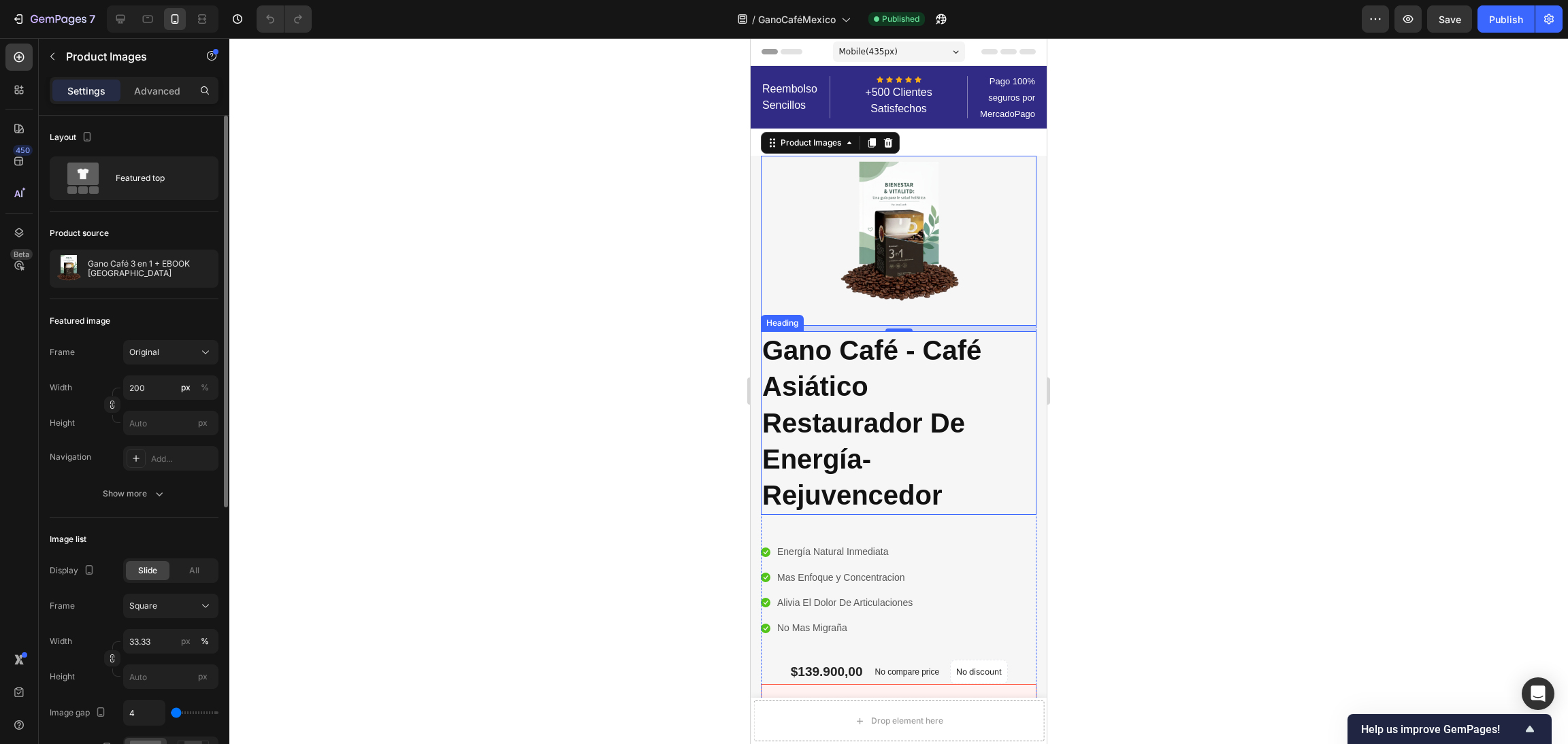
click at [946, 479] on h2 "Gano Café - Café Asiático Restaurador De Energía-Rejuvencedor" at bounding box center [898, 423] width 276 height 184
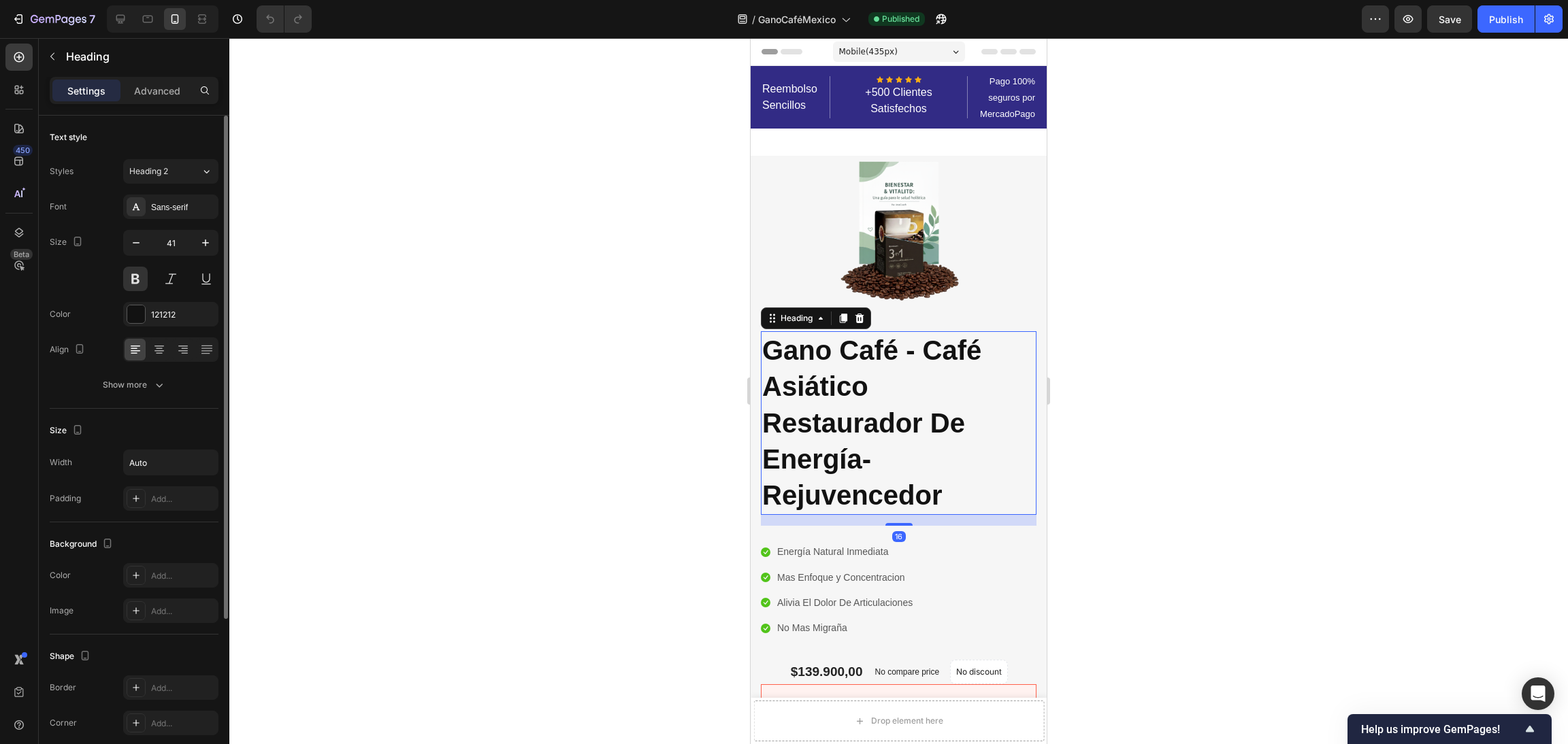
click at [952, 498] on h2 "Gano Café - Café Asiático Restaurador De Energía-Rejuvencedor" at bounding box center [898, 423] width 276 height 184
click at [952, 498] on p "Gano Café - Café Asiático Restaurador De Energía-Rejuvencedor" at bounding box center [899, 423] width 273 height 181
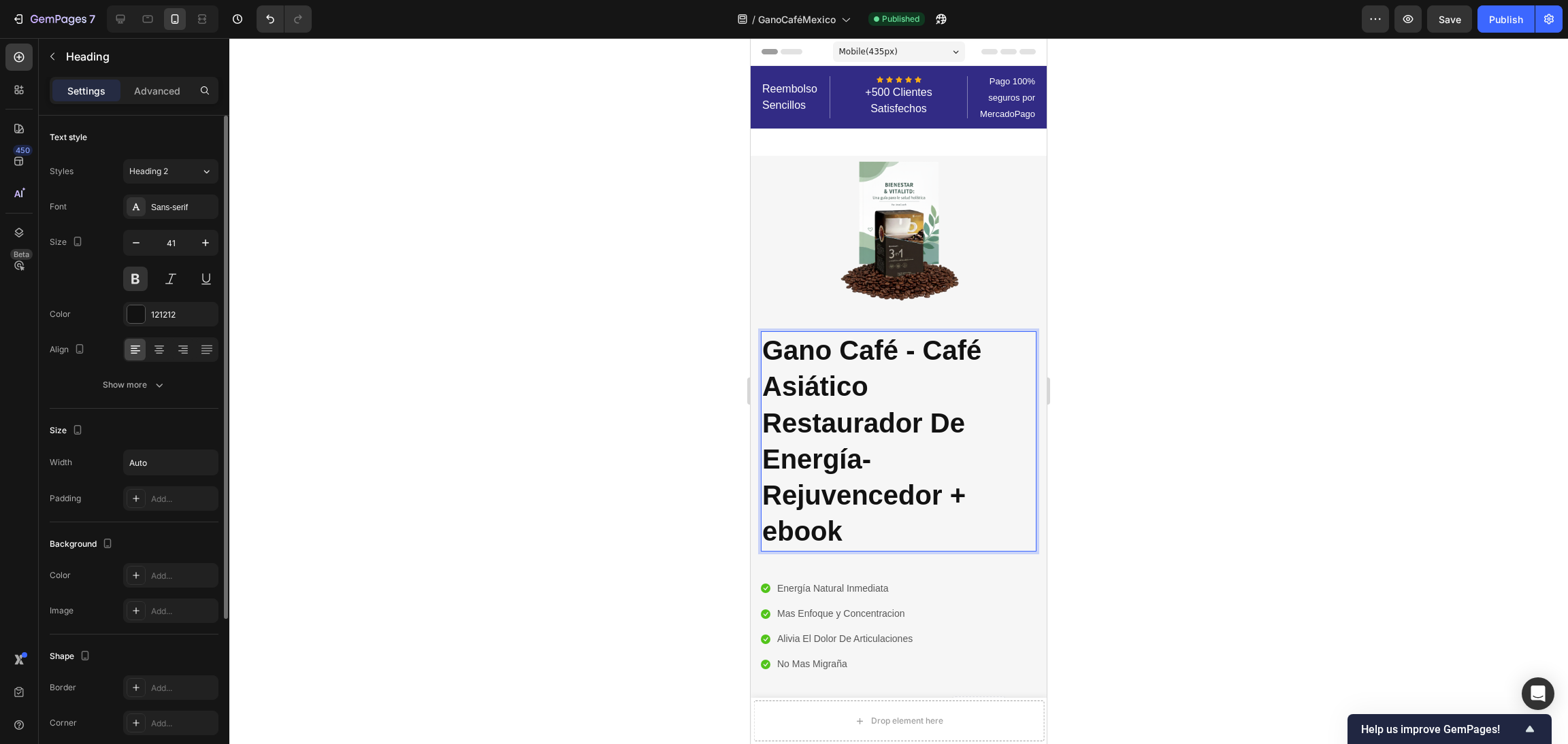
click at [1153, 406] on div at bounding box center [898, 390] width 1339 height 706
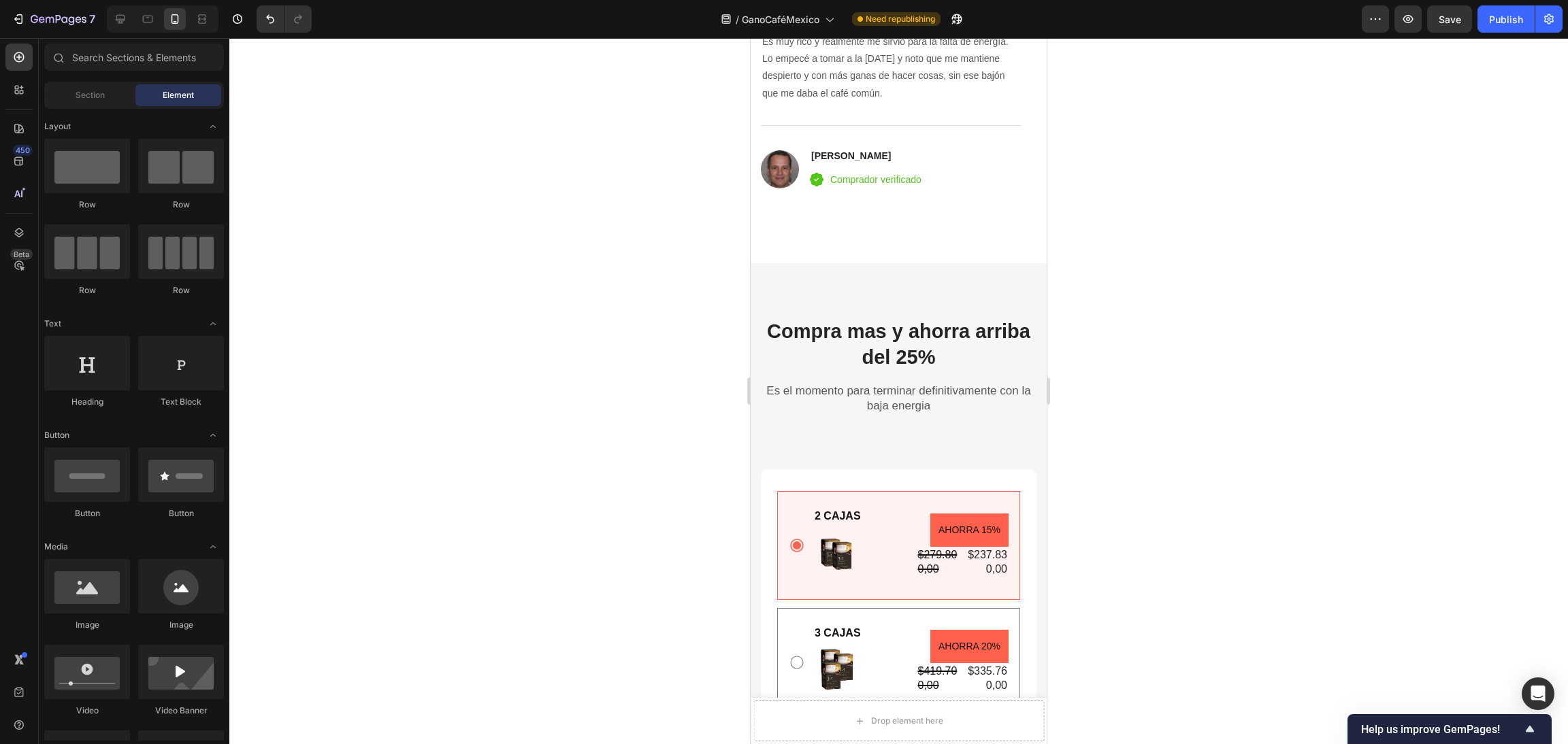
scroll to position [4387, 0]
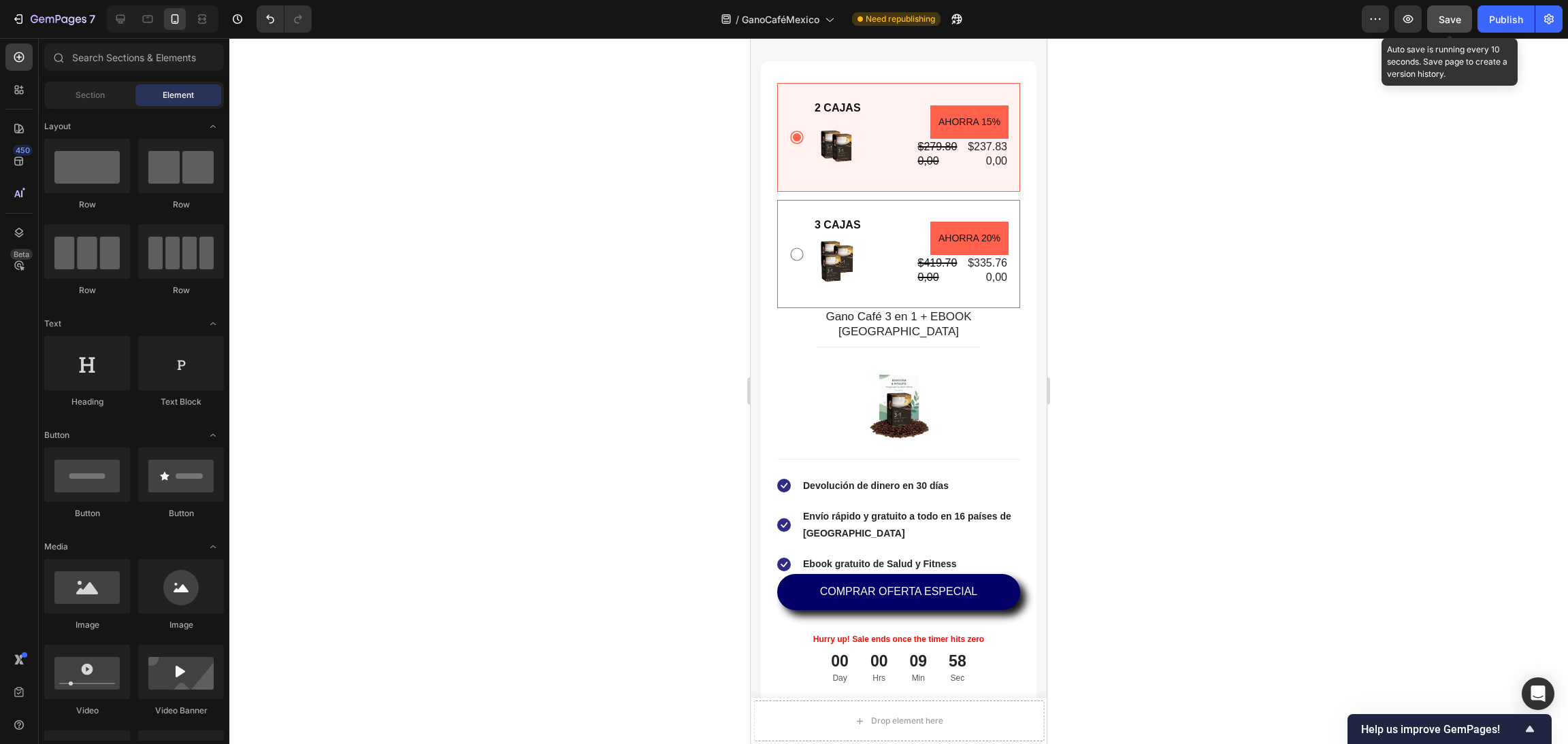
click at [1459, 20] on span "Save" at bounding box center [1450, 19] width 22 height 11
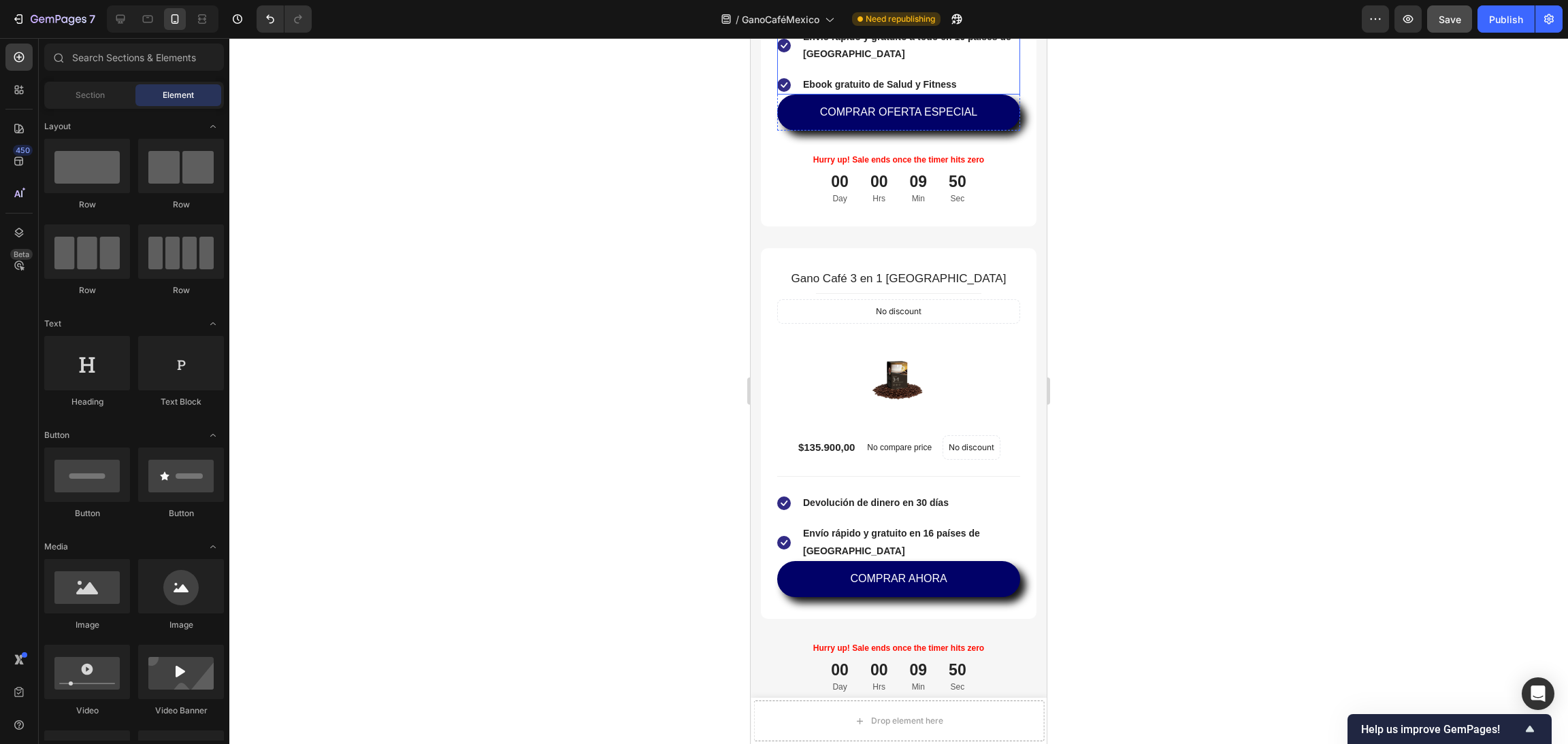
scroll to position [4896, 0]
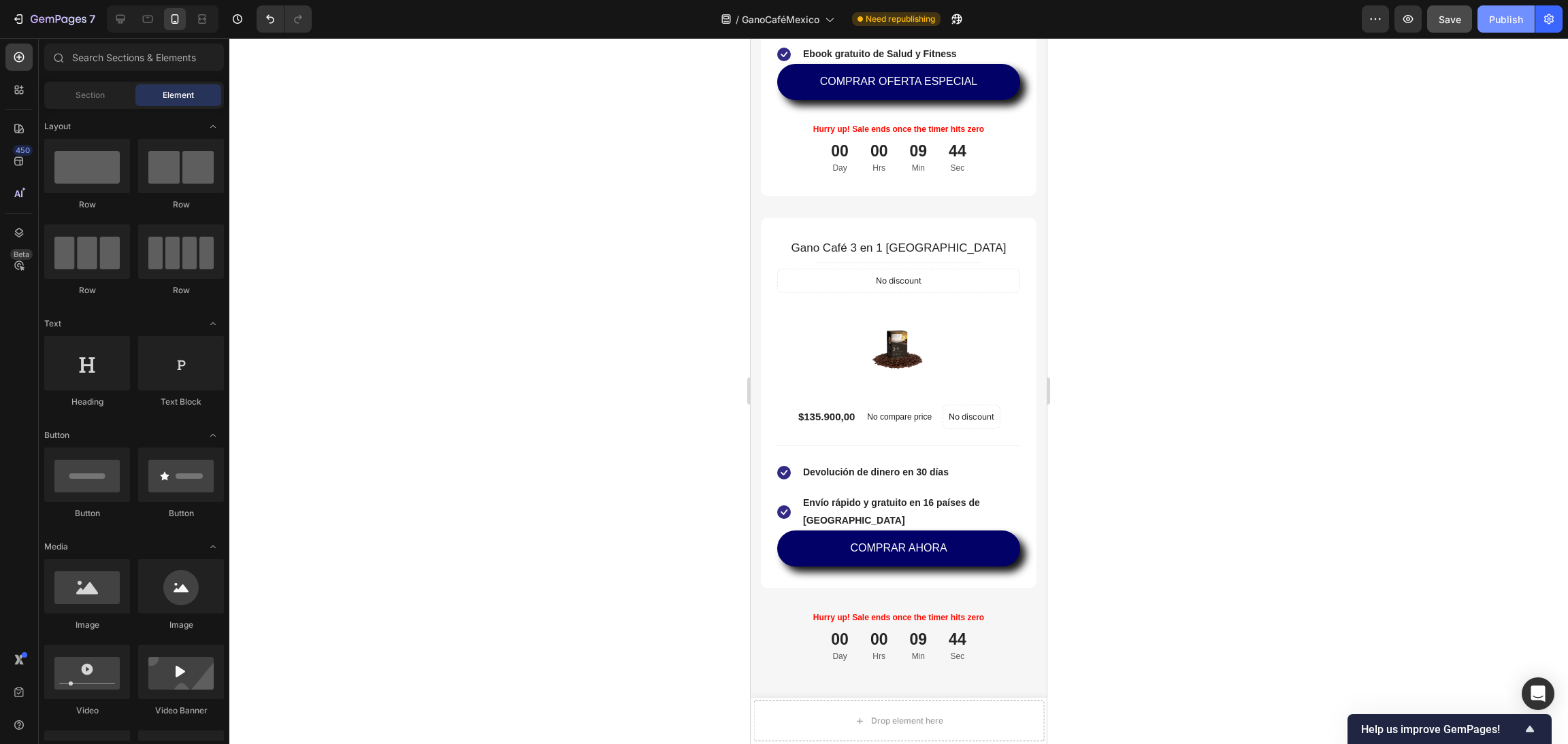
click at [1488, 18] on button "Publish" at bounding box center [1506, 19] width 58 height 27
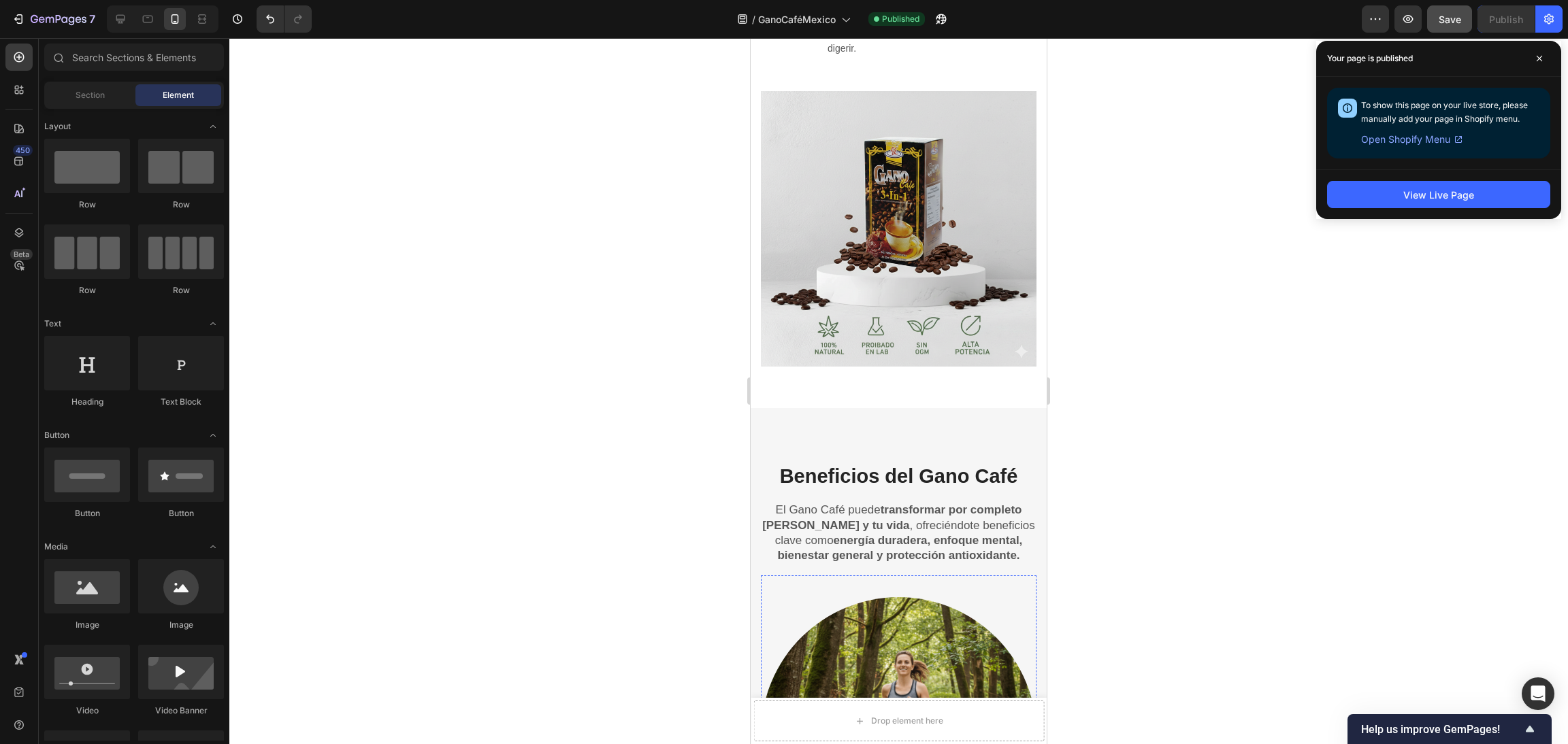
scroll to position [1530, 0]
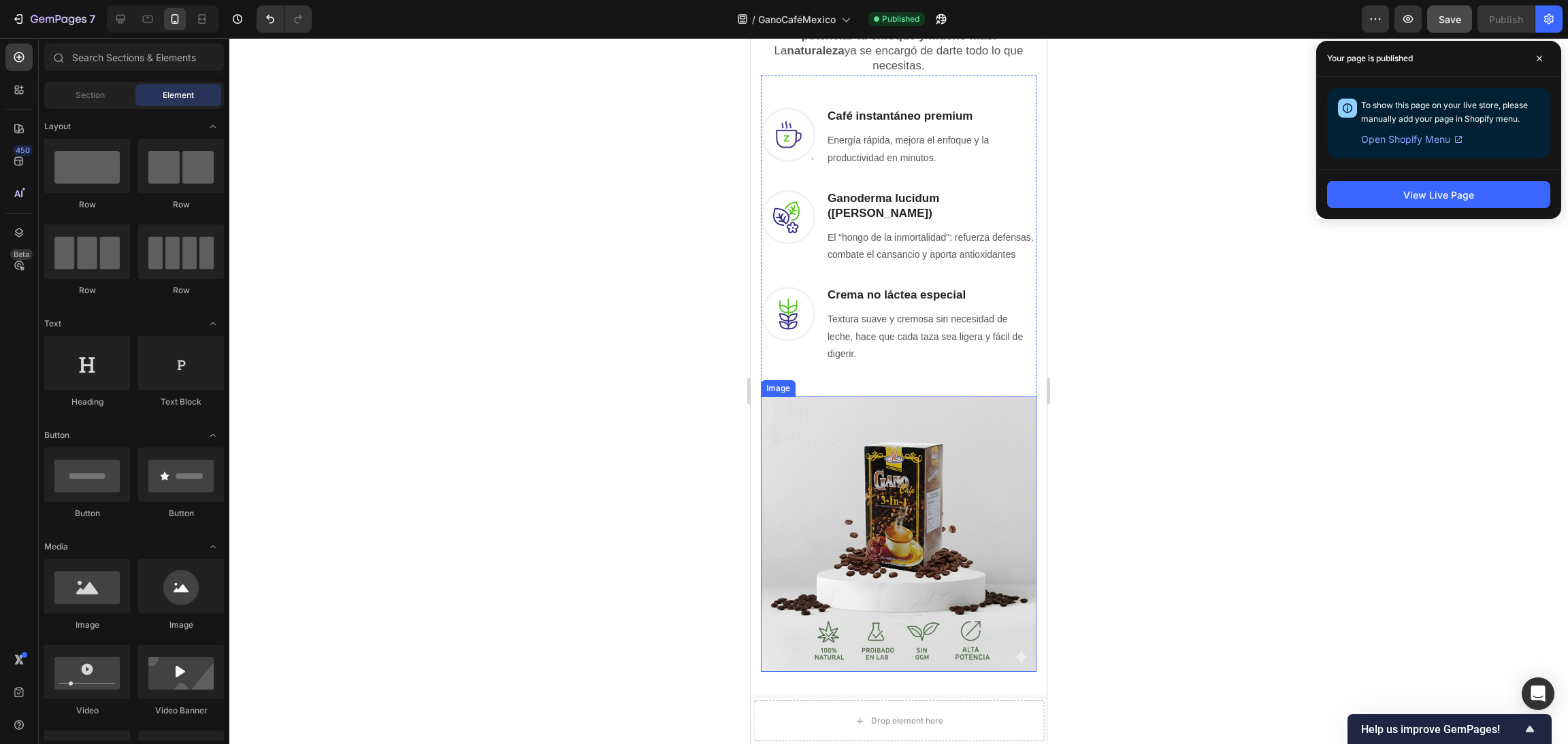
click at [901, 475] on img at bounding box center [898, 534] width 276 height 275
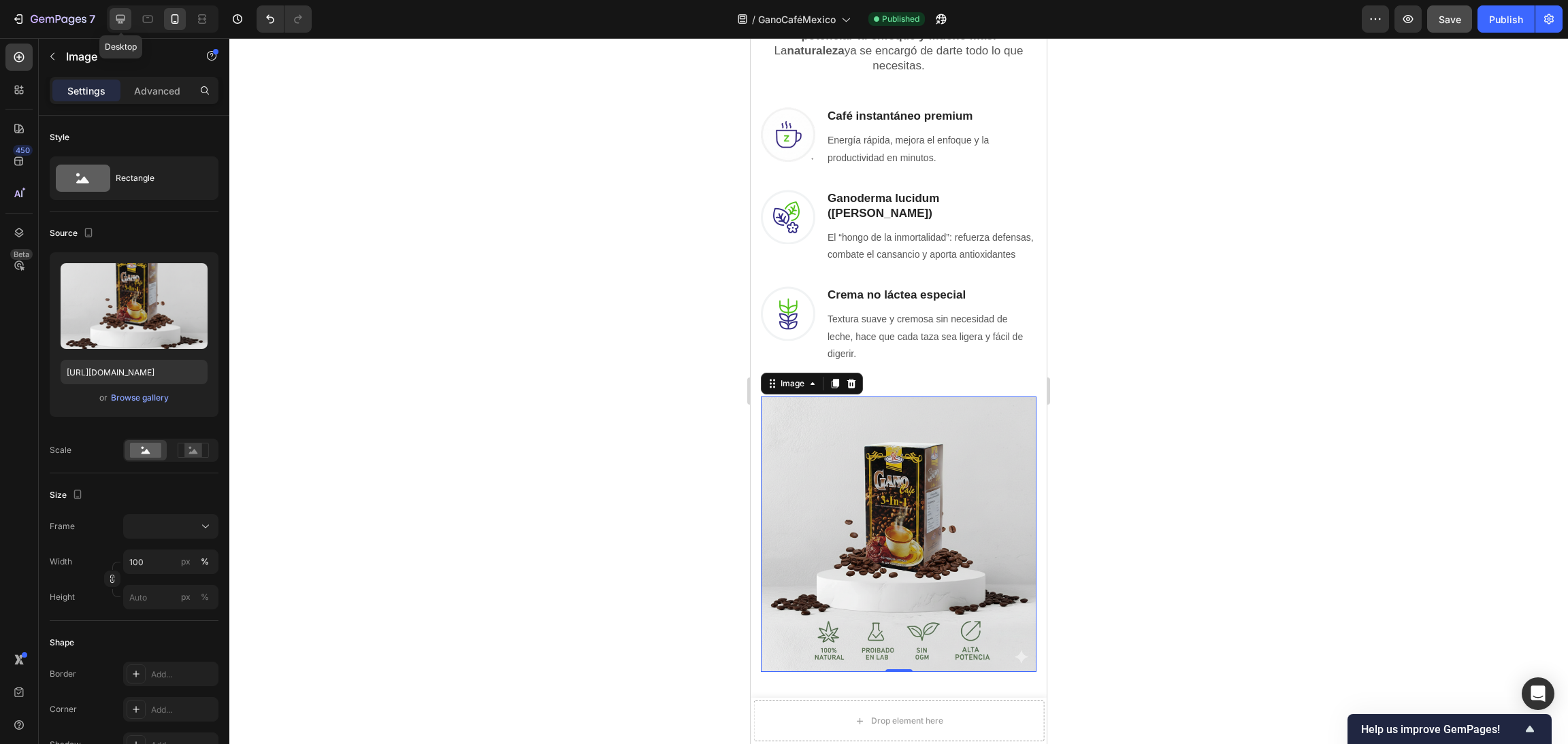
click at [118, 26] on div at bounding box center [120, 19] width 21 height 21
type input "[URL][DOMAIN_NAME]"
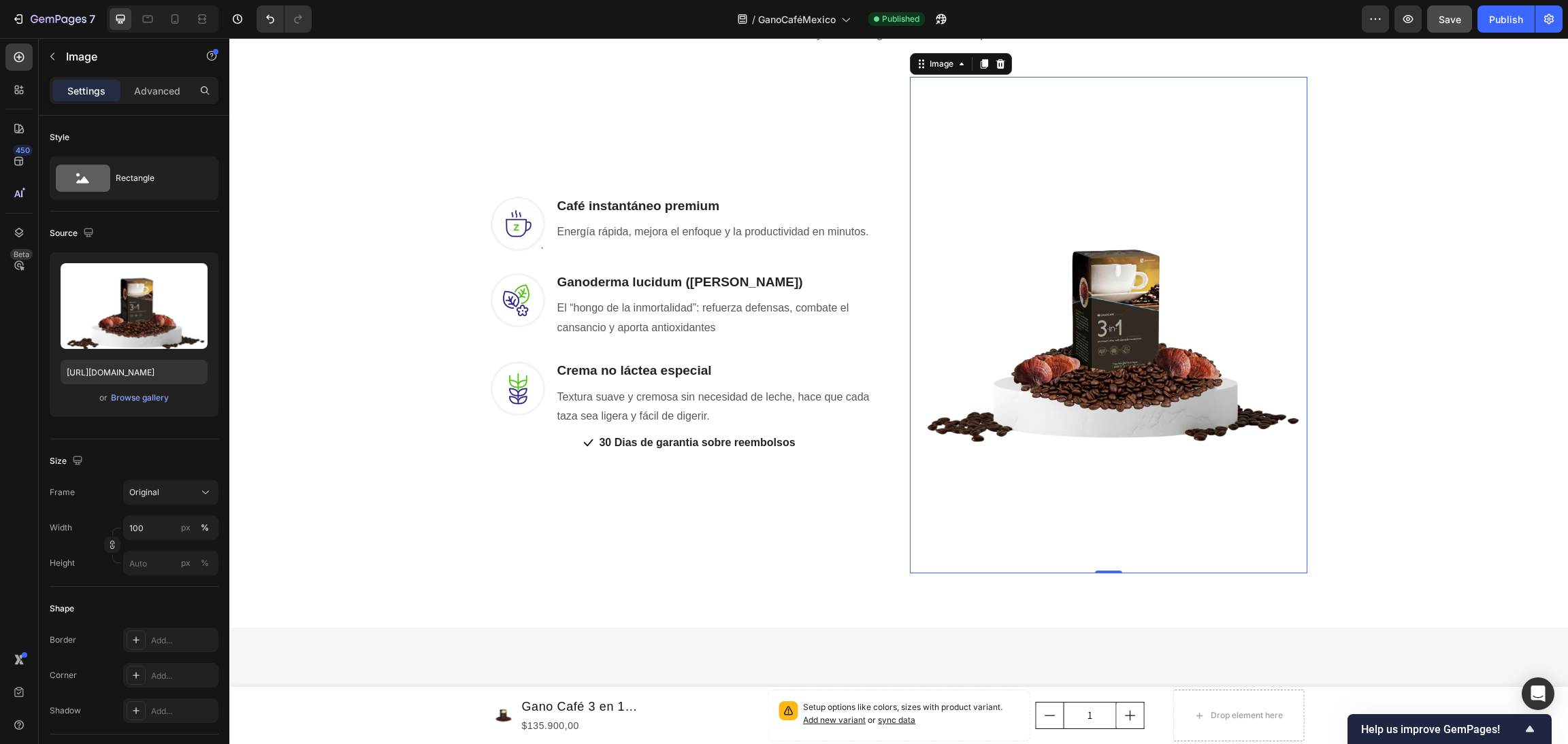
scroll to position [1494, 0]
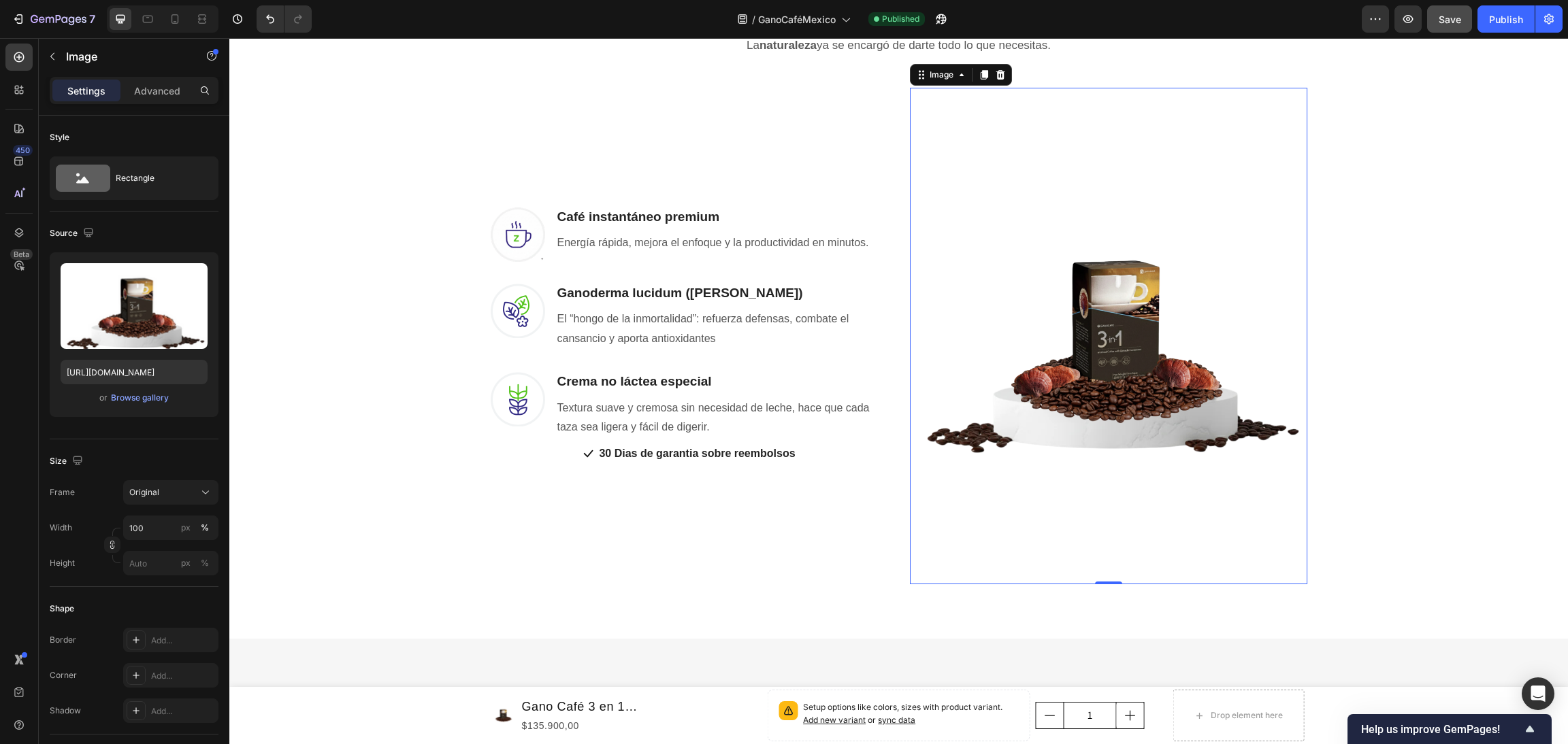
click at [1062, 163] on img at bounding box center [1109, 336] width 398 height 497
click at [140, 94] on p "Advanced" at bounding box center [157, 90] width 46 height 15
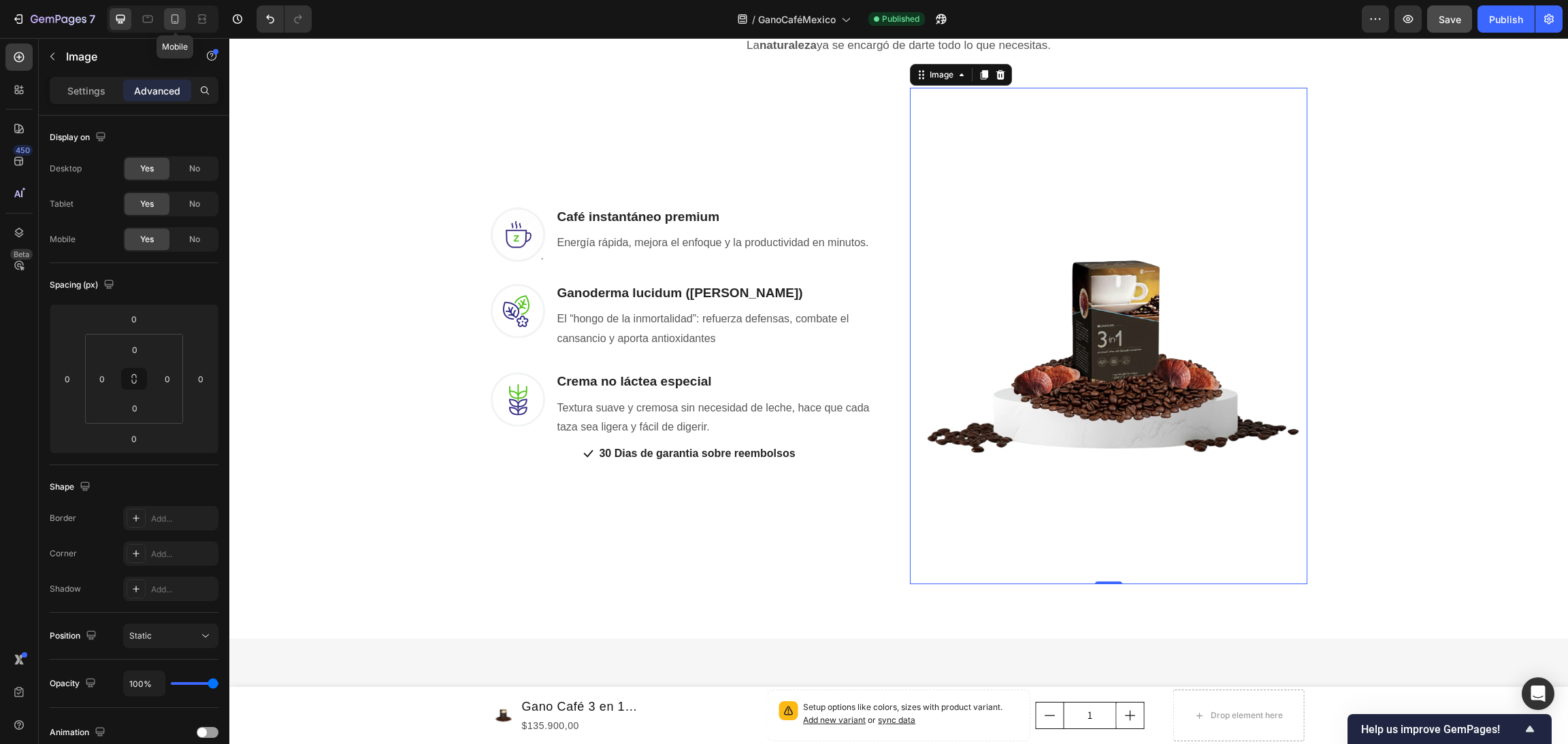
click at [165, 18] on div at bounding box center [174, 19] width 21 height 21
type input "48"
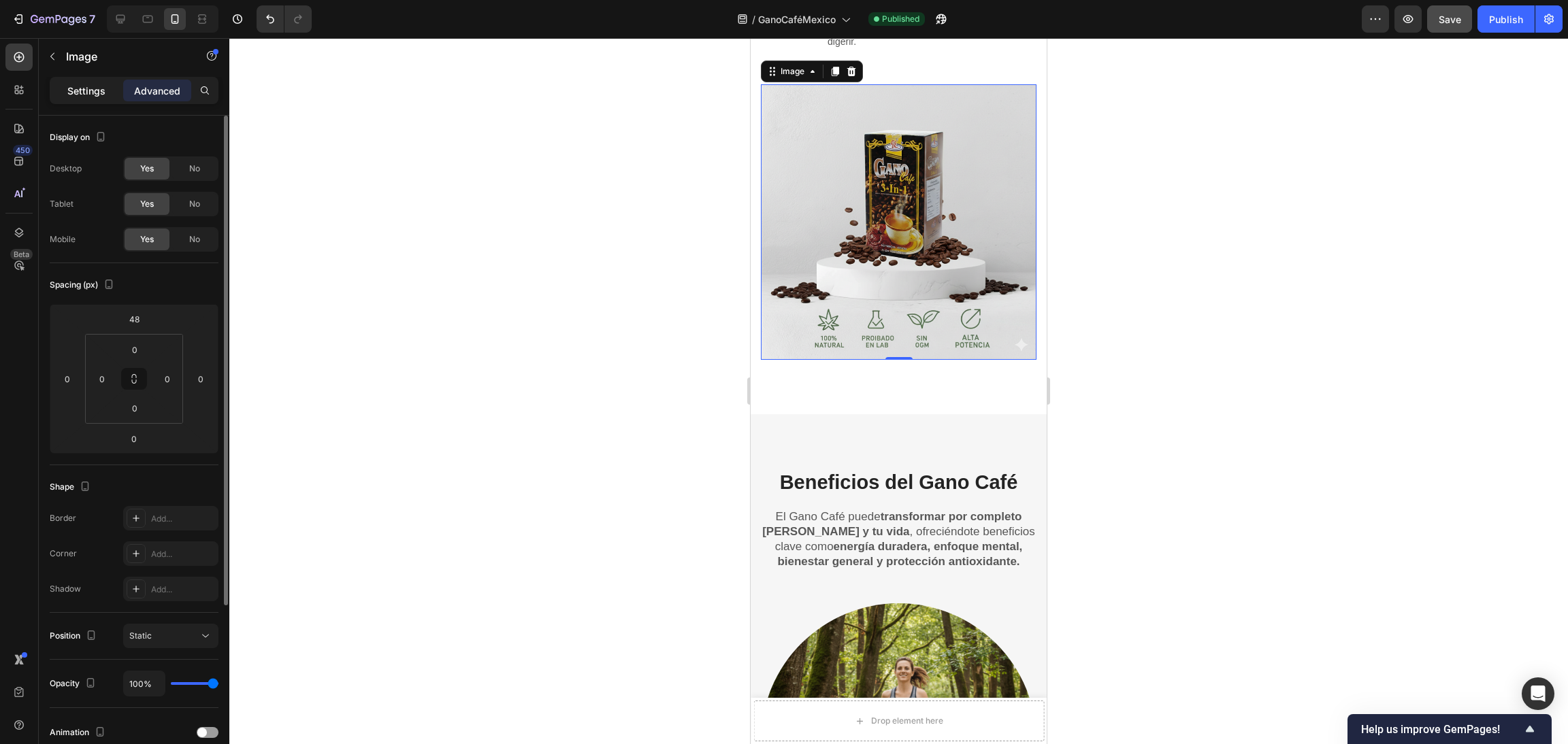
click at [84, 91] on p "Settings" at bounding box center [86, 90] width 38 height 15
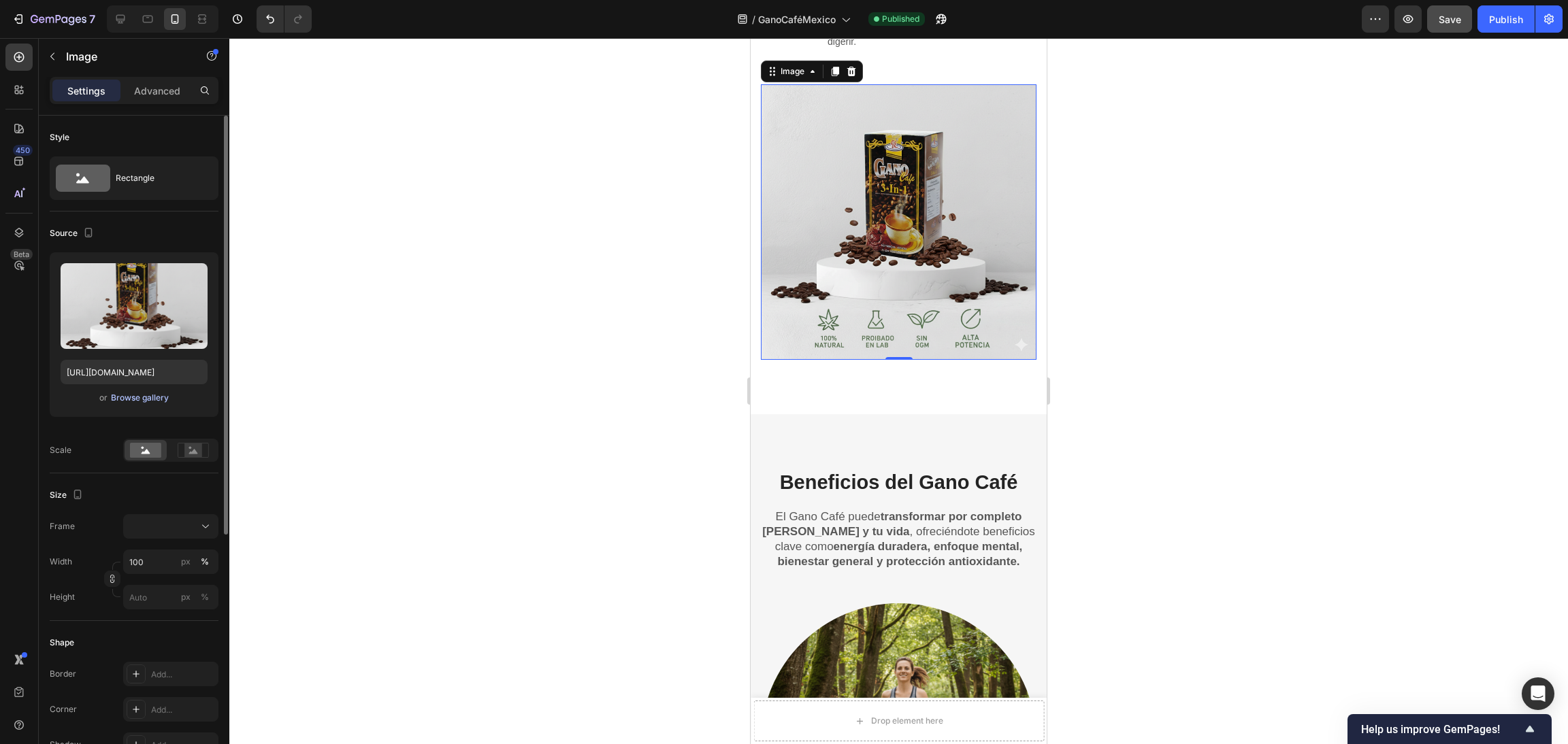
click at [133, 399] on div "Browse gallery" at bounding box center [139, 398] width 58 height 12
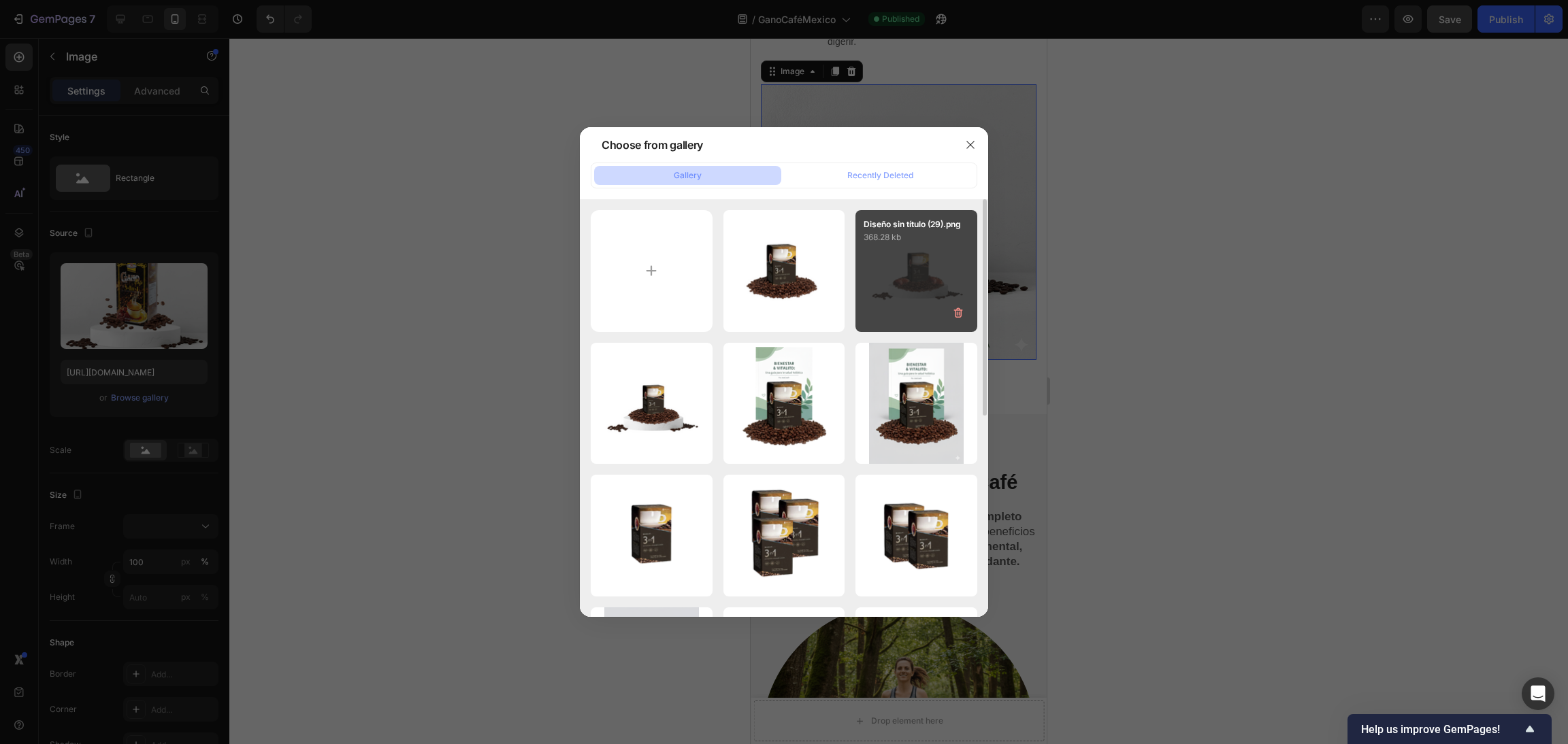
click at [889, 251] on div "Diseño sin título (29).png 368.28 kb" at bounding box center [916, 271] width 122 height 122
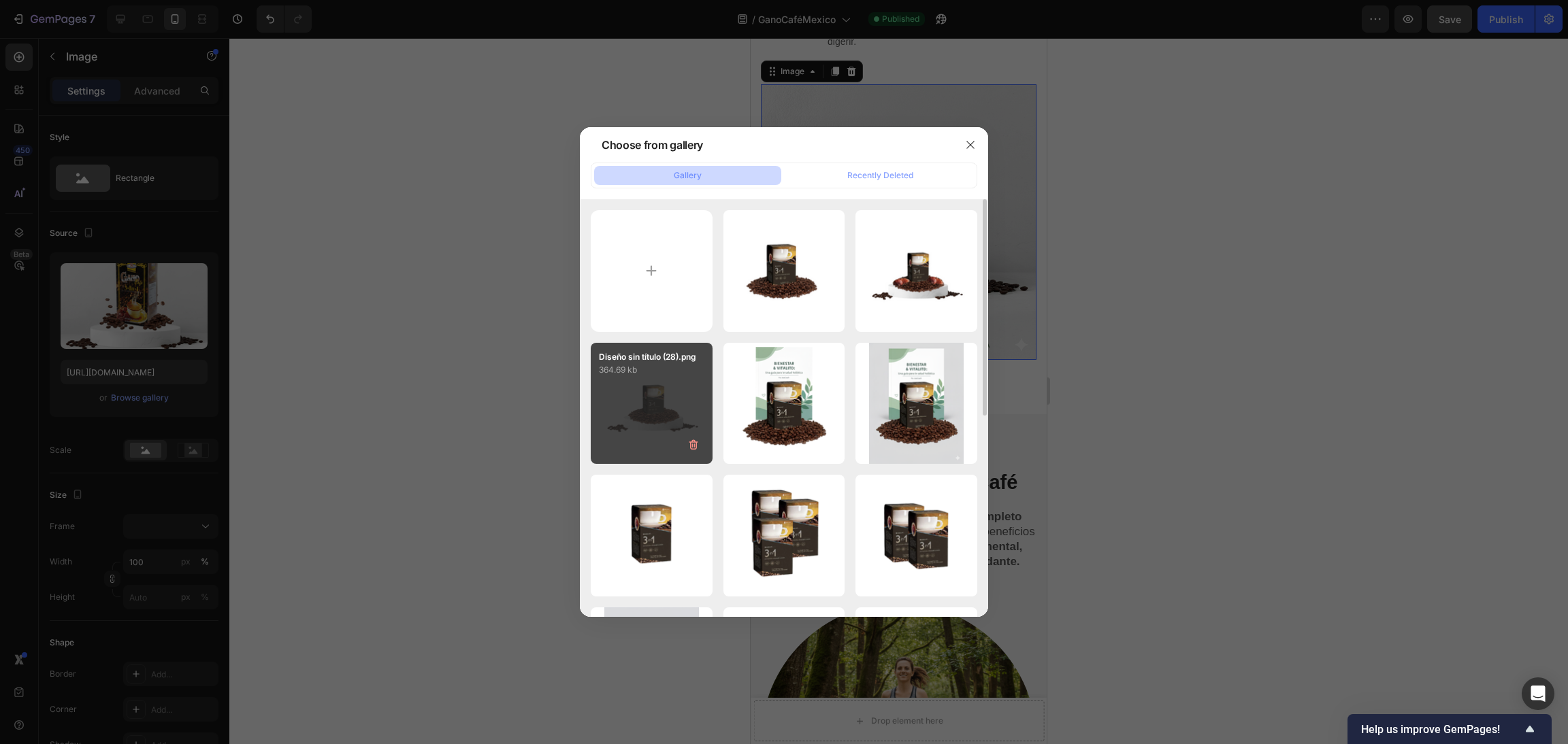
type input "[URL][DOMAIN_NAME]"
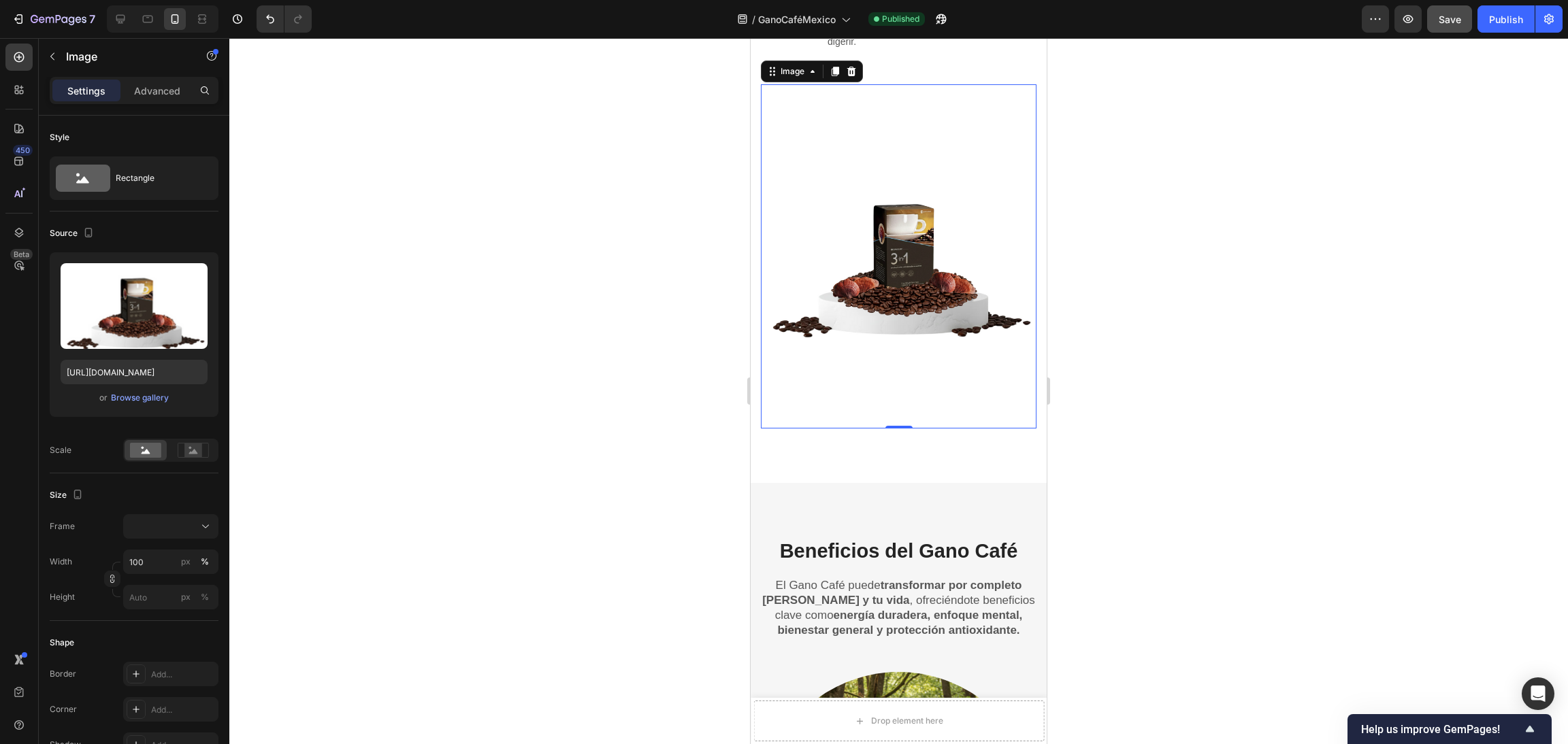
click at [1141, 295] on div at bounding box center [898, 390] width 1339 height 706
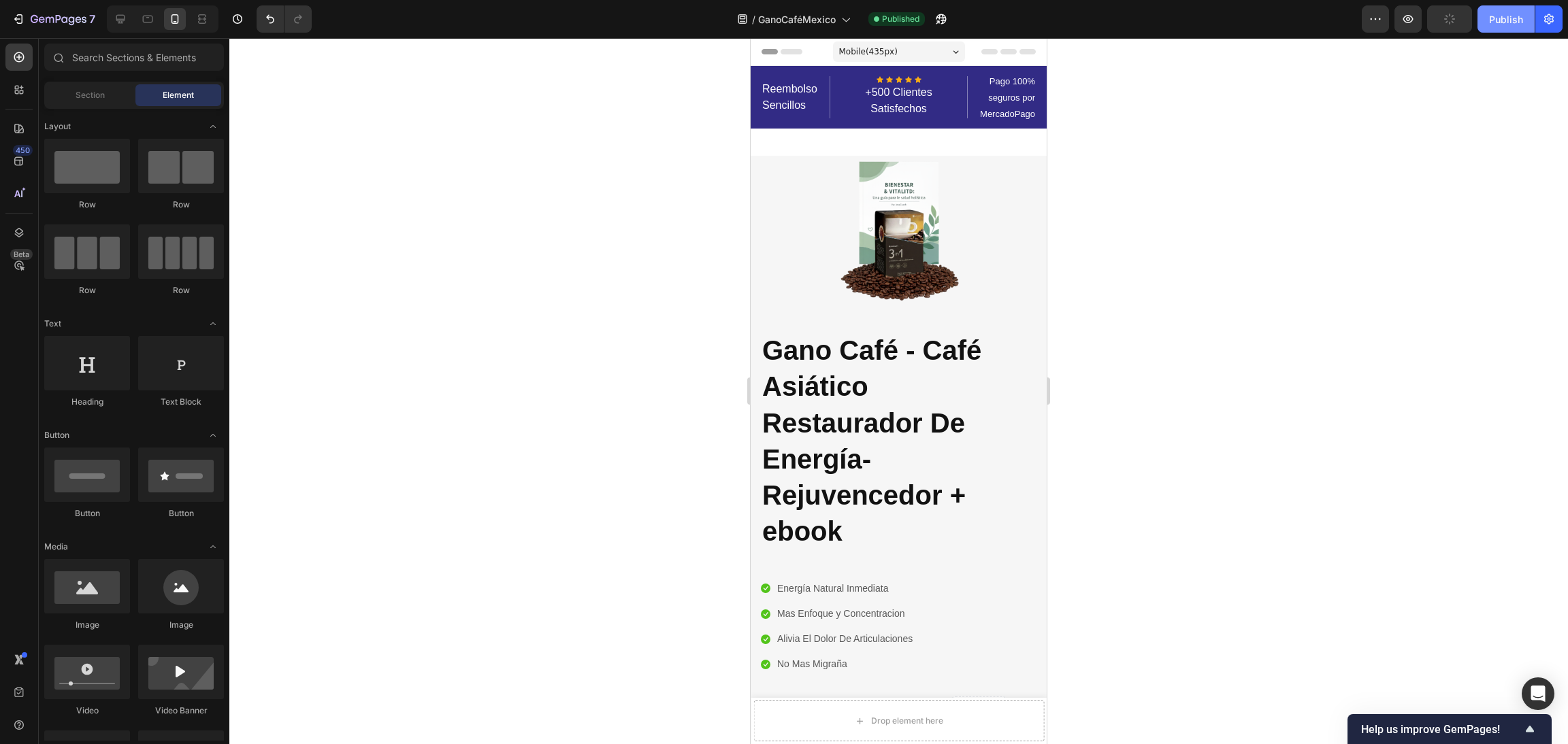
click at [1492, 22] on div "Publish" at bounding box center [1506, 19] width 34 height 15
click at [967, 27] on button "button" at bounding box center [957, 19] width 27 height 27
